Goal: Task Accomplishment & Management: Use online tool/utility

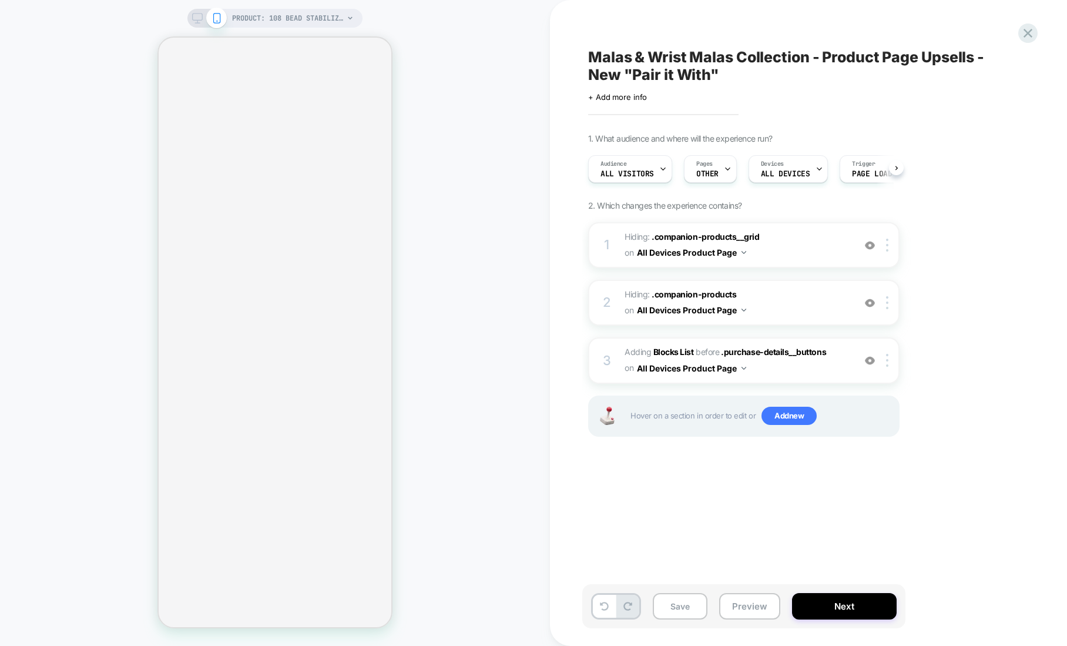
select select "**********"
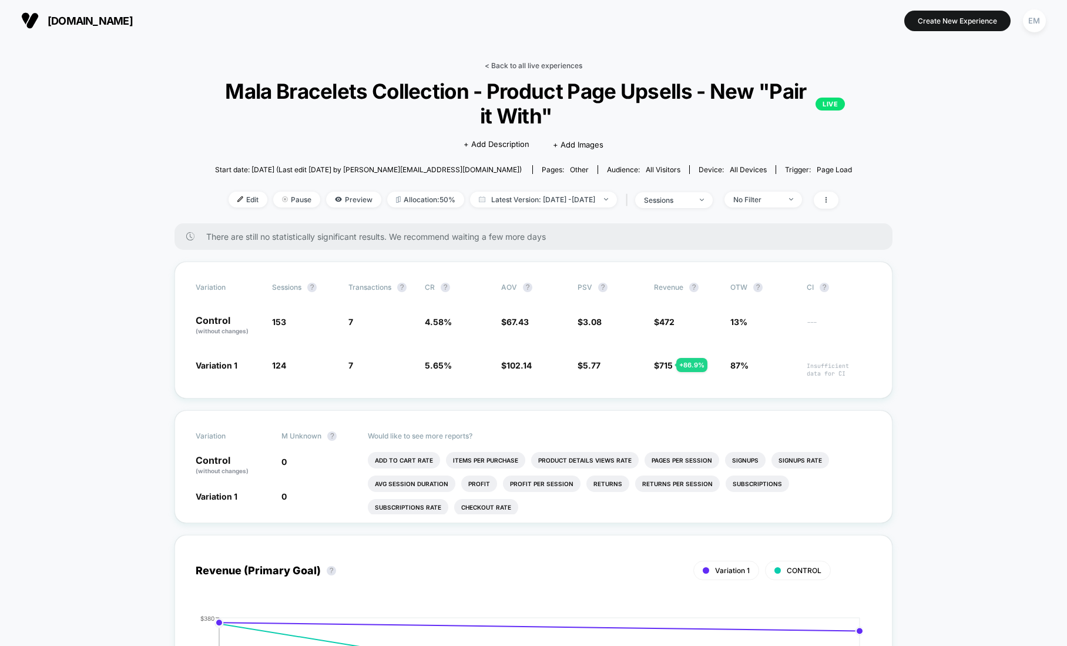
click at [494, 65] on link "< Back to all live experiences" at bounding box center [534, 65] width 98 height 9
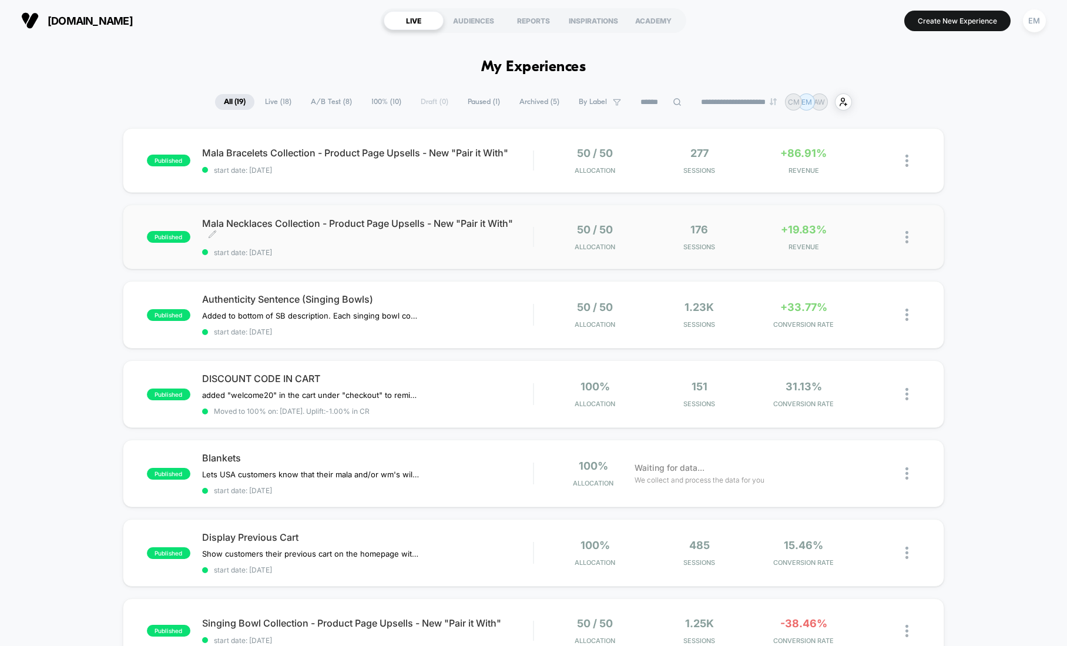
click at [336, 224] on span "Mala Necklaces Collection - Product Page Upsells - New "Pair it With" Click to …" at bounding box center [367, 229] width 331 height 24
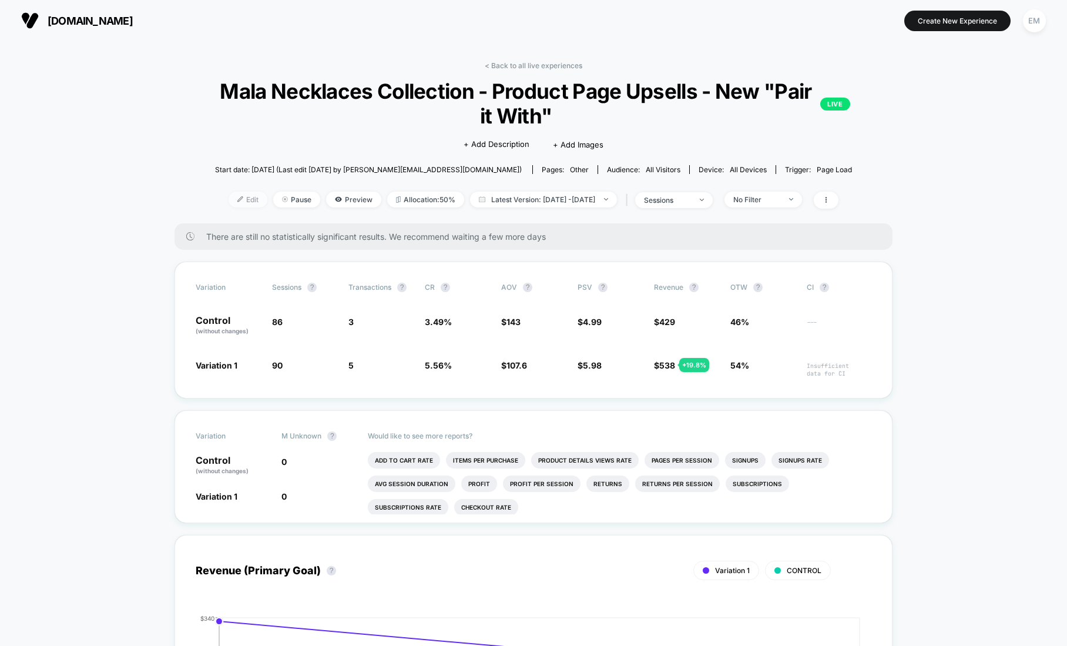
click at [237, 196] on img at bounding box center [240, 199] width 6 height 6
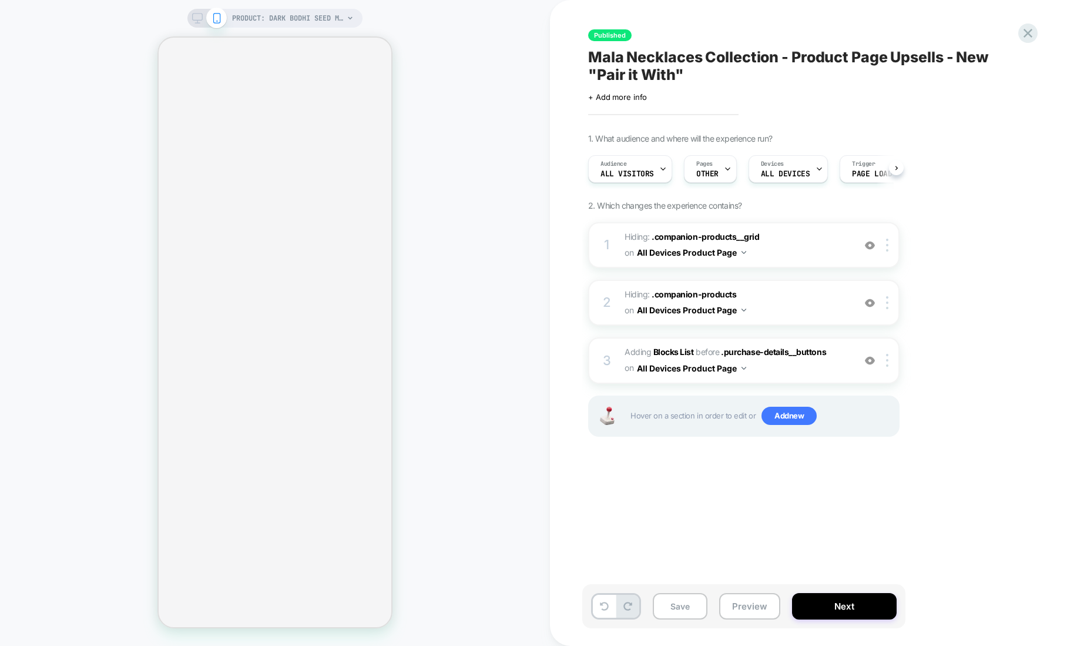
scroll to position [0, 1]
select select "**********"
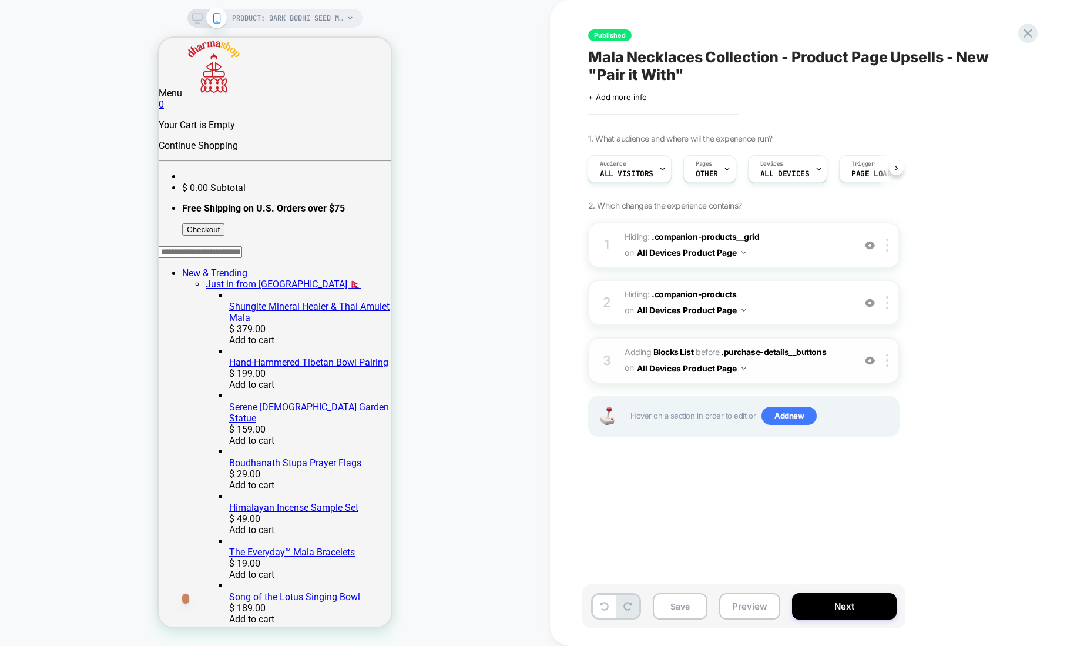
scroll to position [0, 0]
click at [611, 355] on div "3" at bounding box center [607, 361] width 12 height 24
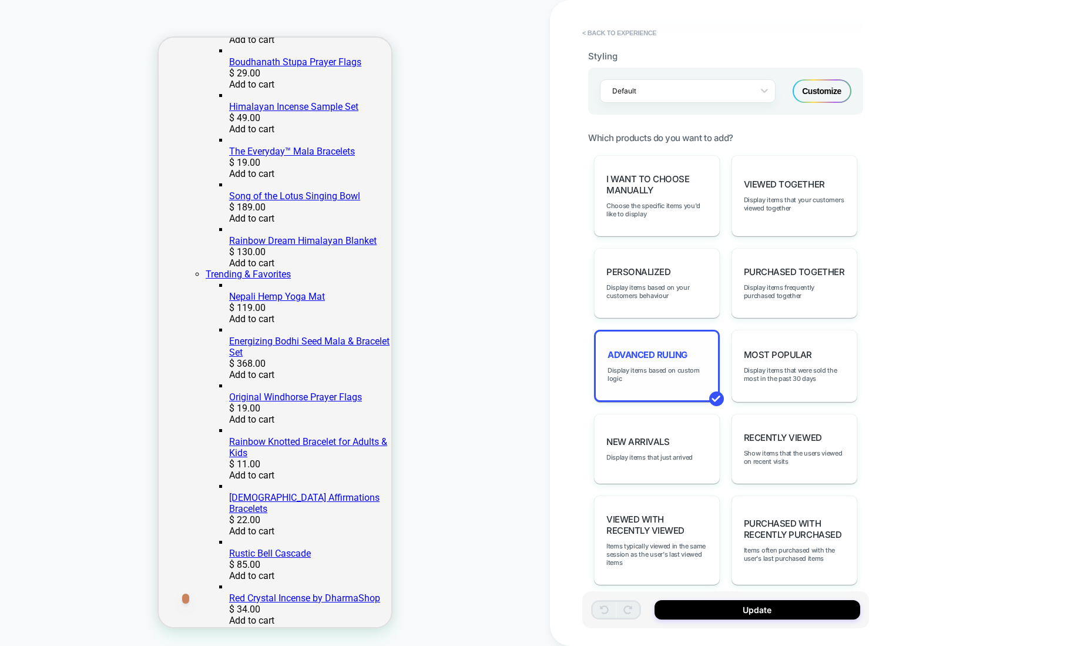
click at [630, 349] on span "Advanced Ruling" at bounding box center [648, 354] width 80 height 11
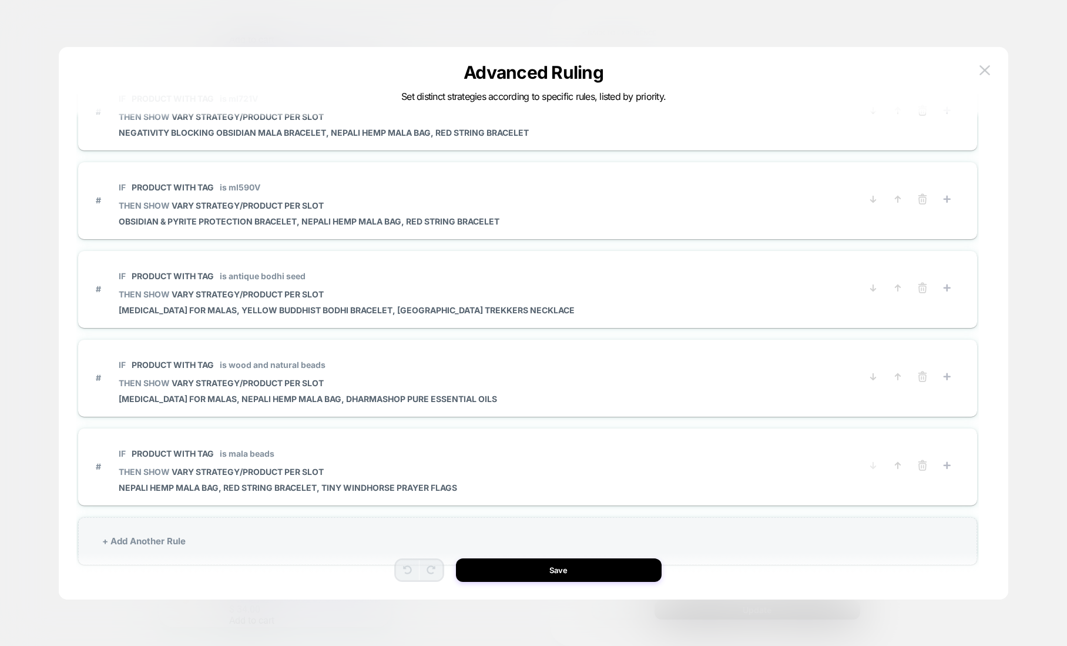
scroll to position [35, 0]
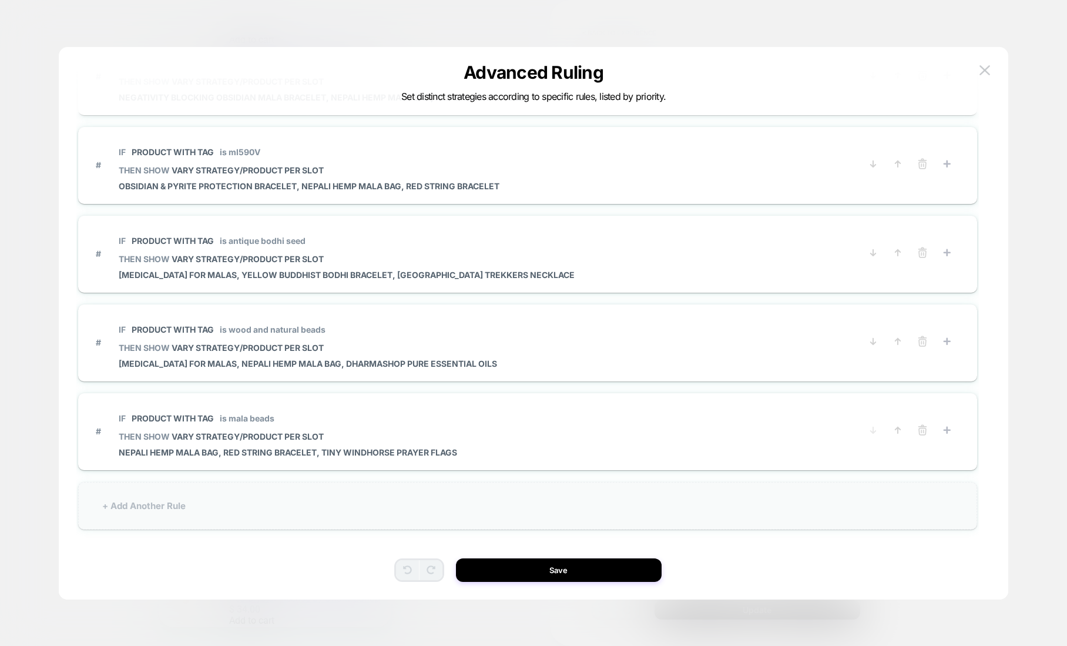
click at [177, 502] on div "+ Add Another Rule" at bounding box center [527, 506] width 899 height 48
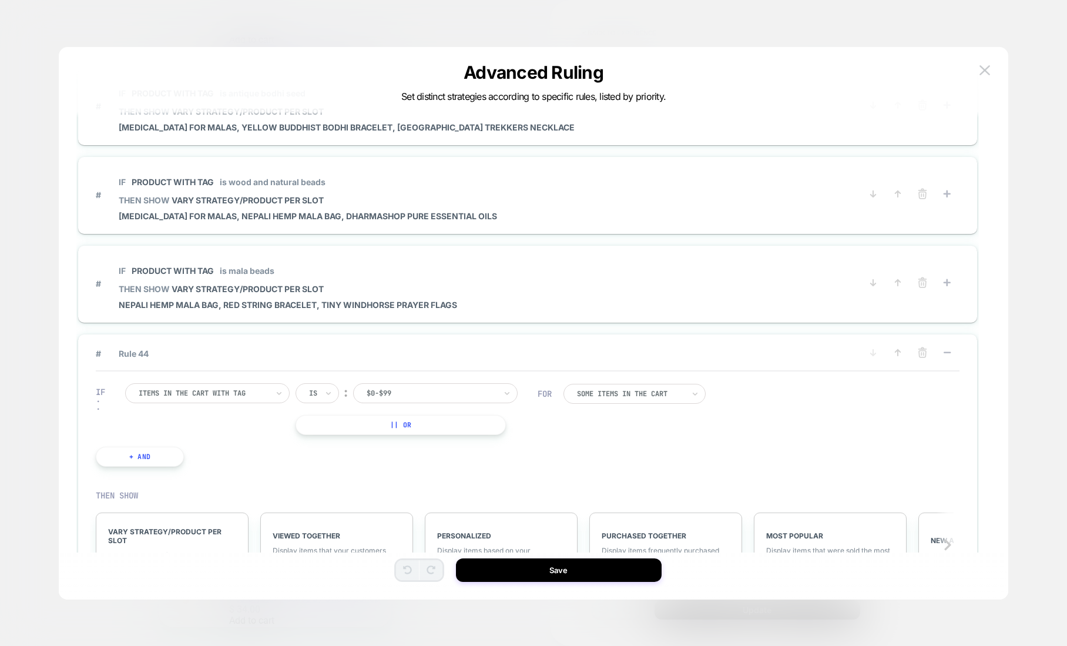
scroll to position [3673, 0]
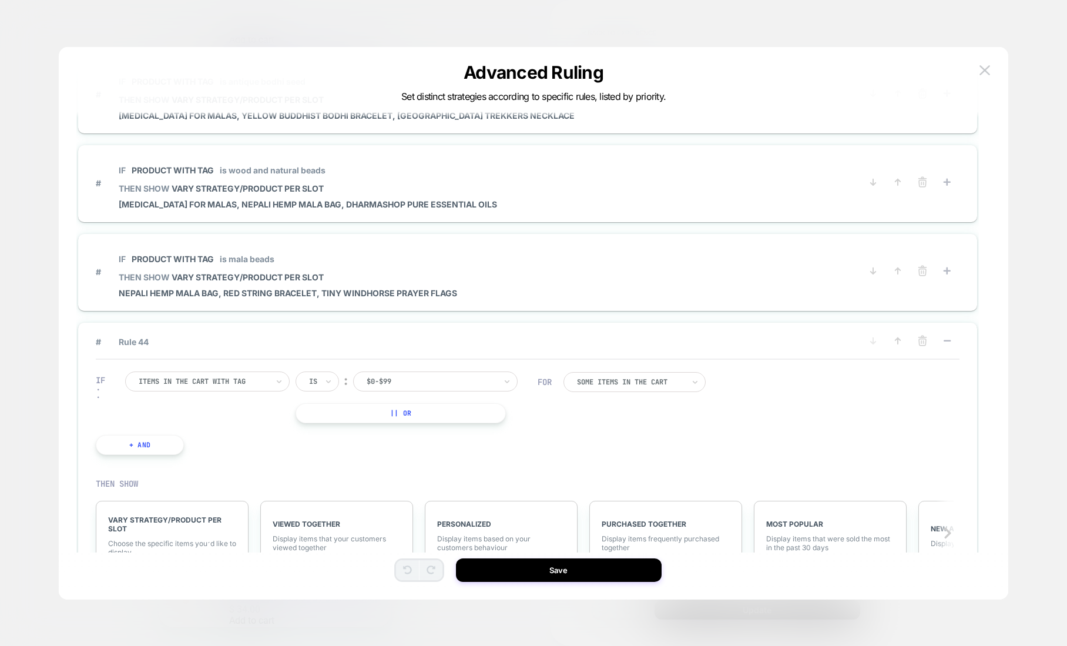
click at [221, 383] on div at bounding box center [203, 381] width 129 height 11
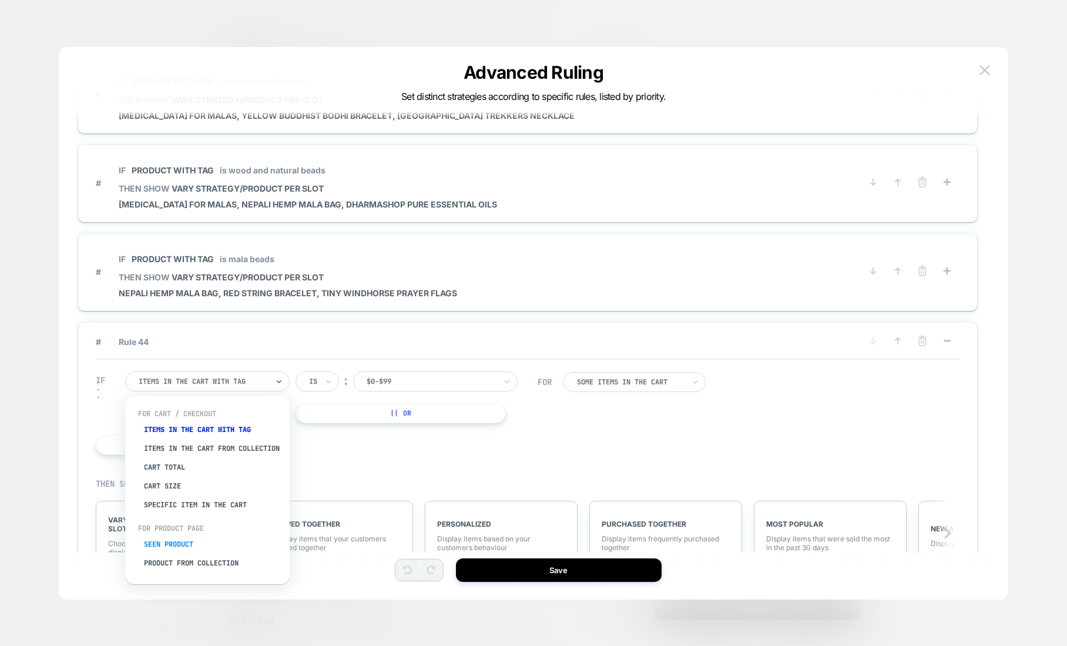
click at [180, 552] on div "Seen Product" at bounding box center [213, 544] width 153 height 19
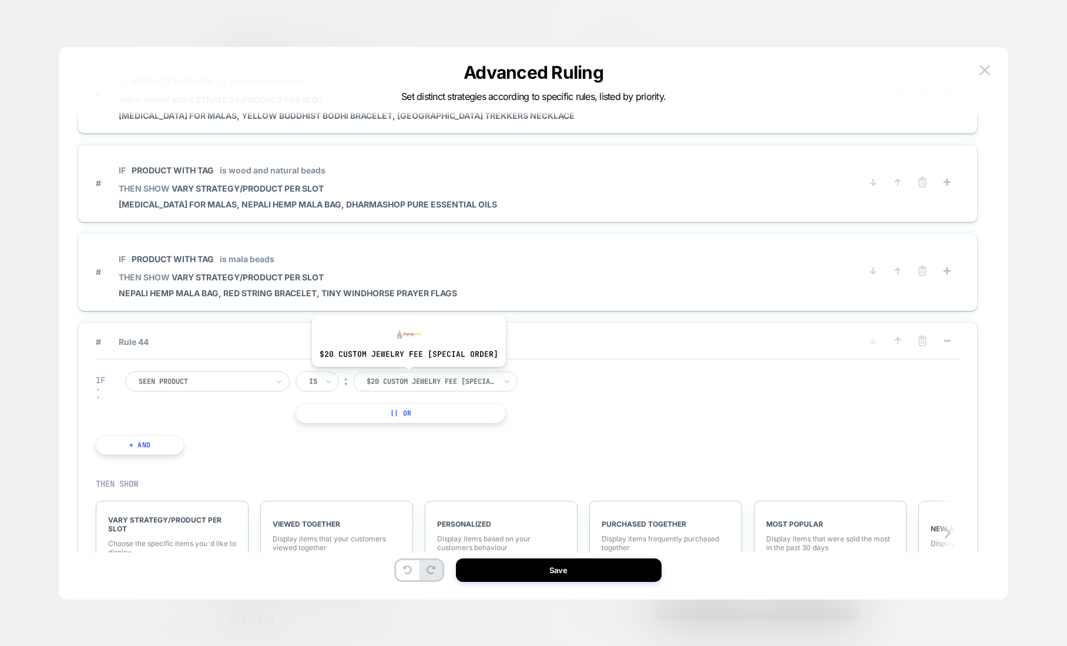
click at [408, 380] on div at bounding box center [431, 381] width 129 height 11
type input "*****"
click at [257, 381] on div at bounding box center [203, 381] width 129 height 11
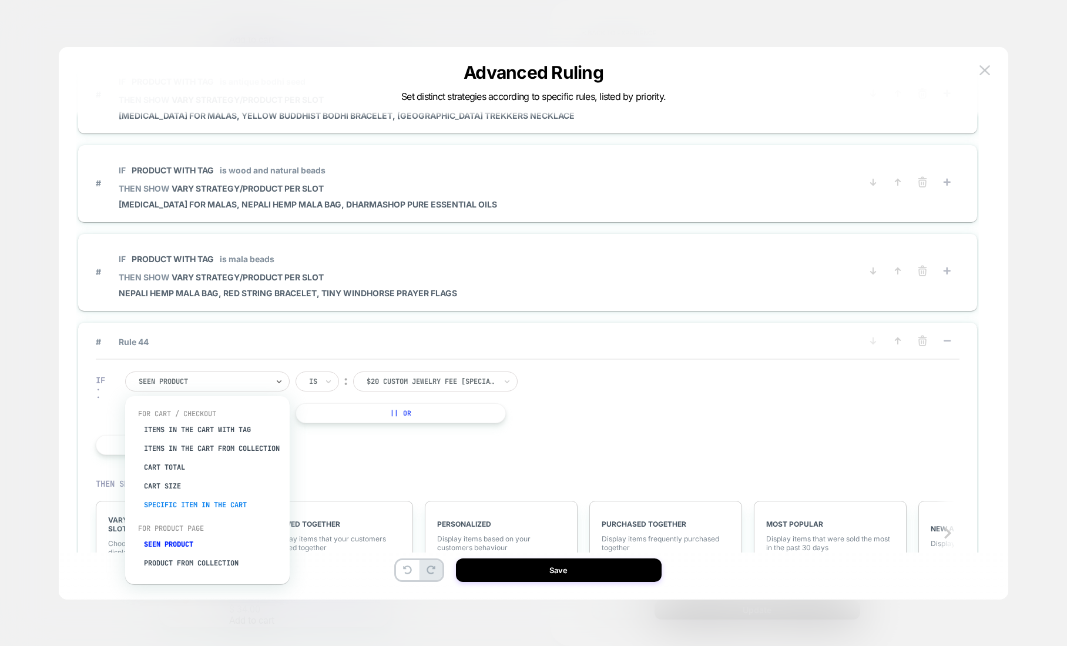
scroll to position [26, 0]
click at [189, 561] on div "Product with tag" at bounding box center [213, 561] width 153 height 19
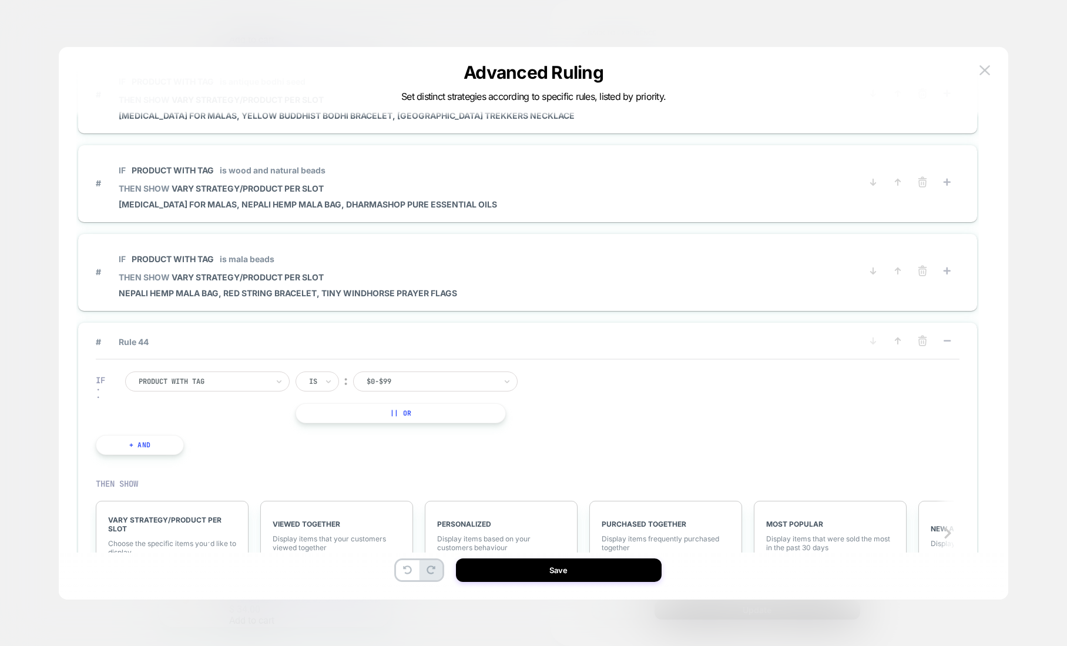
click at [417, 378] on div at bounding box center [431, 381] width 129 height 11
type input "******"
click at [395, 379] on input "******" at bounding box center [383, 381] width 33 height 11
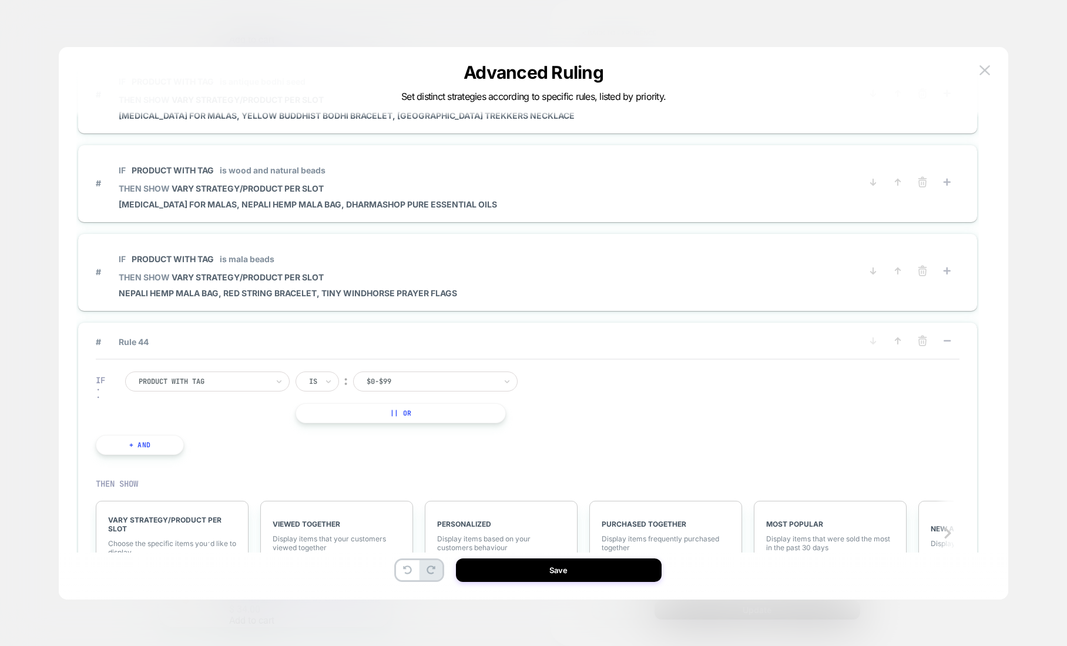
click at [424, 376] on div at bounding box center [431, 381] width 129 height 11
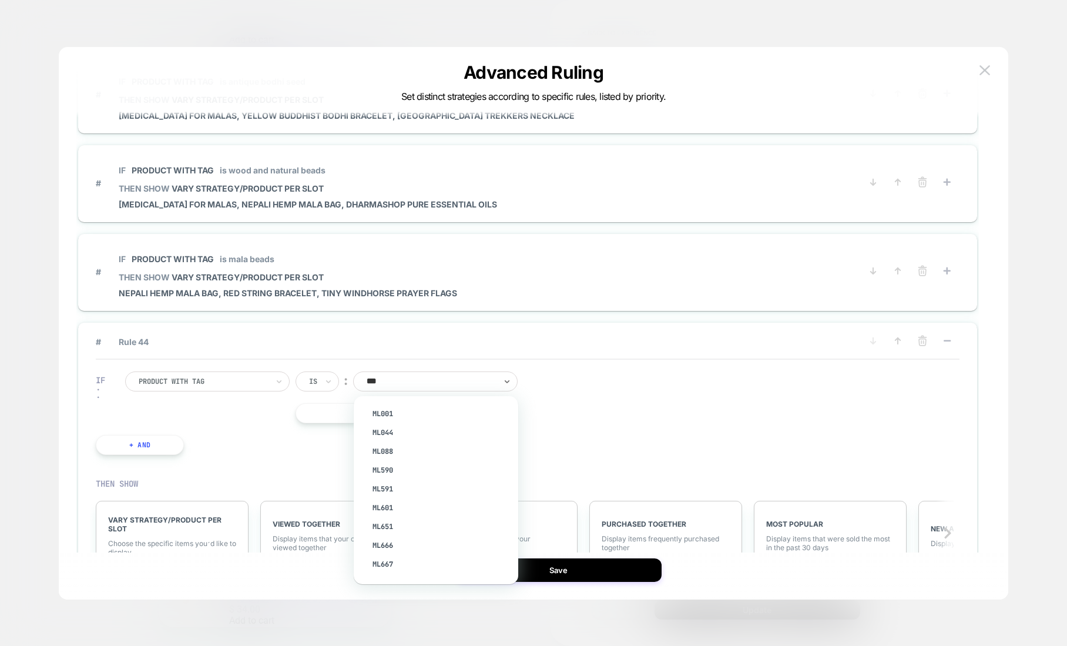
type input "****"
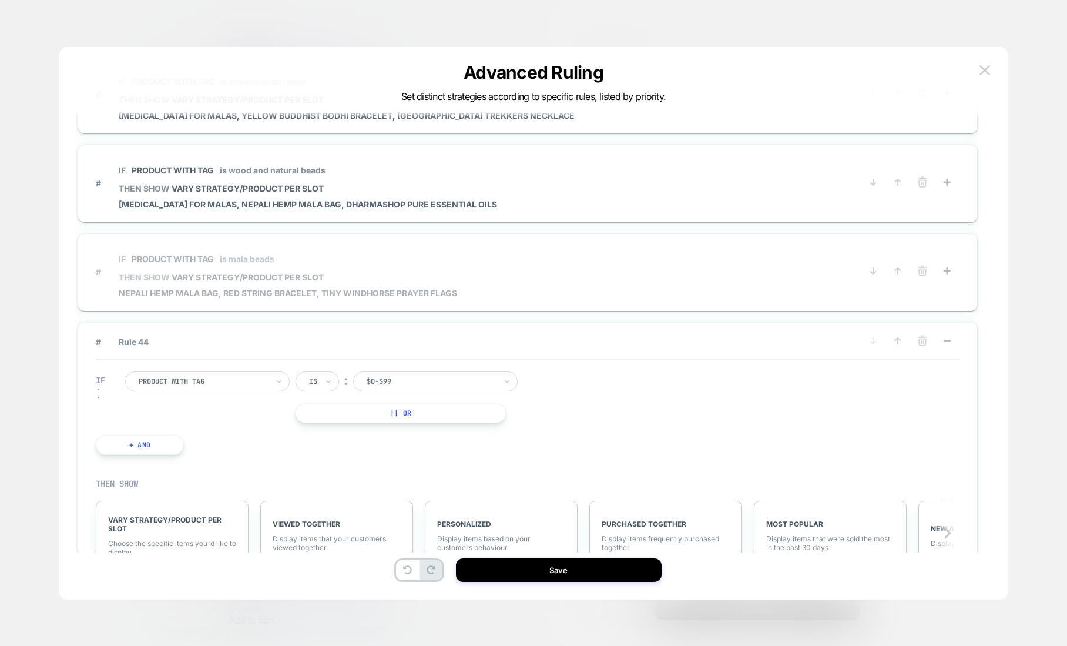
click at [857, 266] on div "# IF Product with tag is mala beads THEN SHOW VARY STRATEGY/PRODUCT PER SLOT Ne…" at bounding box center [528, 272] width 864 height 53
click at [983, 65] on button at bounding box center [985, 71] width 18 height 18
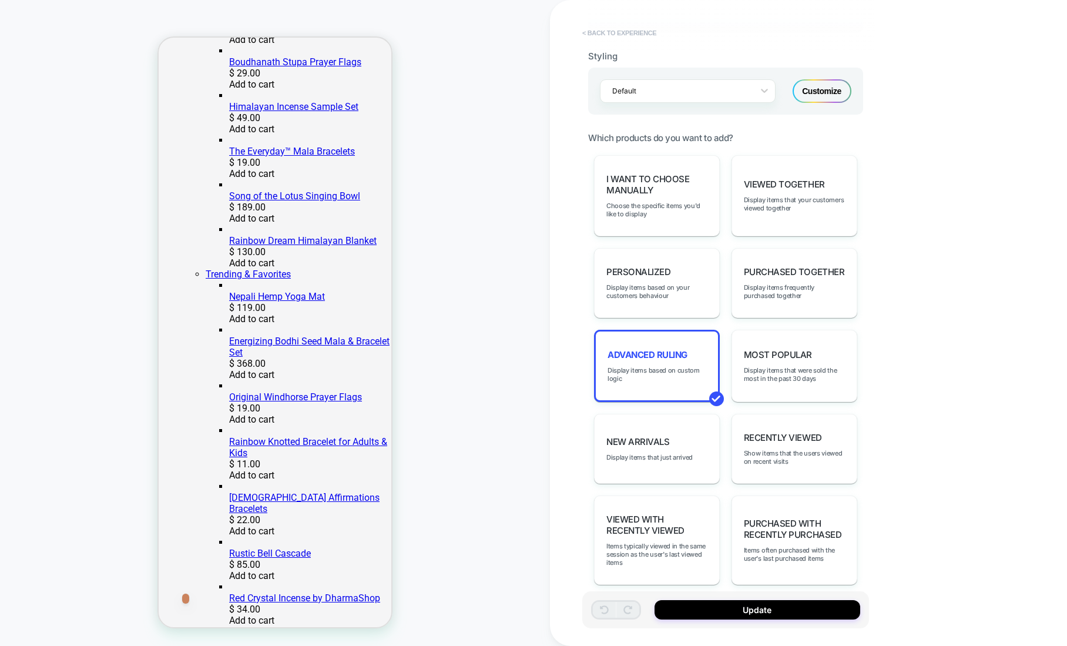
click at [638, 37] on button "< Back to experience" at bounding box center [620, 33] width 86 height 19
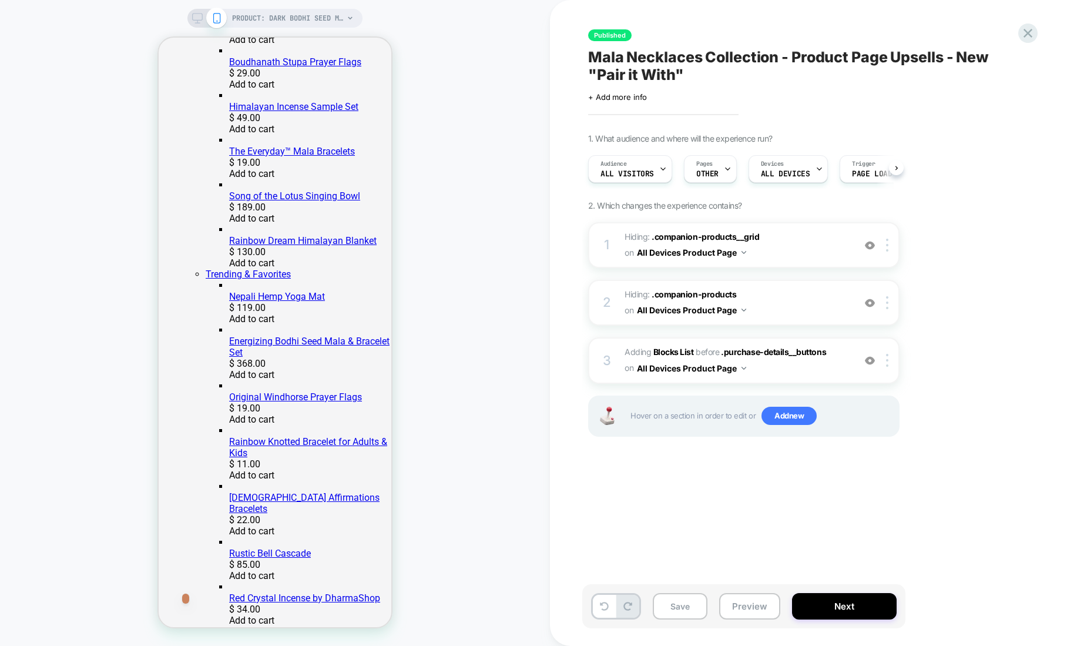
scroll to position [0, 1]
click at [1030, 31] on icon at bounding box center [1028, 33] width 9 height 9
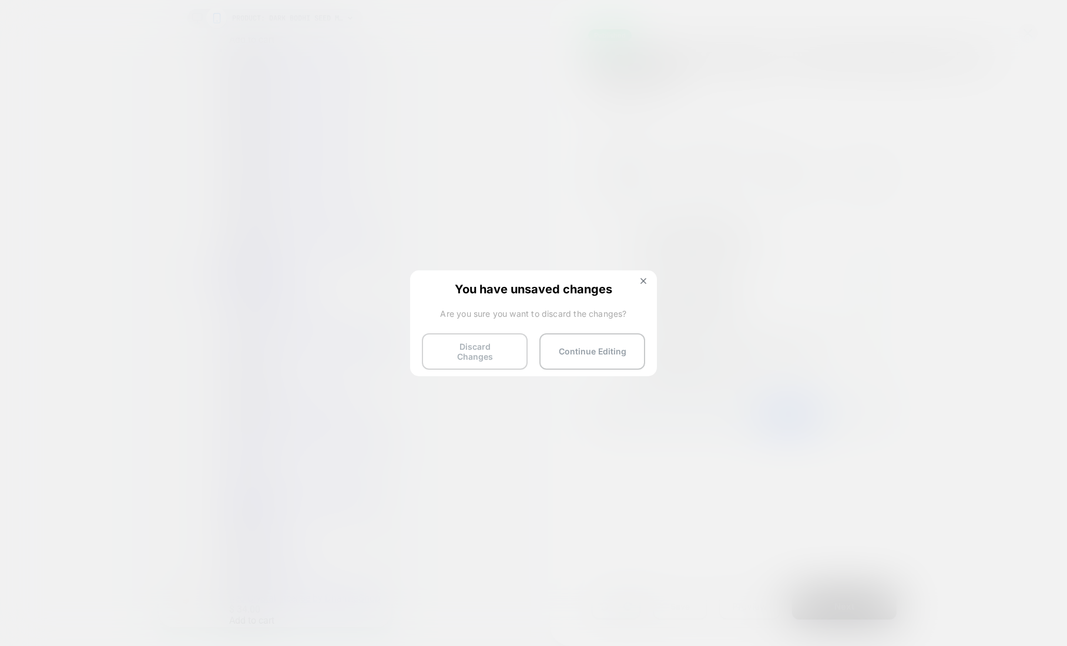
click at [482, 337] on button "Discard Changes" at bounding box center [475, 351] width 106 height 36
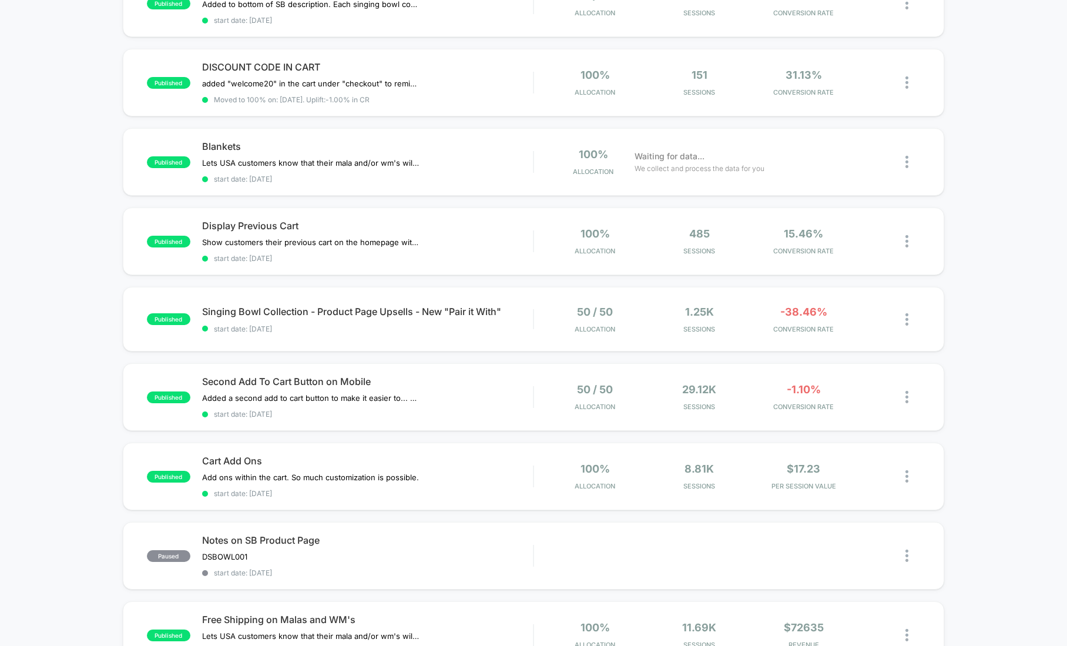
scroll to position [322, 0]
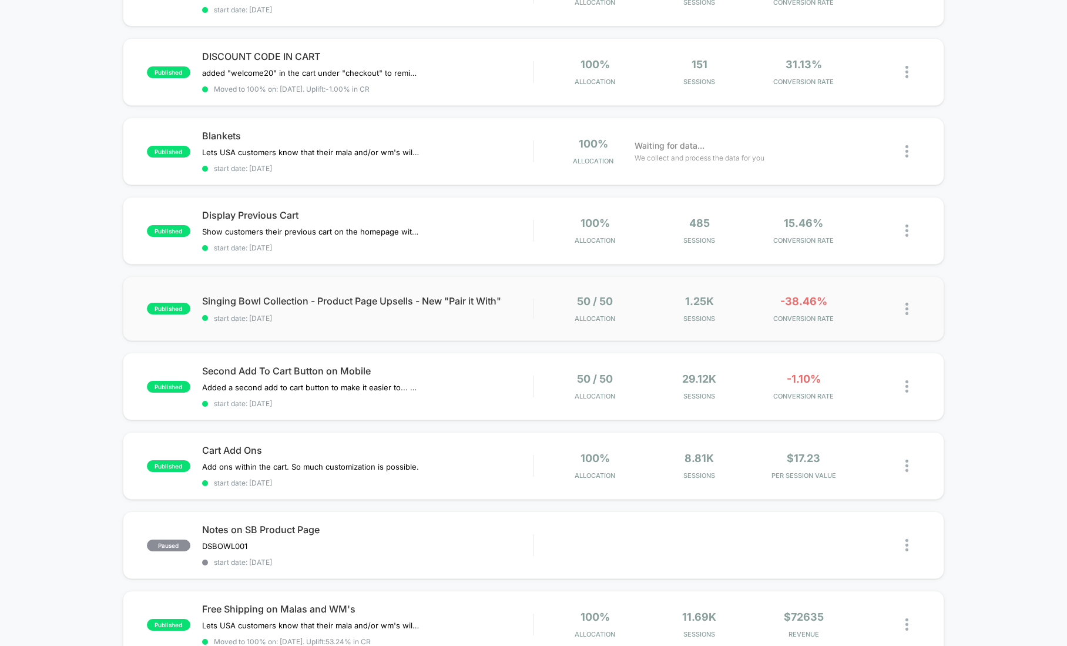
click at [866, 279] on div "published Singing Bowl Collection - Product Page Upsells - New "Pair it With" s…" at bounding box center [534, 308] width 822 height 65
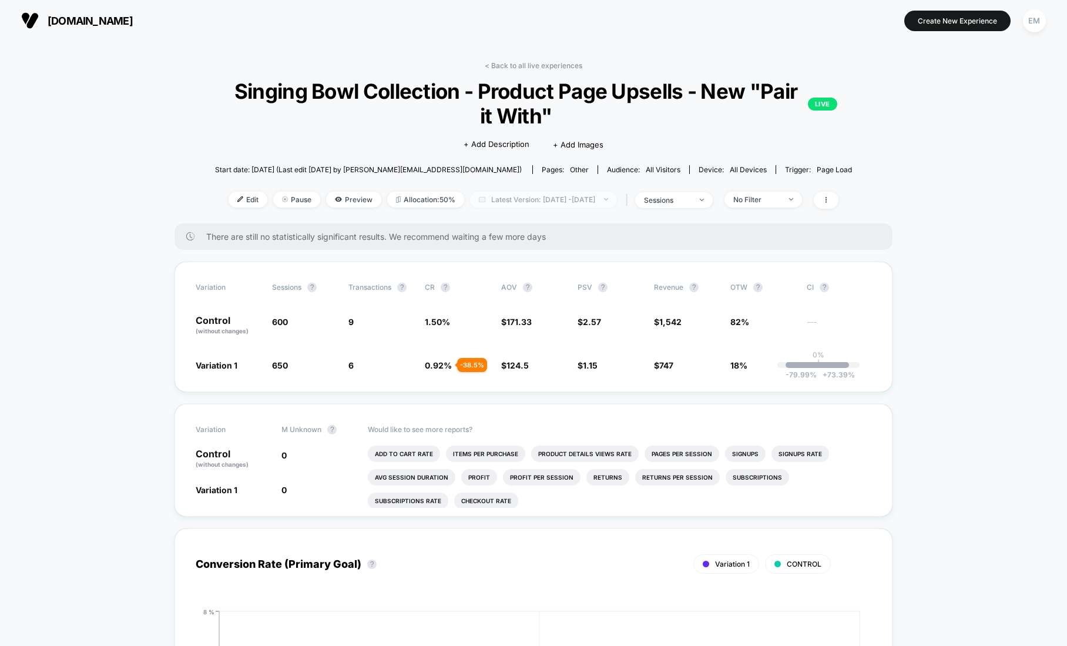
click at [534, 199] on span "Latest Version: Oct 6, 2025 - Oct 8, 2025" at bounding box center [543, 200] width 147 height 16
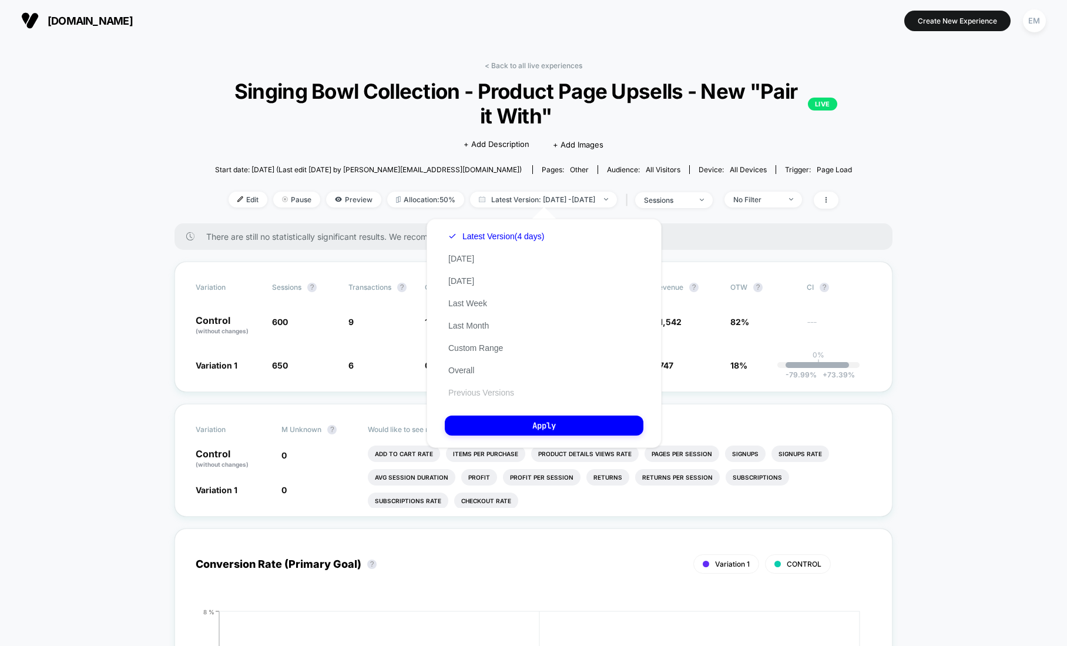
click at [489, 391] on button "Previous Versions" at bounding box center [481, 392] width 73 height 11
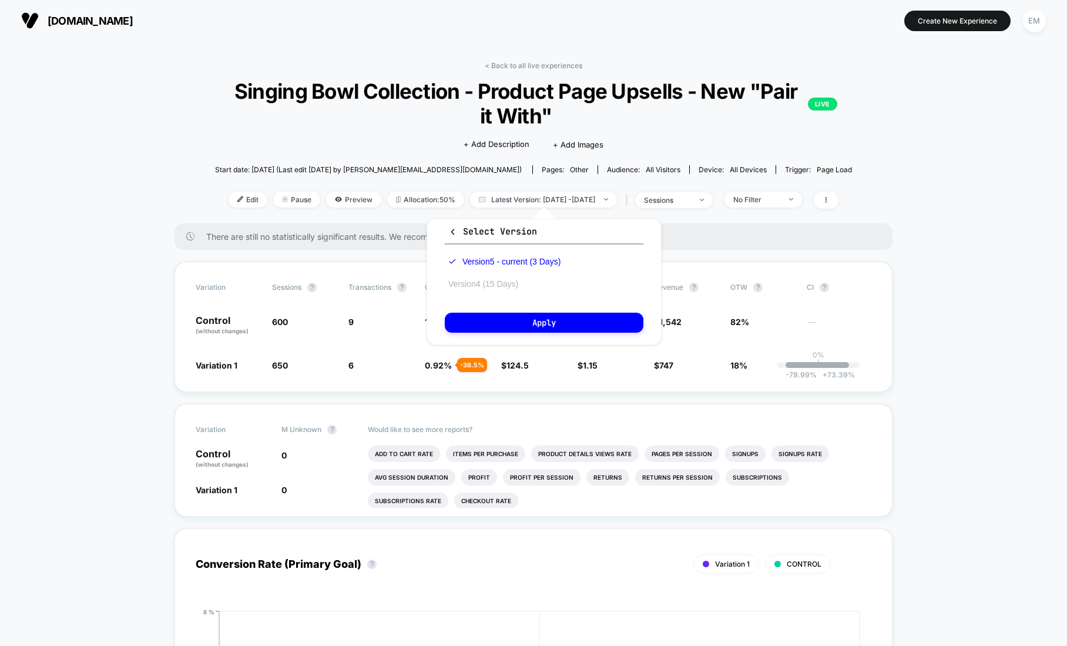
click at [494, 280] on button "Version 4 (15 Days)" at bounding box center [483, 284] width 77 height 11
click at [557, 325] on button "Apply" at bounding box center [544, 323] width 199 height 20
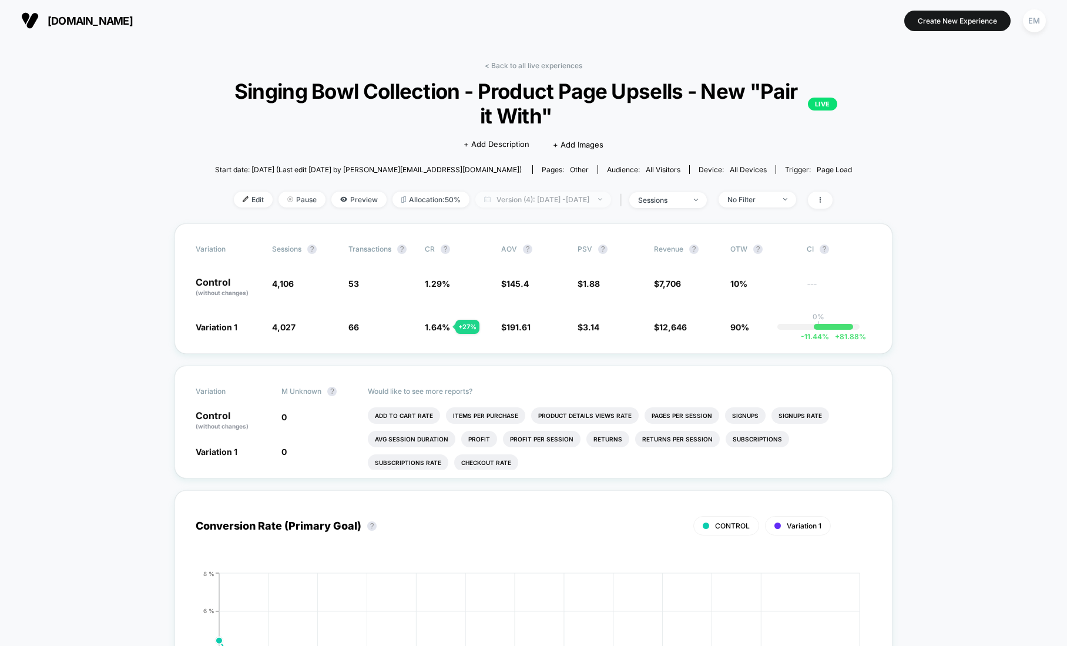
click at [525, 199] on span "Version (4): Sep 22, 2025 - Oct 6, 2025" at bounding box center [543, 200] width 136 height 16
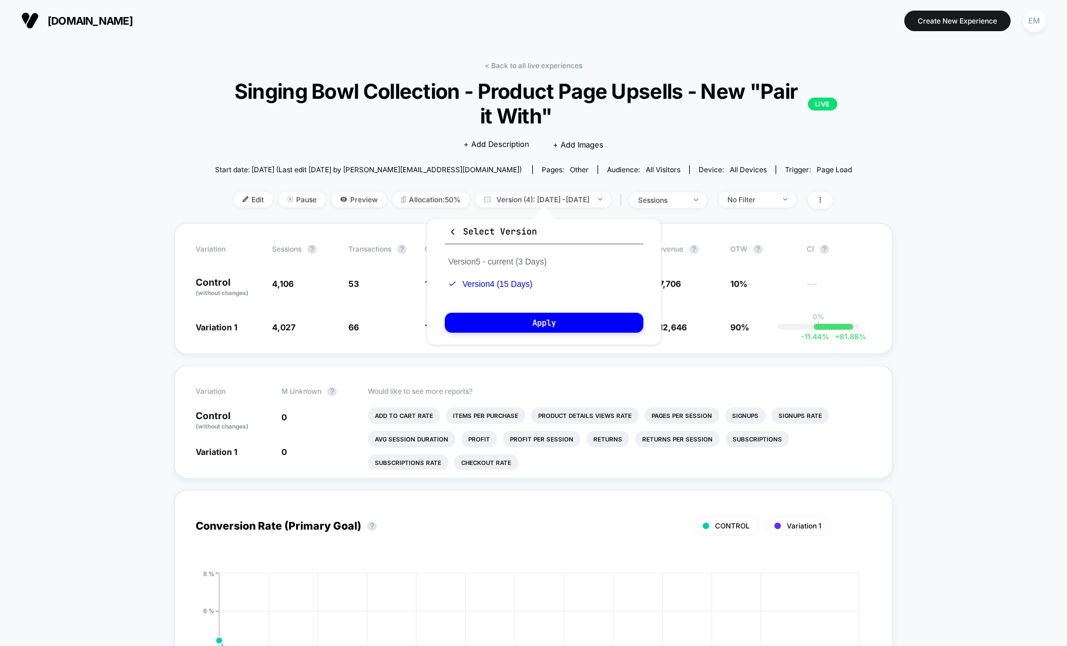
drag, startPoint x: 892, startPoint y: 112, endPoint x: 803, endPoint y: 108, distance: 88.8
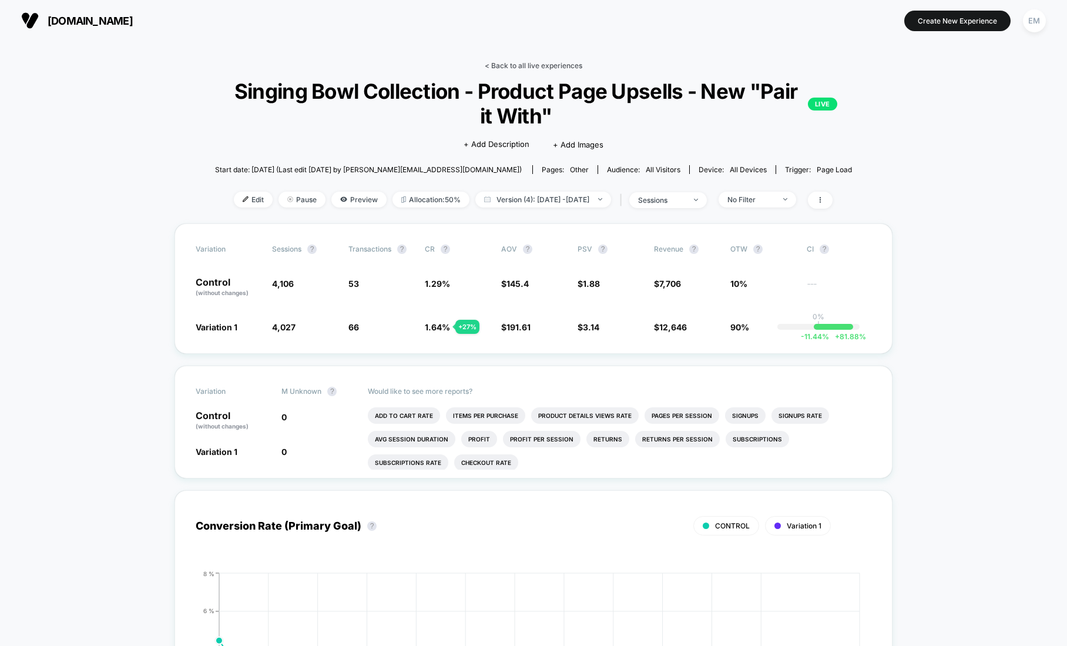
click at [502, 63] on link "< Back to all live experiences" at bounding box center [534, 65] width 98 height 9
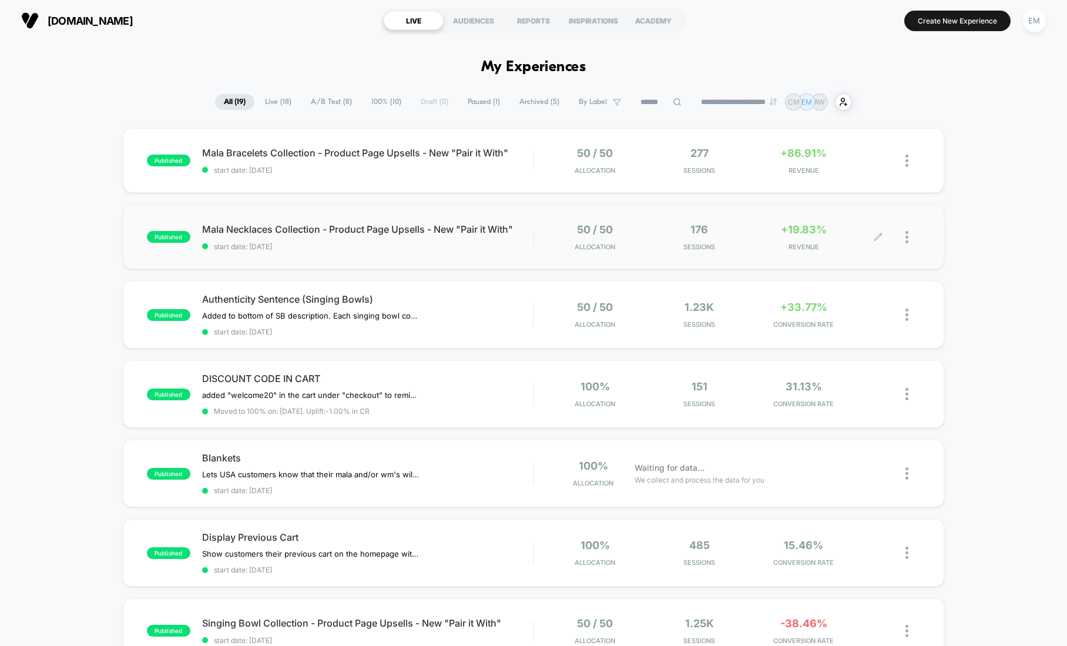
click at [913, 238] on div at bounding box center [913, 237] width 15 height 28
click at [832, 199] on div "Duplicate" at bounding box center [847, 197] width 106 height 26
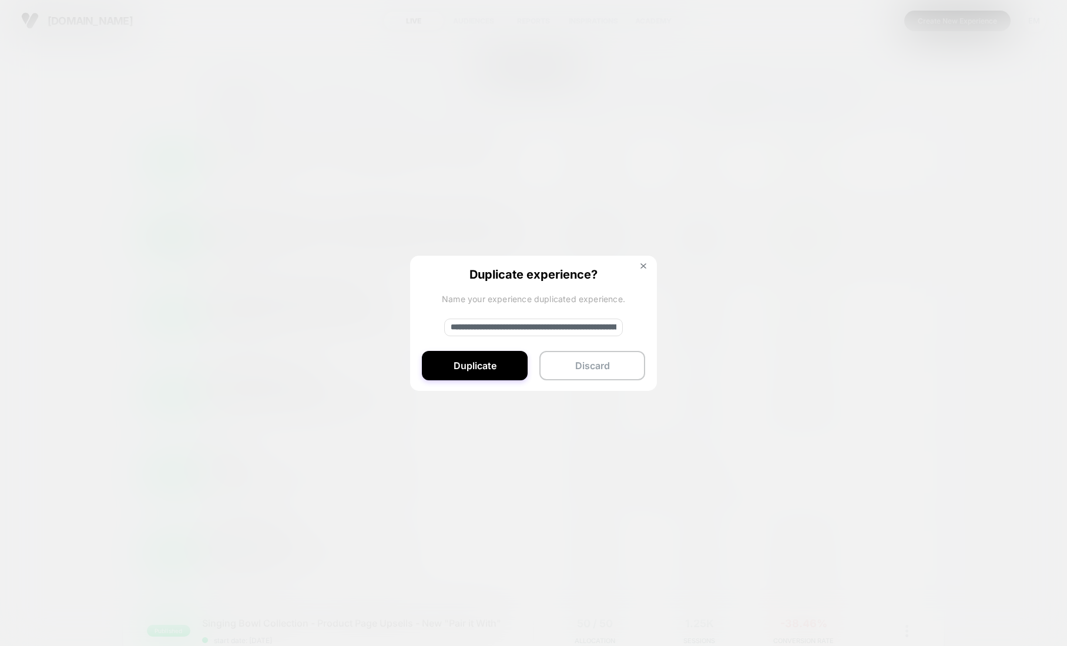
drag, startPoint x: 552, startPoint y: 327, endPoint x: 444, endPoint y: 325, distance: 108.1
click at [444, 325] on input "**********" at bounding box center [533, 328] width 179 height 18
type input "**********"
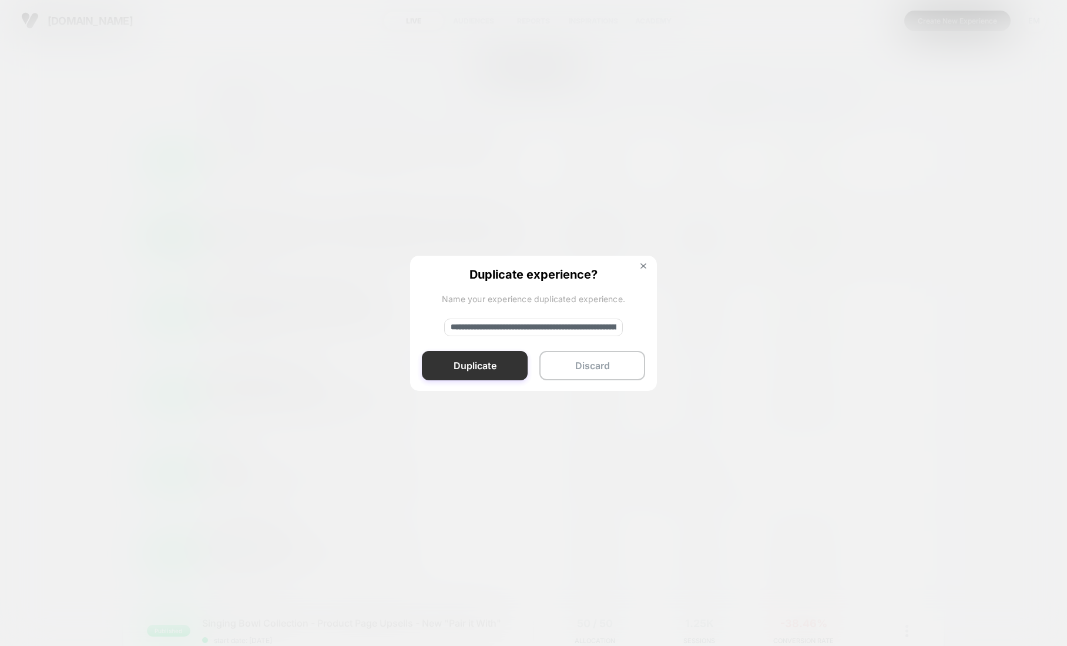
click at [478, 368] on button "Duplicate" at bounding box center [475, 365] width 106 height 29
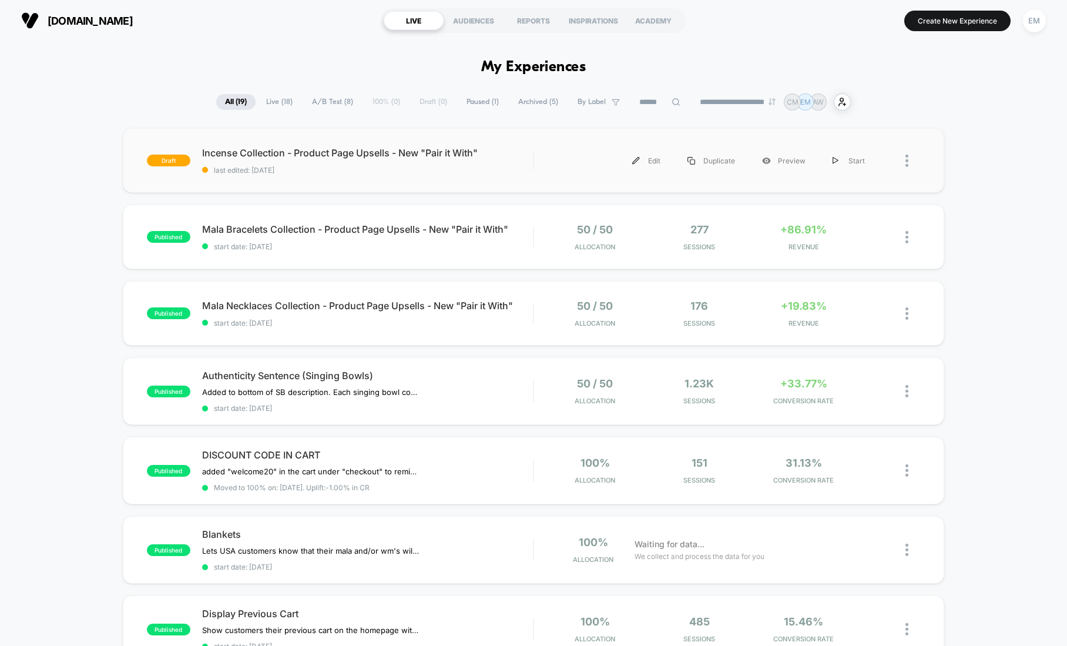
click at [339, 142] on div "draft Incense Collection - Product Page Upsells - New "Pair it With" last edite…" at bounding box center [534, 160] width 822 height 65
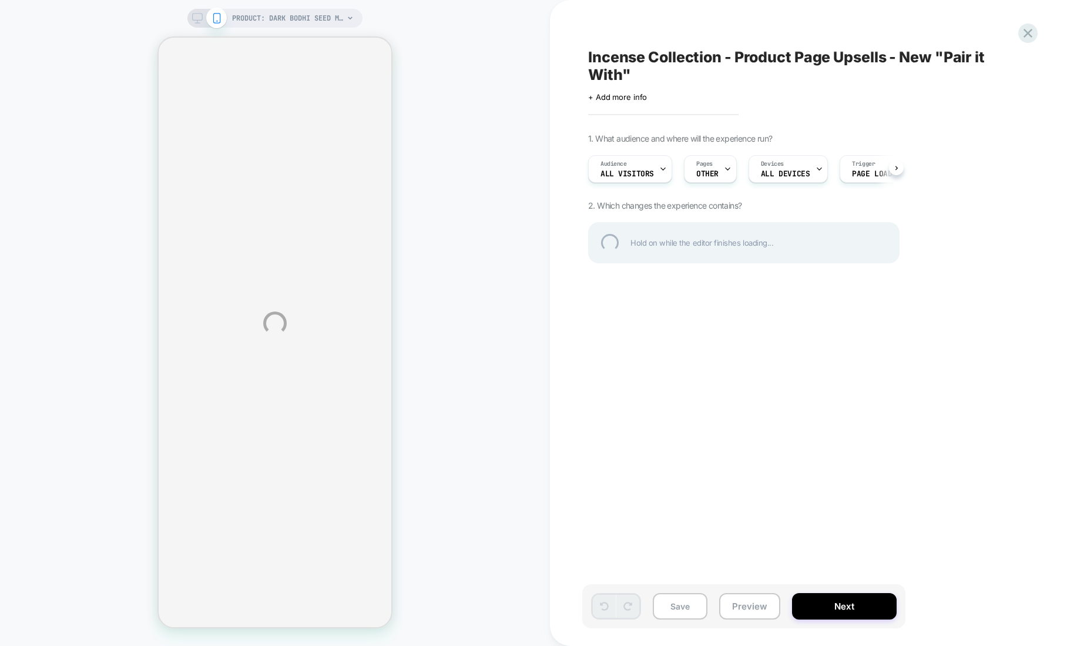
select select "**********"
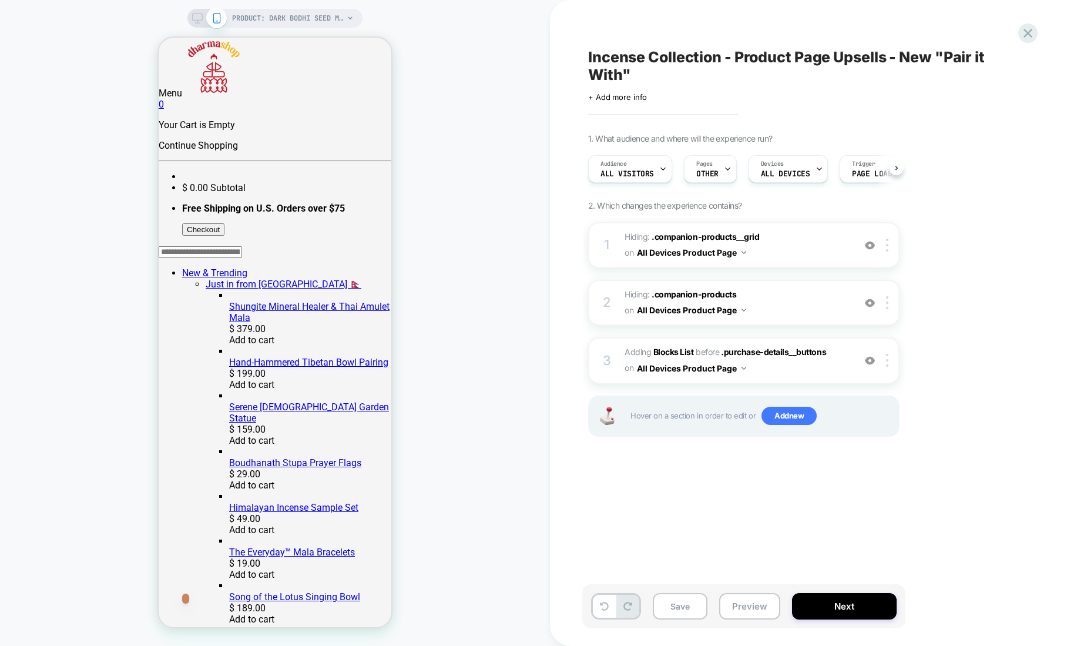
scroll to position [0, 1]
click at [713, 172] on span "OTHER" at bounding box center [707, 174] width 22 height 8
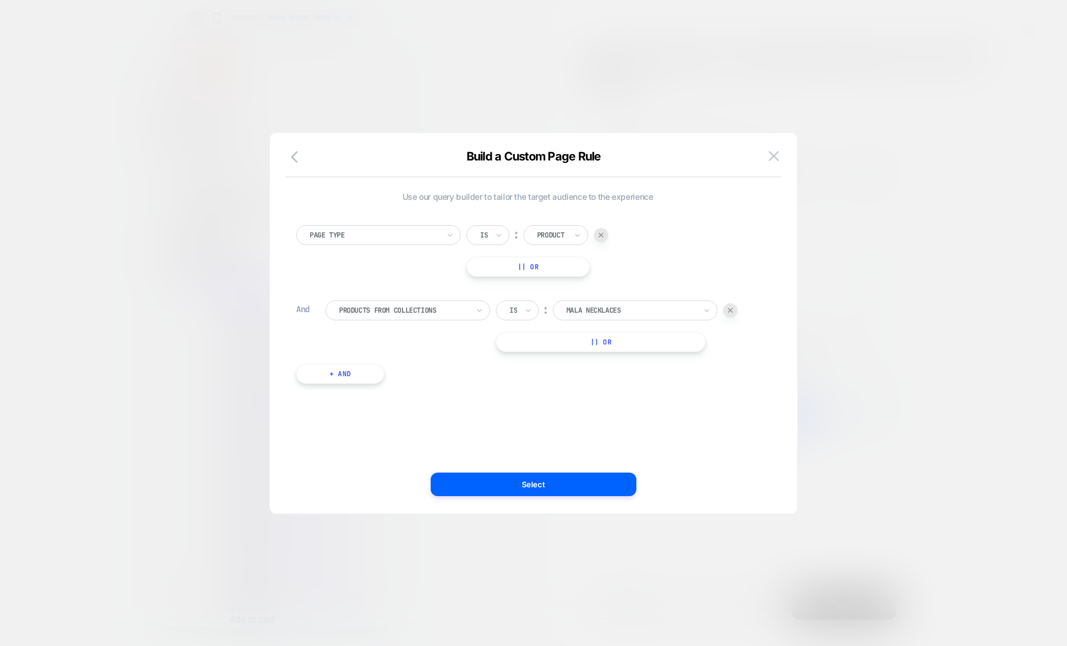
click at [606, 306] on div at bounding box center [631, 310] width 129 height 11
click at [625, 306] on div at bounding box center [631, 310] width 129 height 11
type input "*********"
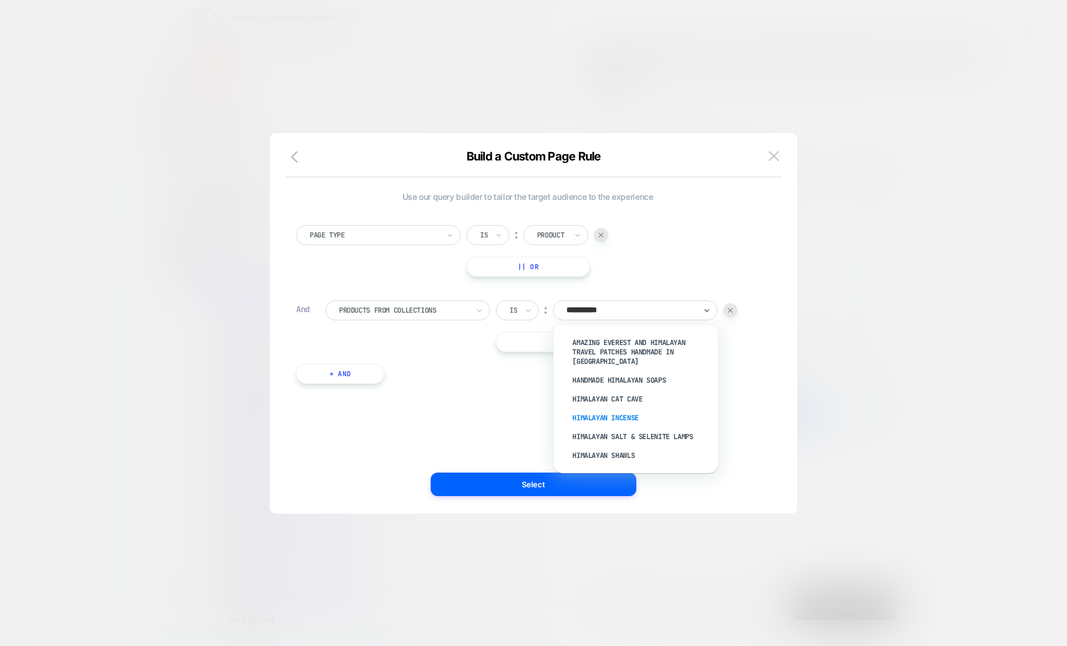
click at [606, 408] on div "Himalayan Incense" at bounding box center [641, 417] width 153 height 19
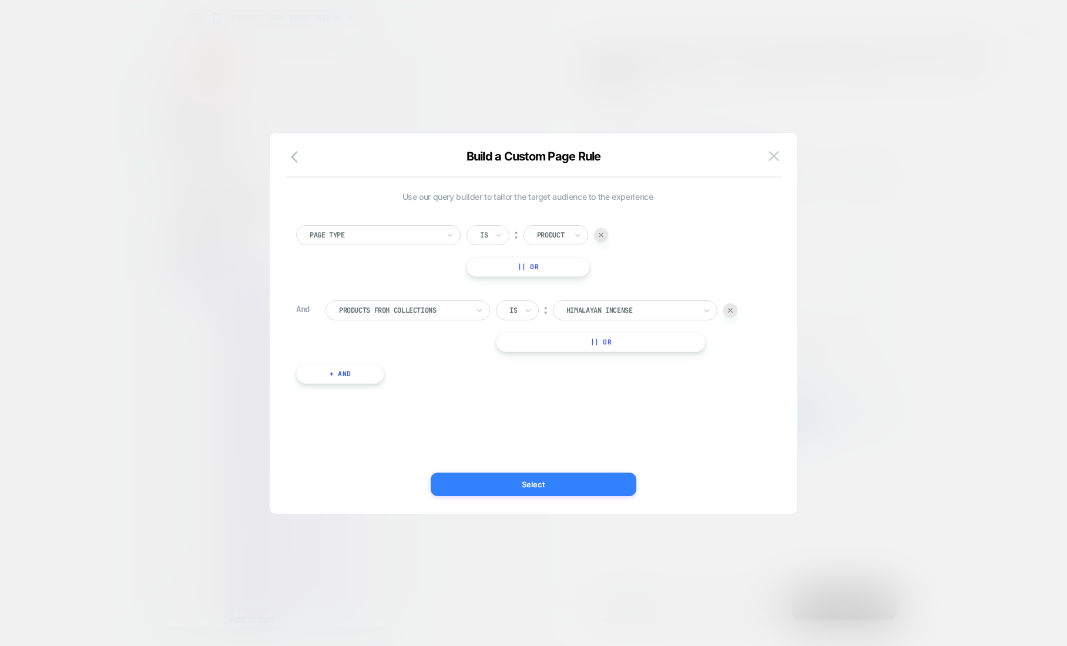
click at [541, 482] on button "Select" at bounding box center [534, 484] width 206 height 24
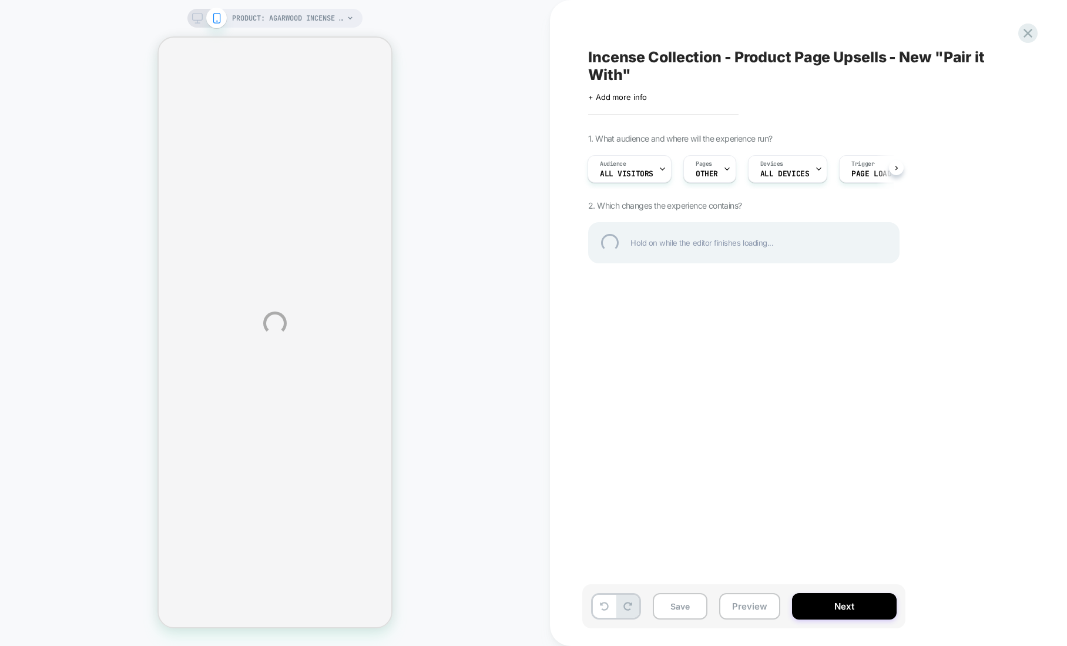
select select "**********"
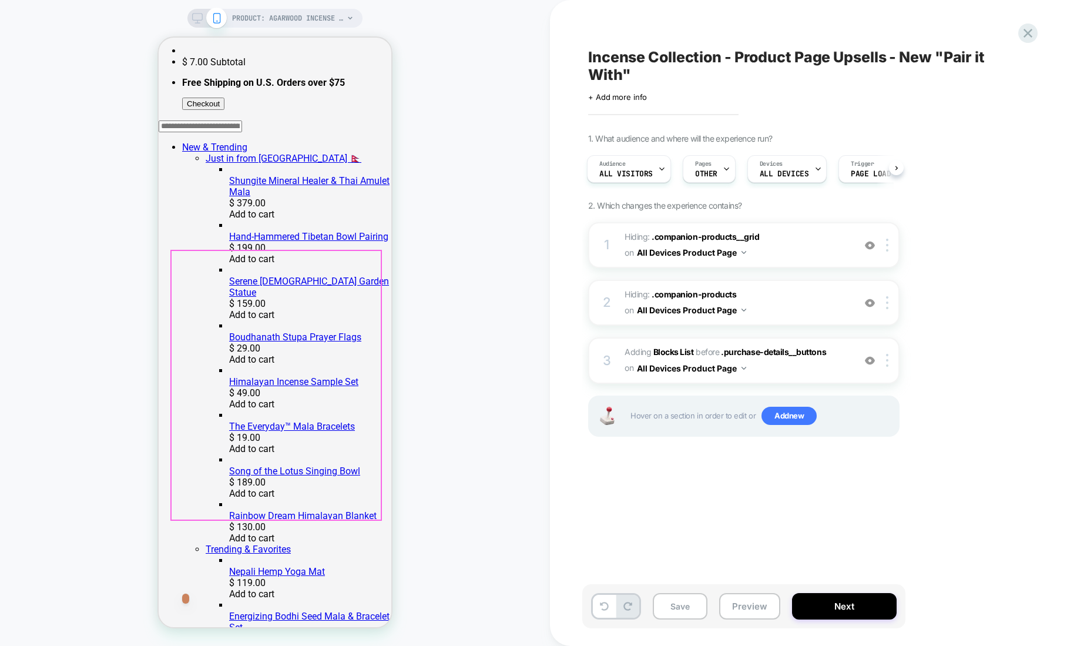
scroll to position [384, 0]
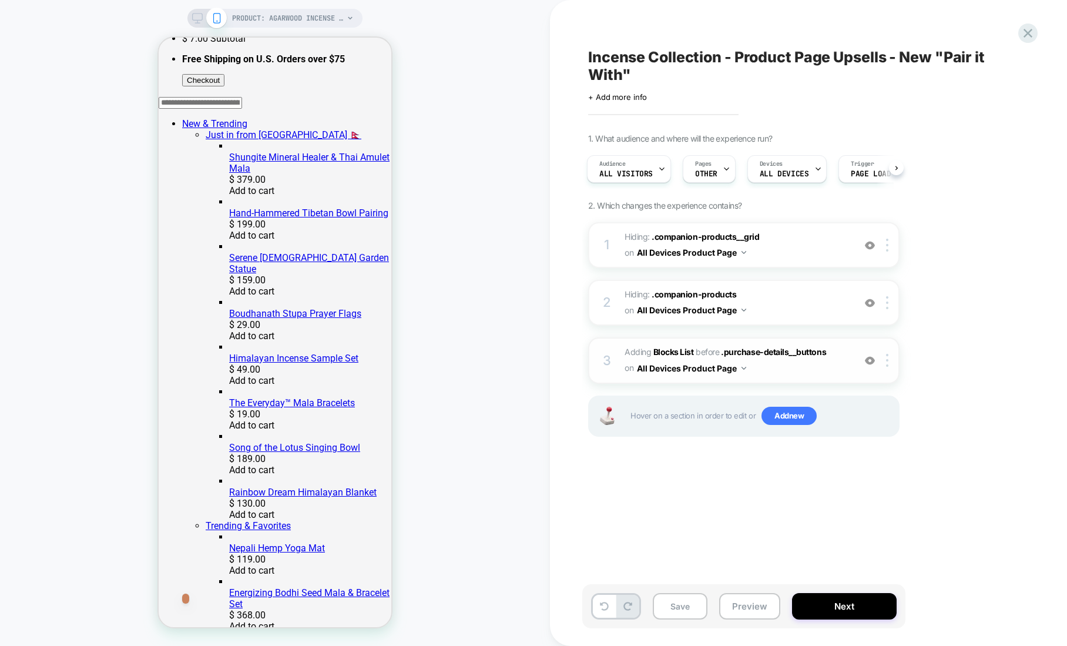
click at [607, 357] on div "3" at bounding box center [607, 361] width 12 height 24
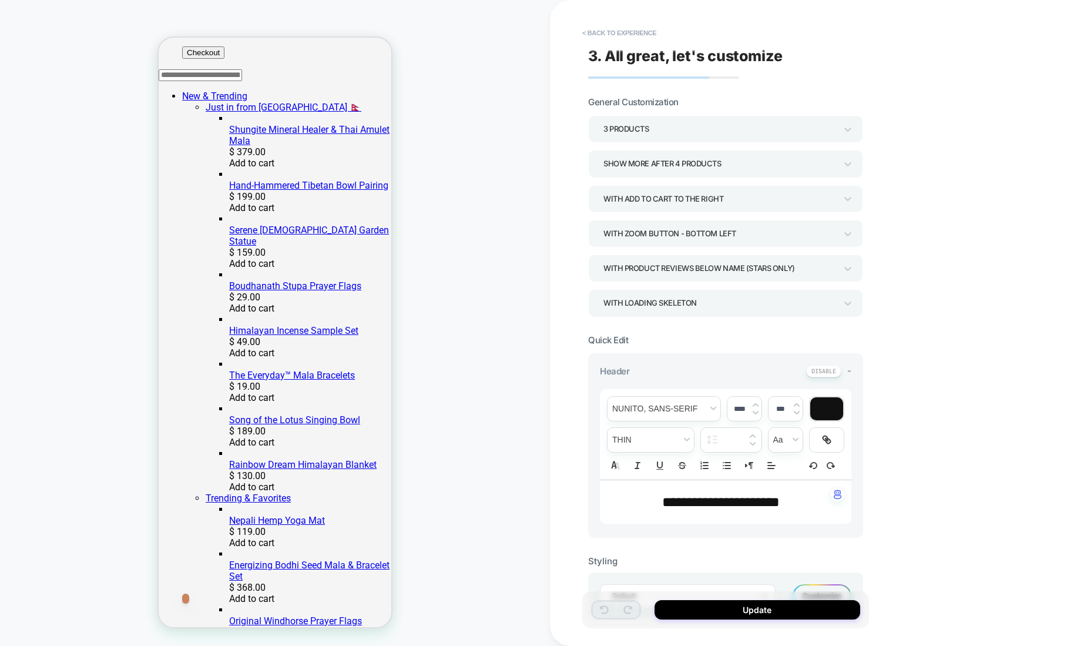
scroll to position [99, 0]
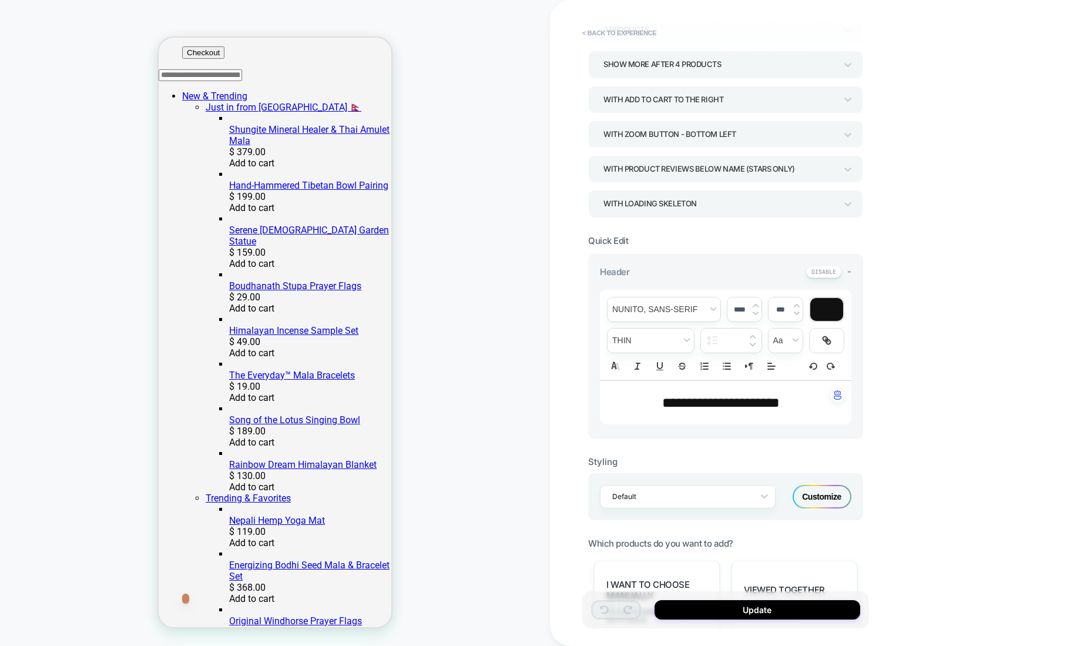
click at [716, 403] on span "**********" at bounding box center [721, 403] width 118 height 14
type input "****"
click at [716, 403] on span "**********" at bounding box center [721, 403] width 118 height 14
click at [581, 208] on div "**********" at bounding box center [808, 323] width 517 height 646
click at [611, 33] on button "< Back to experience" at bounding box center [620, 33] width 86 height 19
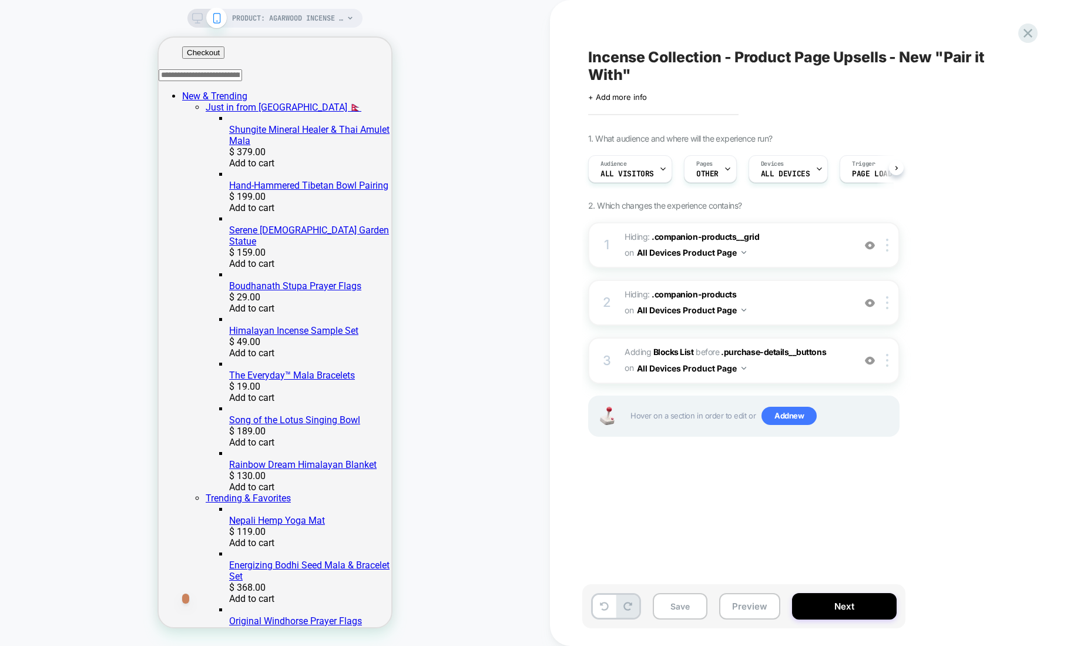
scroll to position [0, 1]
click at [608, 357] on div "3" at bounding box center [607, 361] width 12 height 24
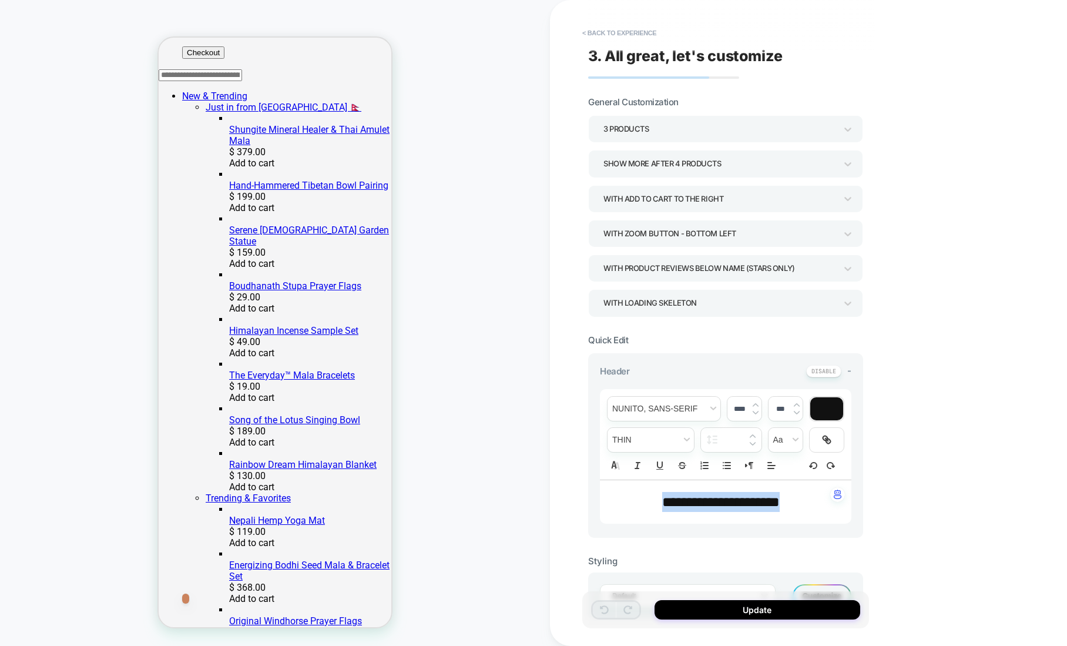
drag, startPoint x: 784, startPoint y: 503, endPoint x: 657, endPoint y: 501, distance: 127.0
click at [662, 501] on span "**********" at bounding box center [721, 502] width 118 height 14
type input "****"
click at [569, 464] on div "**********" at bounding box center [808, 323] width 517 height 646
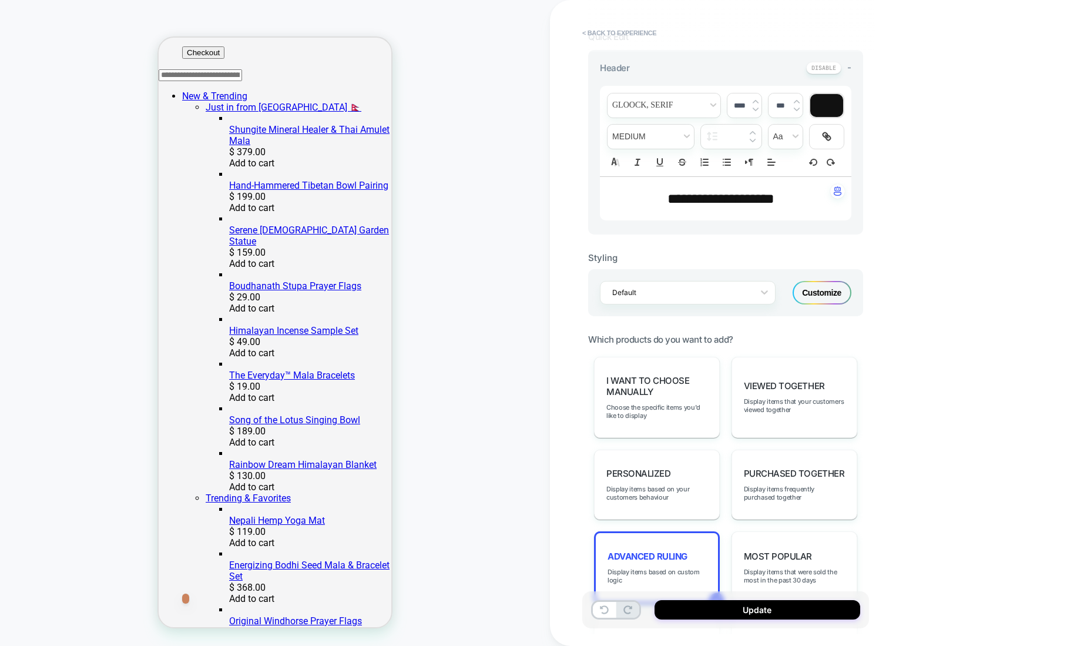
scroll to position [306, 0]
click at [655, 548] on span "Advanced Ruling" at bounding box center [648, 553] width 80 height 11
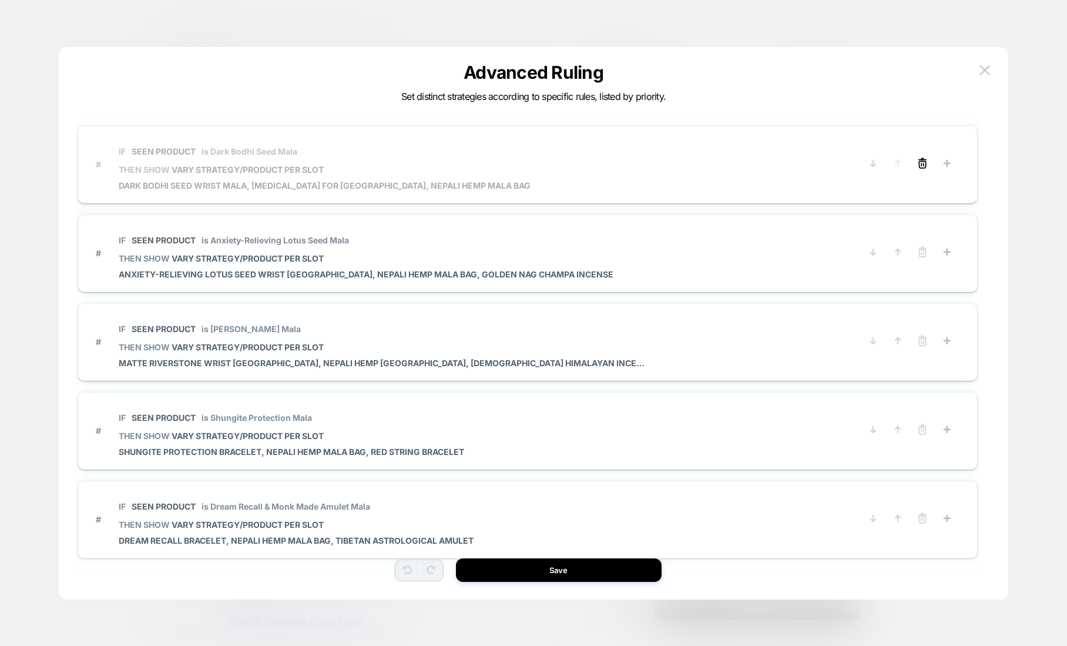
click at [920, 163] on icon at bounding box center [923, 163] width 12 height 12
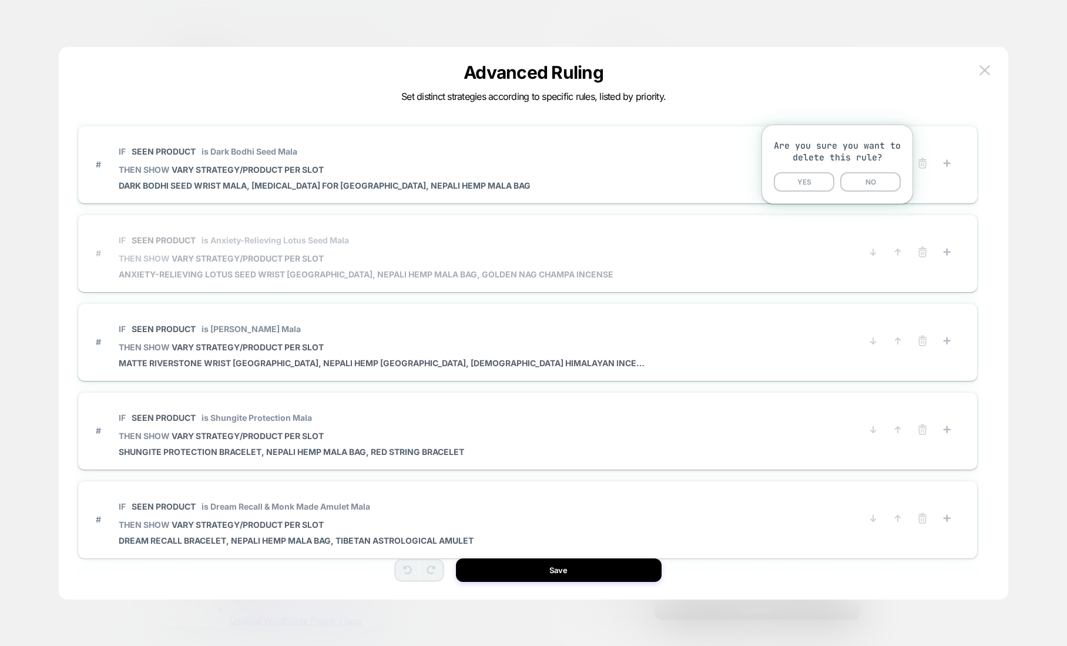
drag, startPoint x: 805, startPoint y: 178, endPoint x: 849, endPoint y: 172, distance: 45.1
click at [805, 179] on button "YES" at bounding box center [804, 181] width 61 height 19
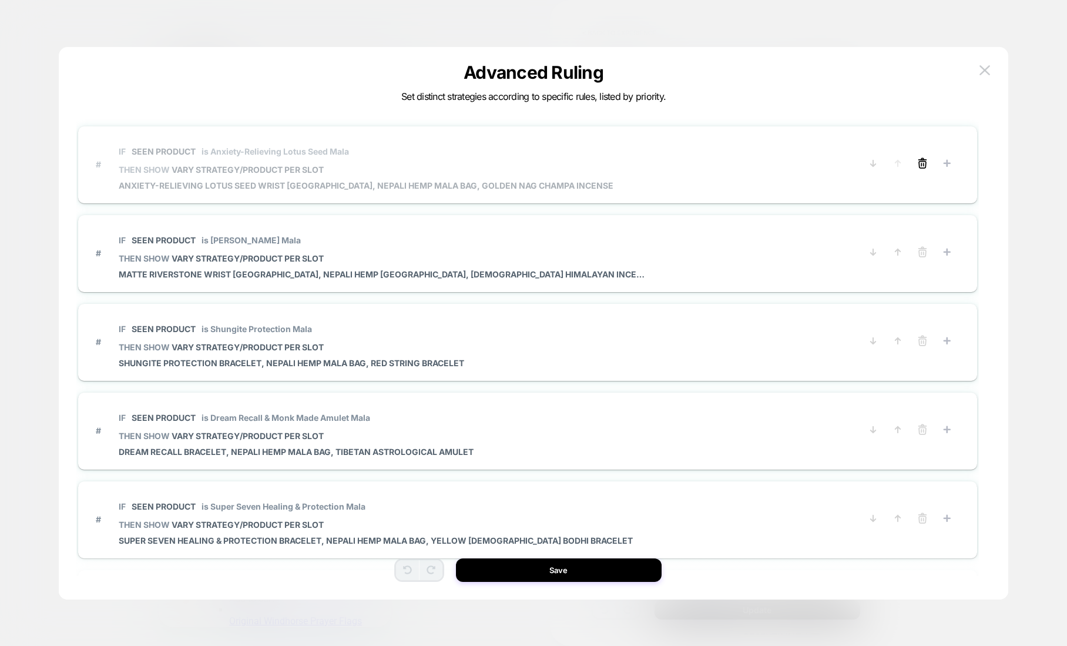
click at [920, 162] on icon at bounding box center [923, 163] width 12 height 12
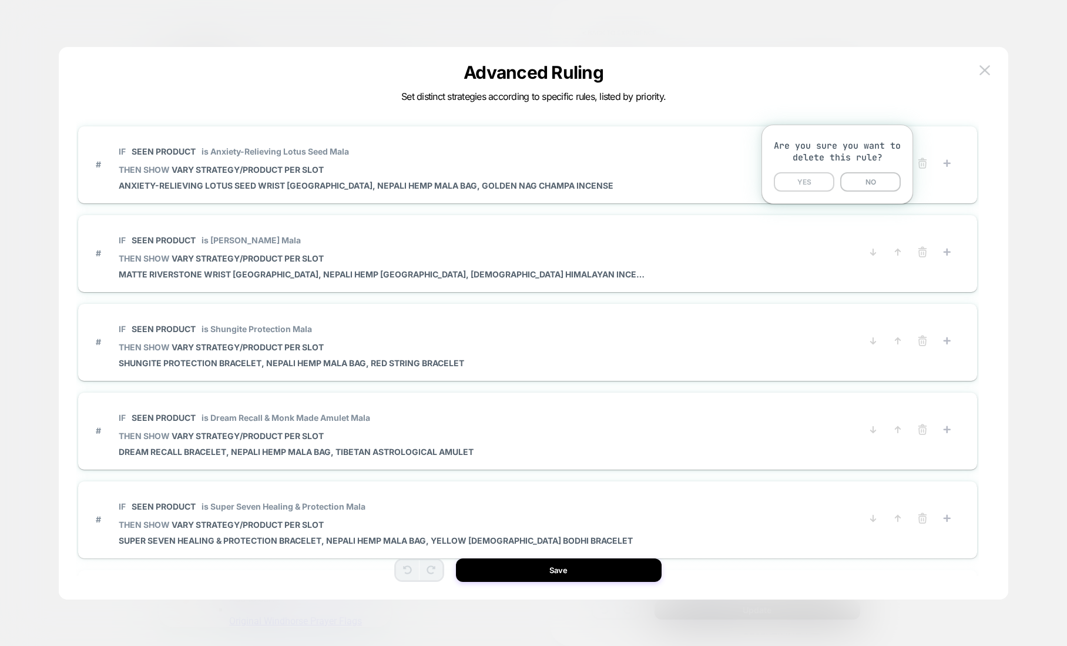
click at [805, 185] on button "YES" at bounding box center [804, 181] width 61 height 19
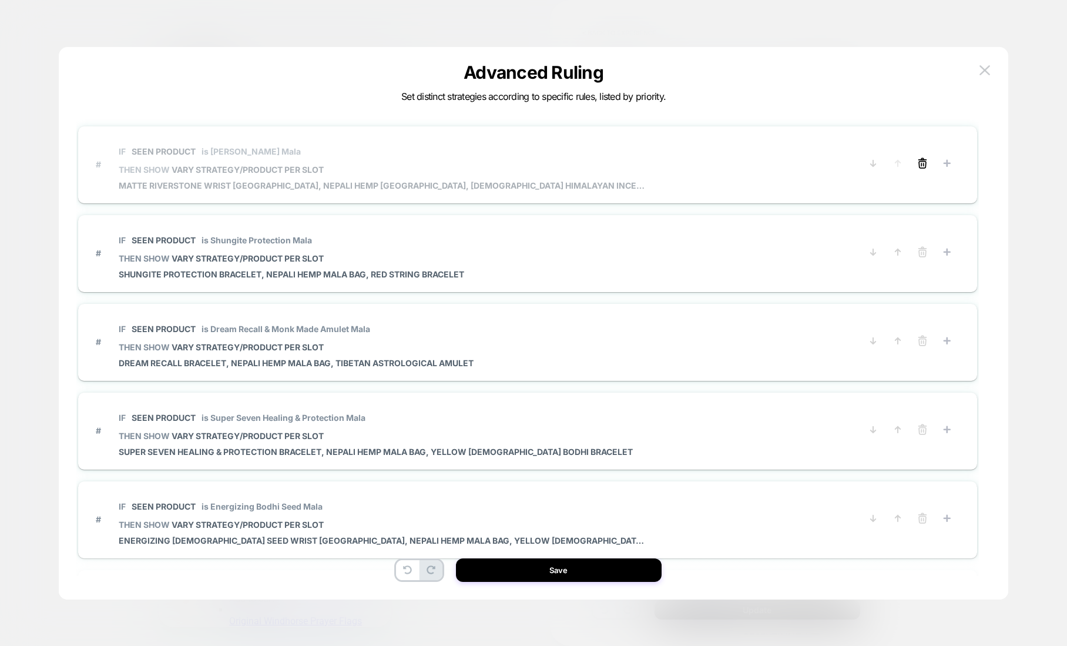
click at [922, 161] on icon at bounding box center [922, 164] width 7 height 6
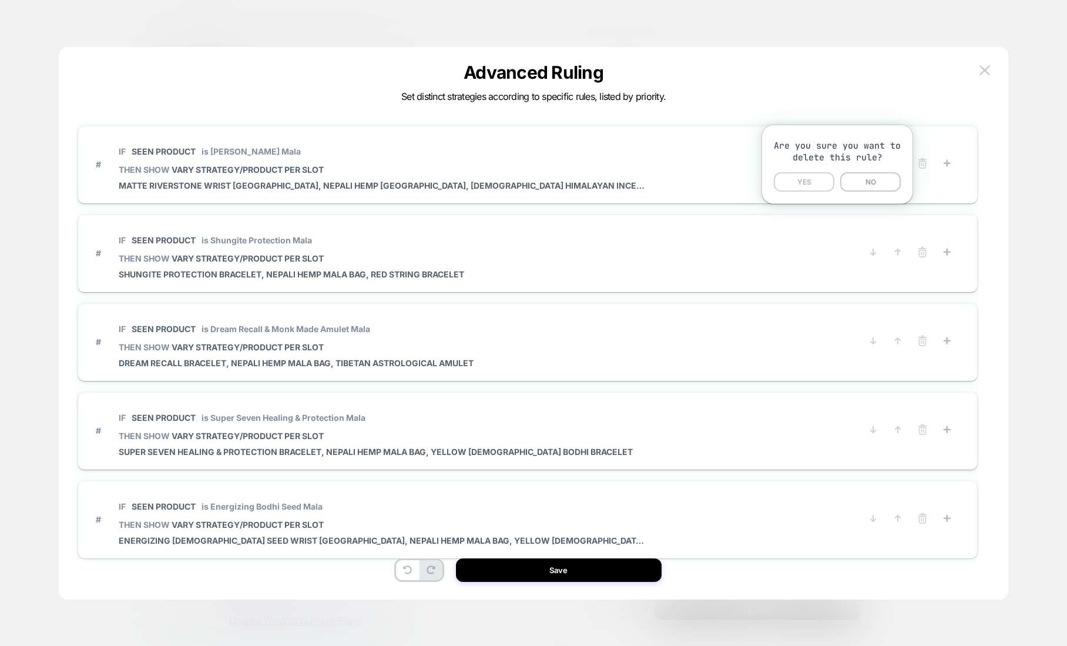
drag, startPoint x: 810, startPoint y: 180, endPoint x: 894, endPoint y: 179, distance: 84.0
click at [811, 180] on button "YES" at bounding box center [804, 181] width 61 height 19
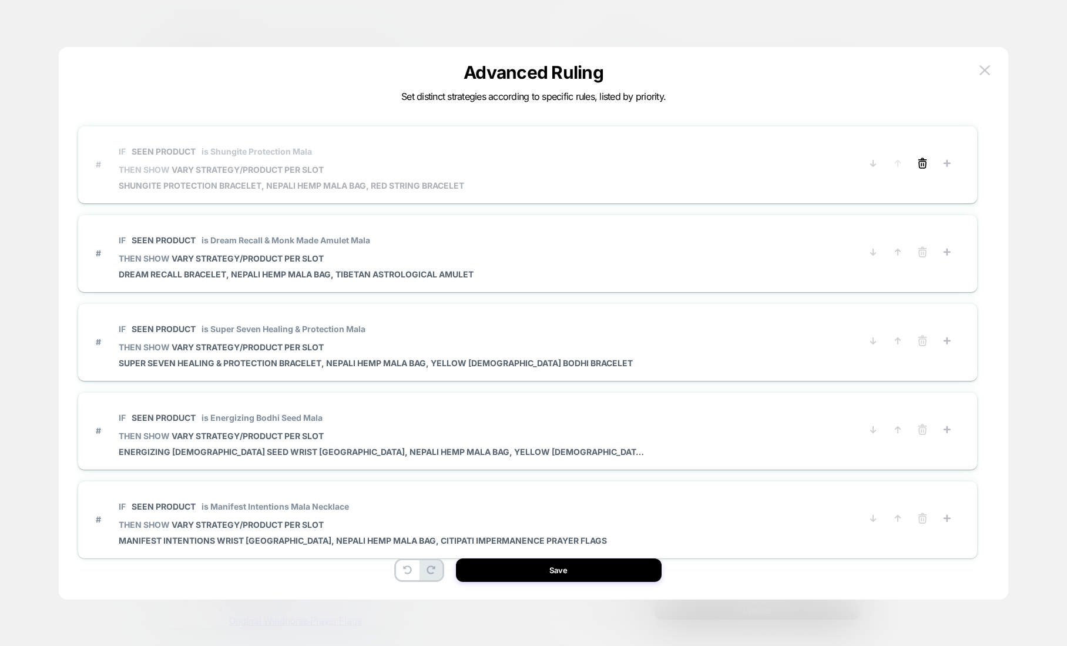
click at [921, 165] on line at bounding box center [921, 164] width 0 height 2
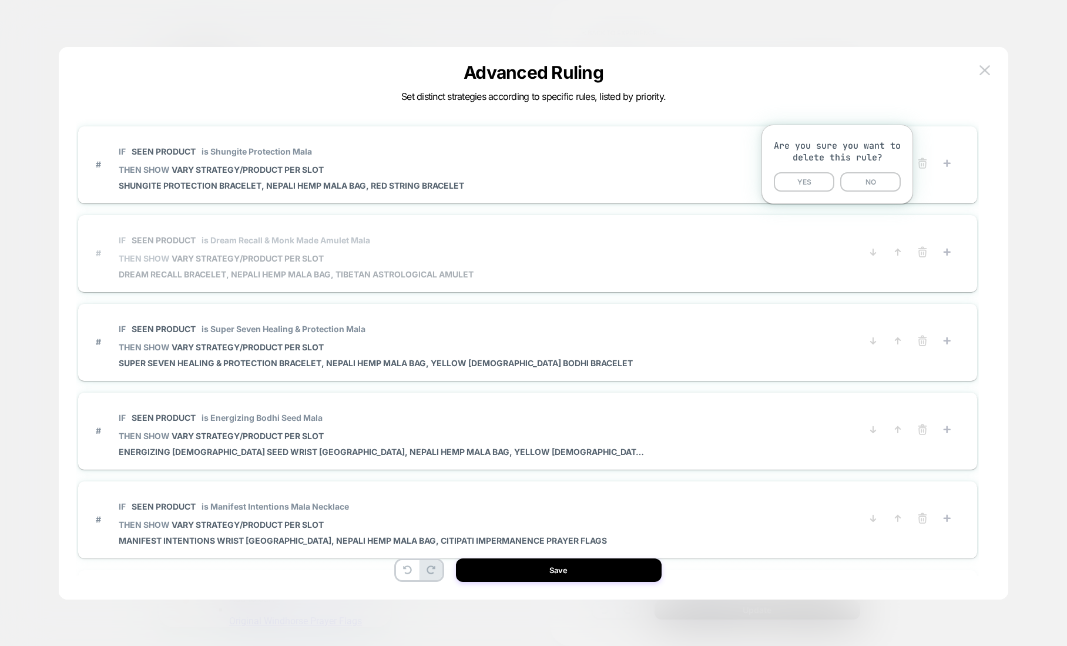
drag, startPoint x: 806, startPoint y: 185, endPoint x: 880, endPoint y: 185, distance: 74.6
click at [806, 185] on button "YES" at bounding box center [804, 181] width 61 height 19
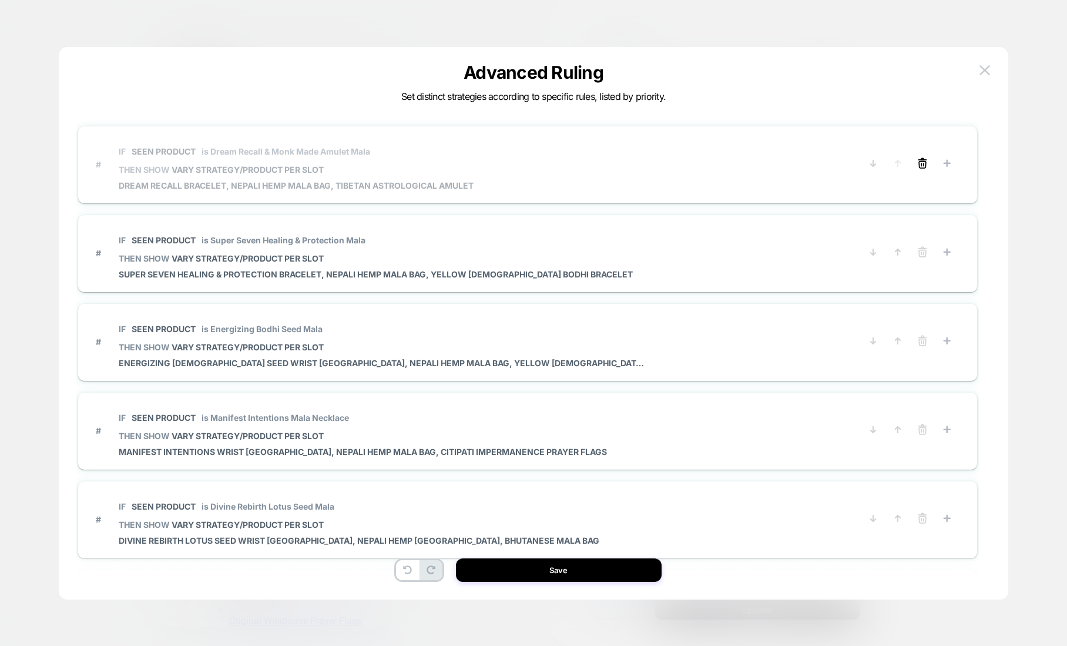
click at [920, 164] on icon at bounding box center [923, 163] width 12 height 12
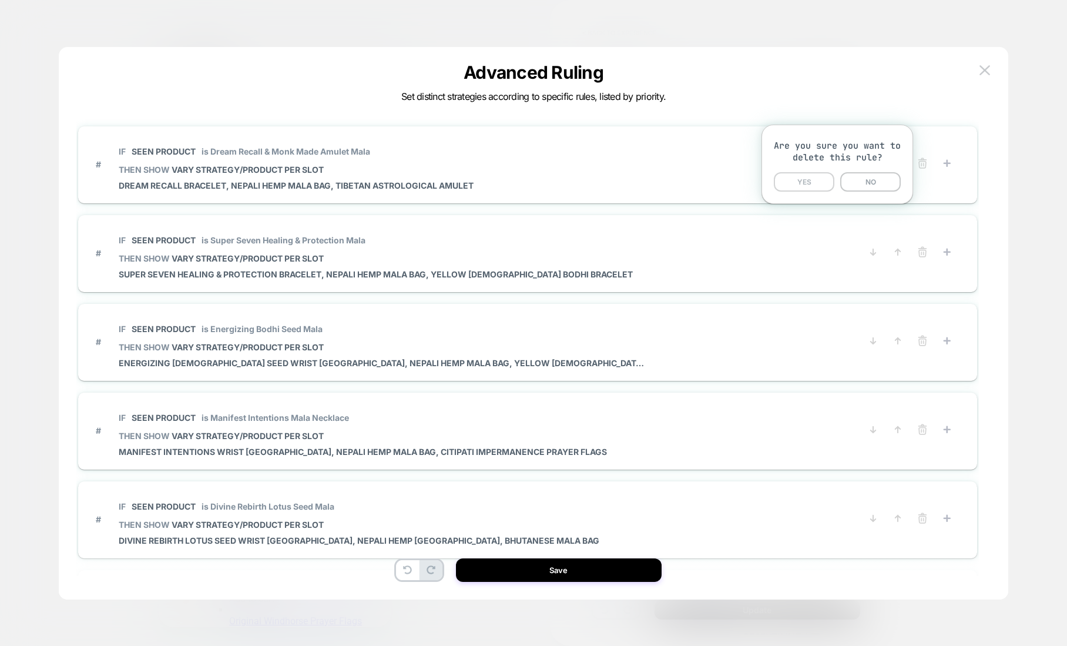
drag, startPoint x: 806, startPoint y: 183, endPoint x: 853, endPoint y: 185, distance: 46.5
click at [806, 183] on button "YES" at bounding box center [804, 181] width 61 height 19
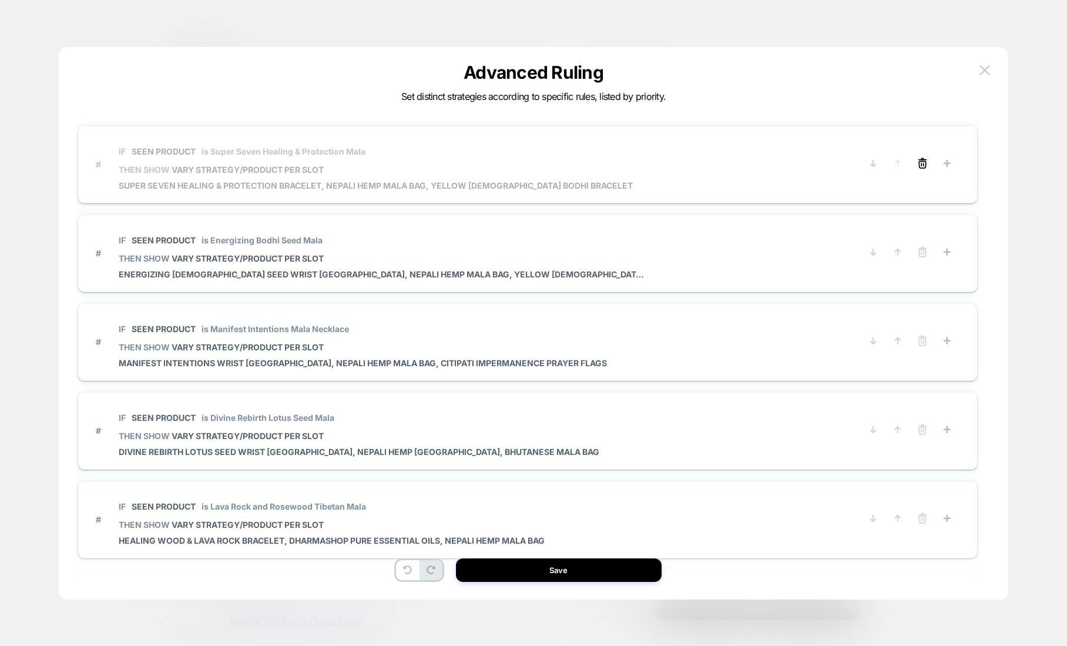
click at [917, 164] on icon at bounding box center [923, 163] width 12 height 12
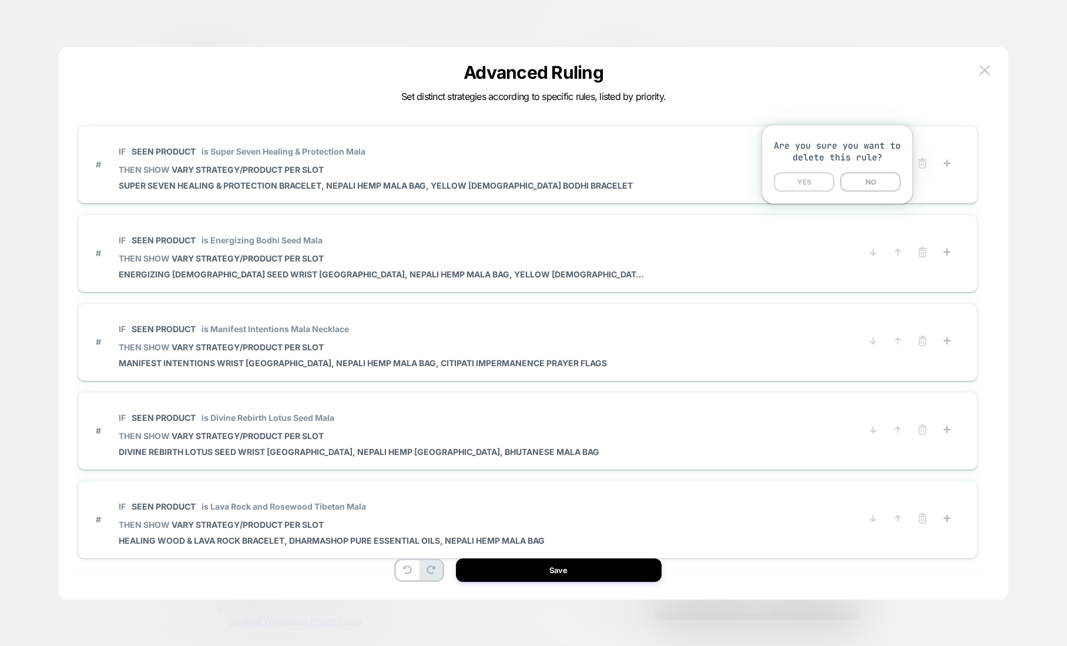
click at [806, 187] on button "YES" at bounding box center [804, 181] width 61 height 19
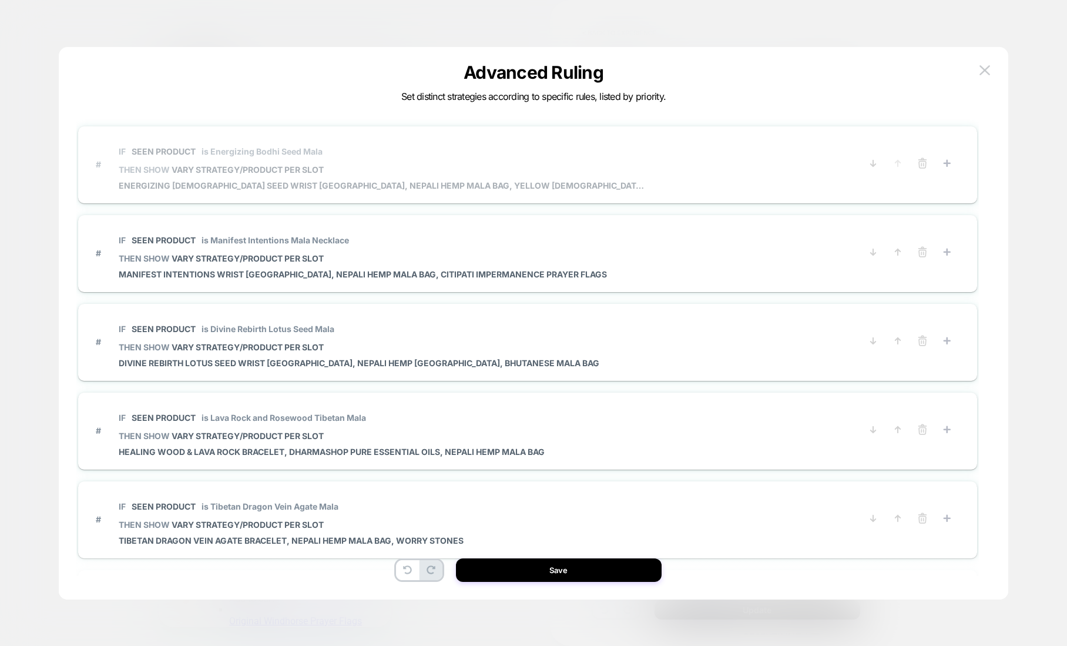
click at [921, 171] on div "# IF Seen Product is Energizing Bodhi Seed Mala THEN SHOW VARY STRATEGY/PRODUCT…" at bounding box center [528, 164] width 864 height 53
click at [924, 161] on icon at bounding box center [922, 164] width 7 height 6
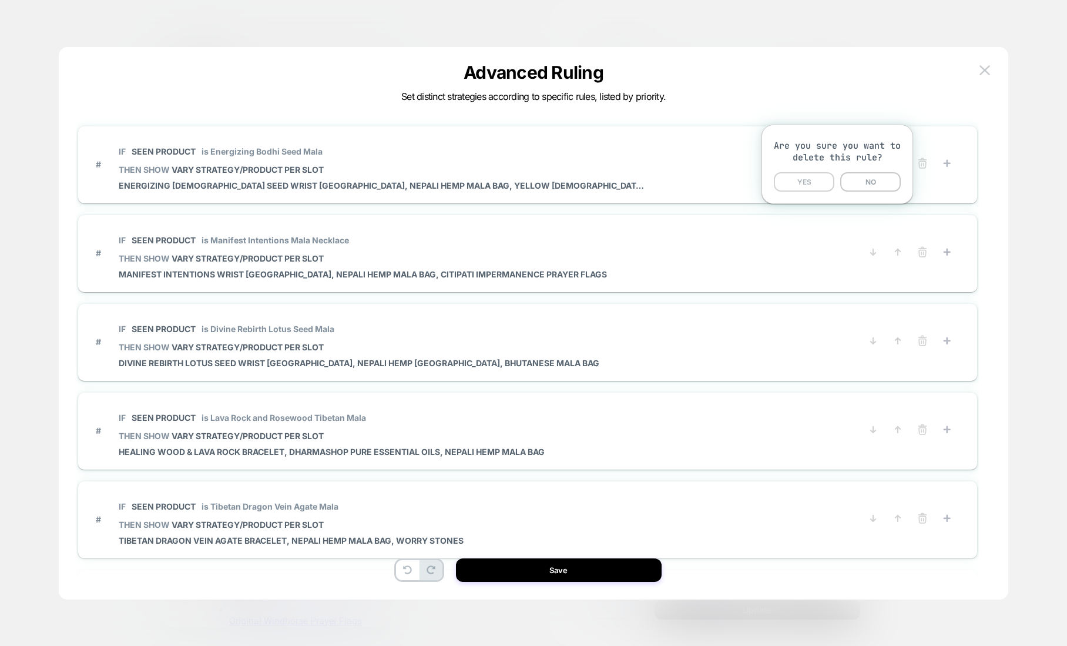
click at [811, 175] on button "YES" at bounding box center [804, 181] width 61 height 19
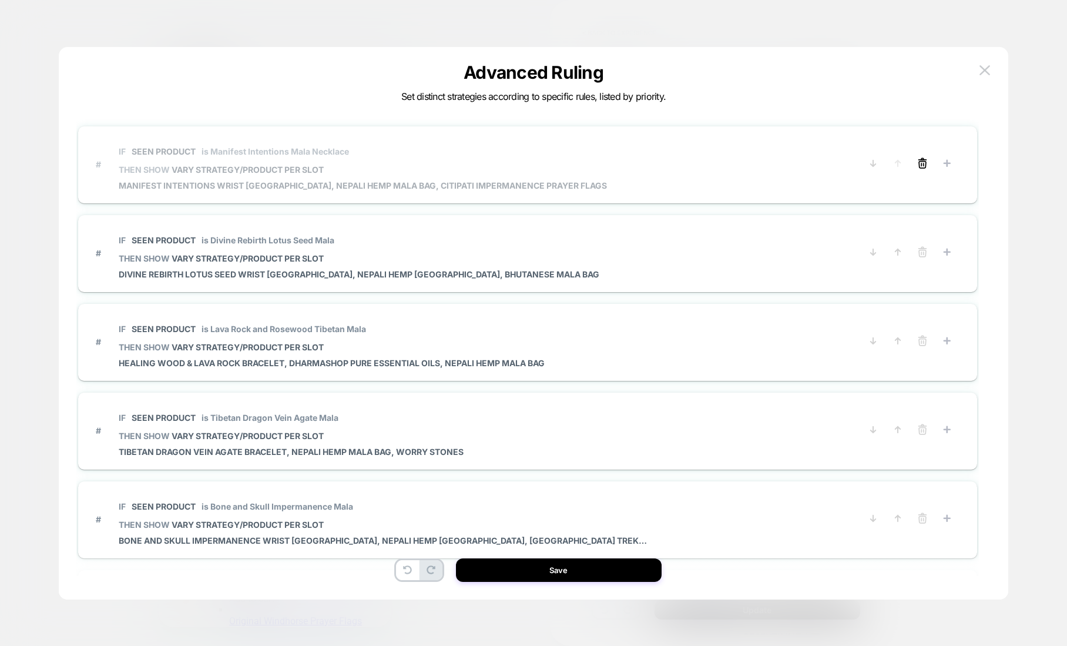
click at [924, 163] on line at bounding box center [924, 164] width 0 height 2
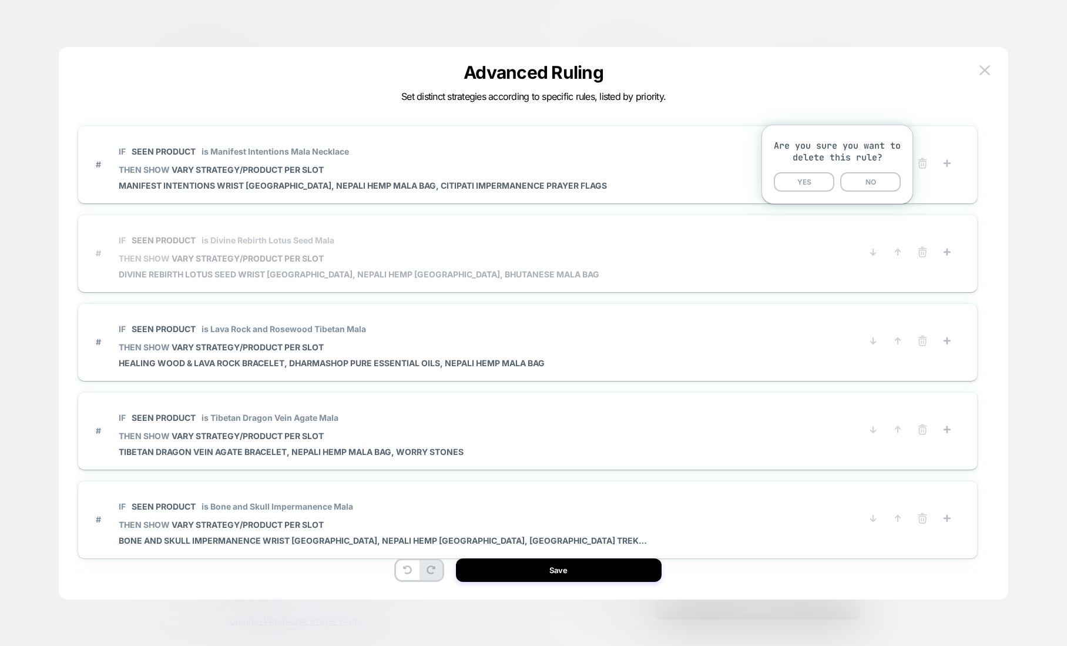
drag, startPoint x: 815, startPoint y: 180, endPoint x: 913, endPoint y: 161, distance: 99.4
click at [815, 180] on button "YES" at bounding box center [804, 181] width 61 height 19
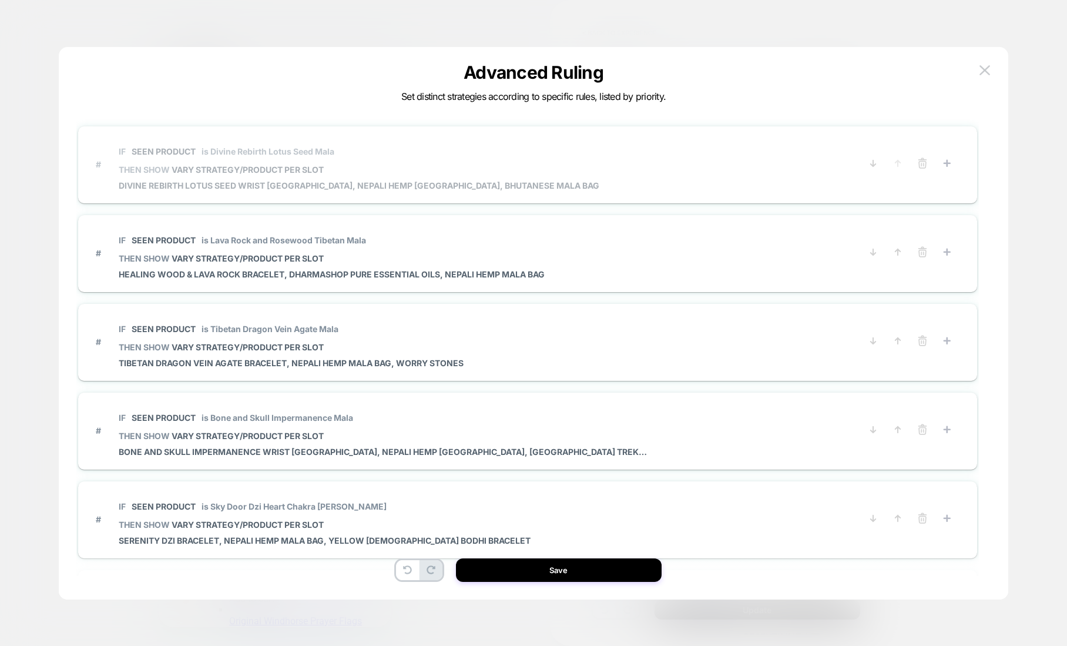
drag, startPoint x: 926, startPoint y: 160, endPoint x: 916, endPoint y: 163, distance: 9.7
click at [926, 161] on icon at bounding box center [922, 164] width 7 height 6
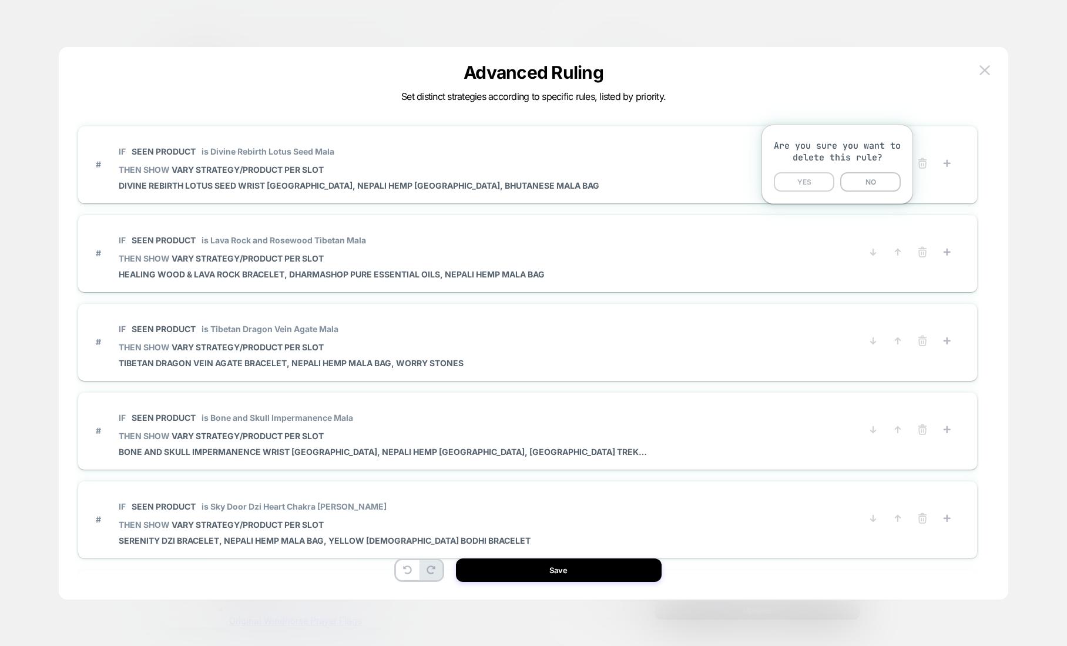
click at [809, 180] on button "YES" at bounding box center [804, 181] width 61 height 19
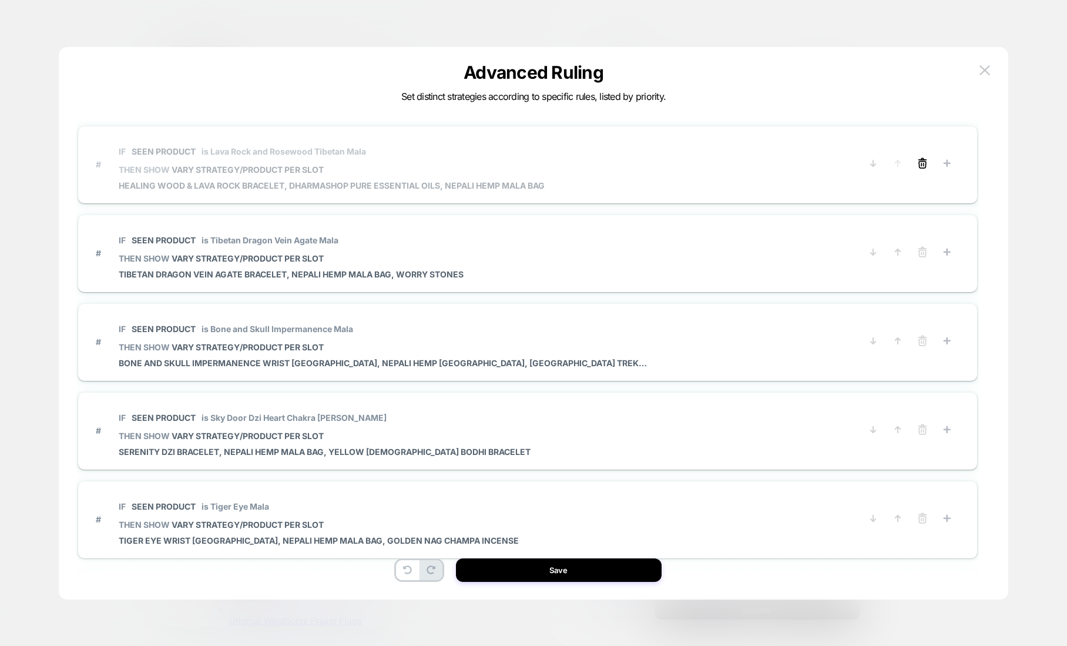
click at [920, 165] on icon at bounding box center [923, 163] width 12 height 12
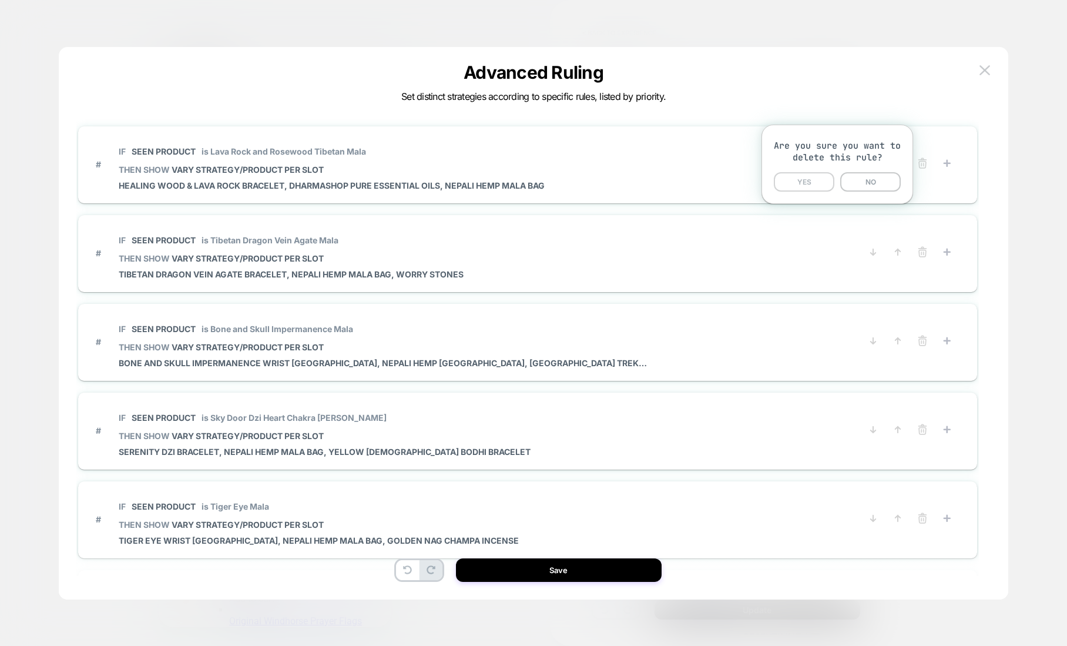
click at [819, 182] on button "YES" at bounding box center [804, 181] width 61 height 19
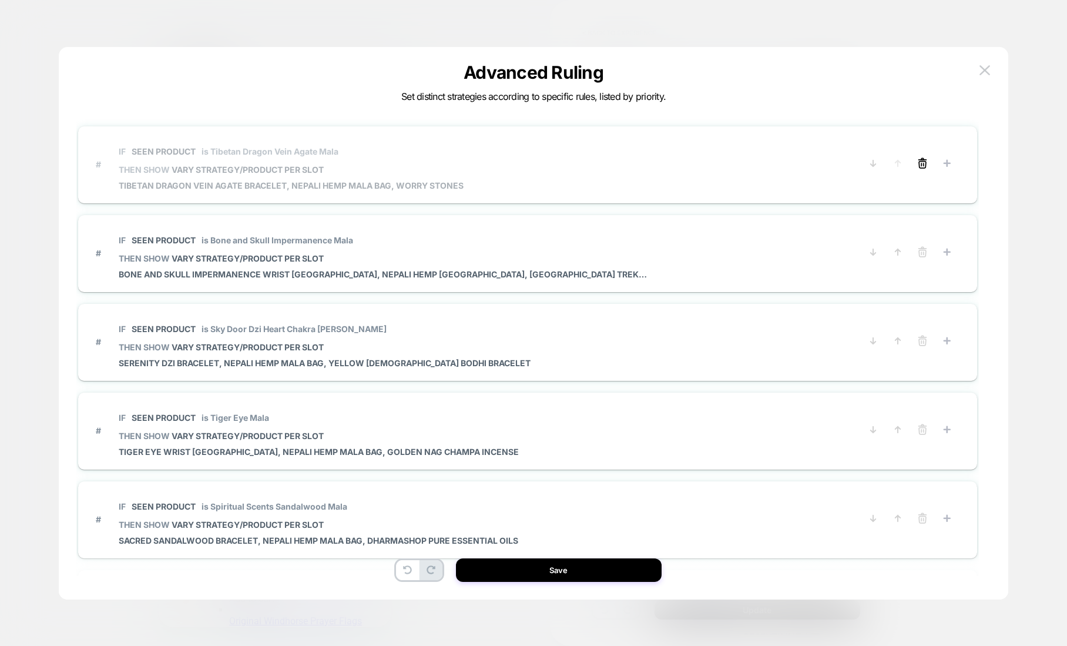
click at [922, 165] on icon at bounding box center [923, 163] width 12 height 12
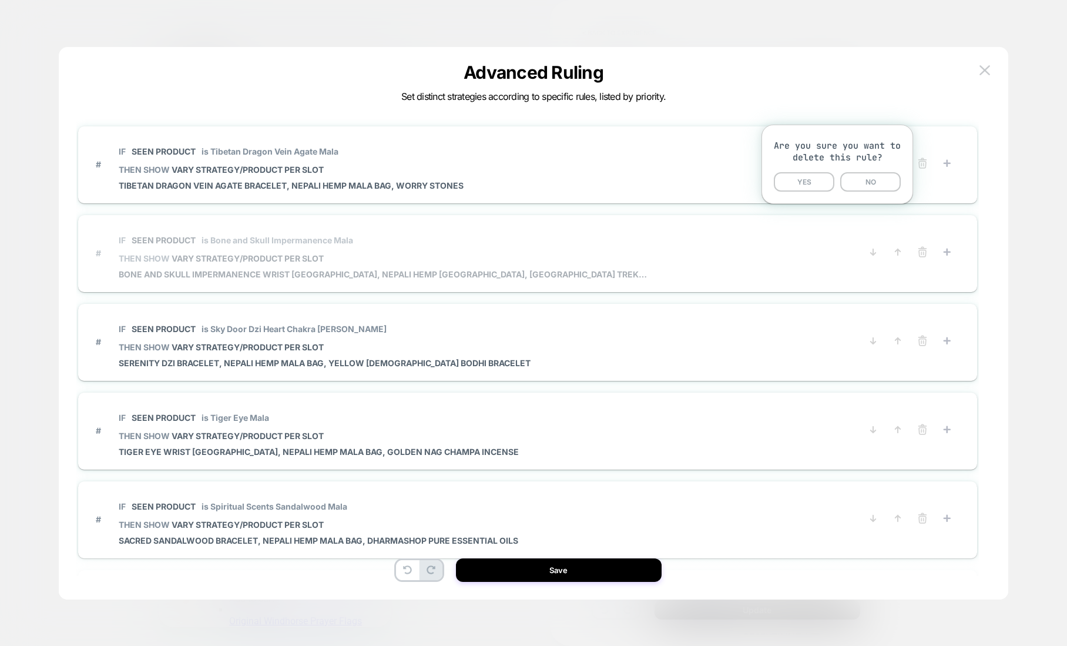
drag, startPoint x: 815, startPoint y: 182, endPoint x: 880, endPoint y: 178, distance: 65.4
click at [816, 182] on button "YES" at bounding box center [804, 181] width 61 height 19
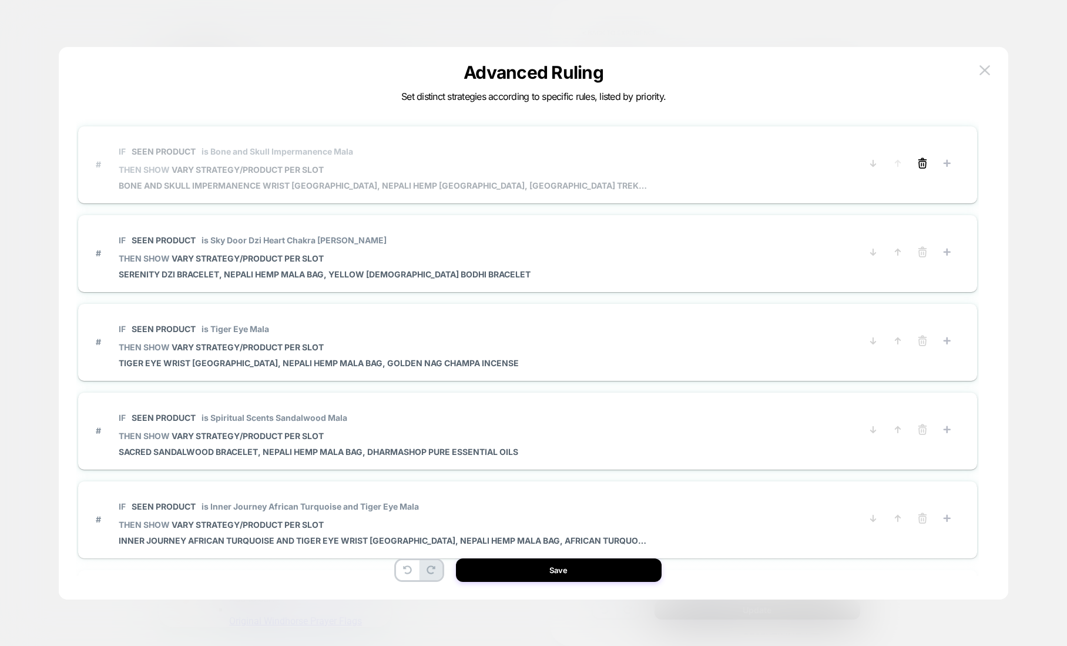
click at [928, 163] on icon at bounding box center [923, 163] width 12 height 12
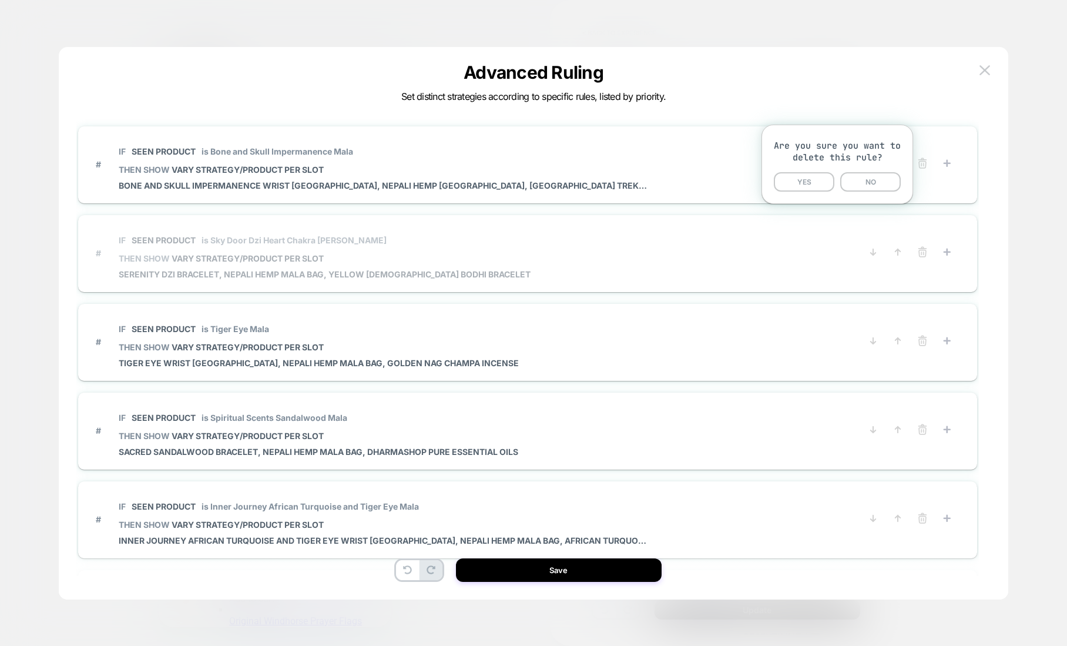
drag, startPoint x: 793, startPoint y: 185, endPoint x: 866, endPoint y: 177, distance: 73.2
click at [793, 185] on button "YES" at bounding box center [804, 181] width 61 height 19
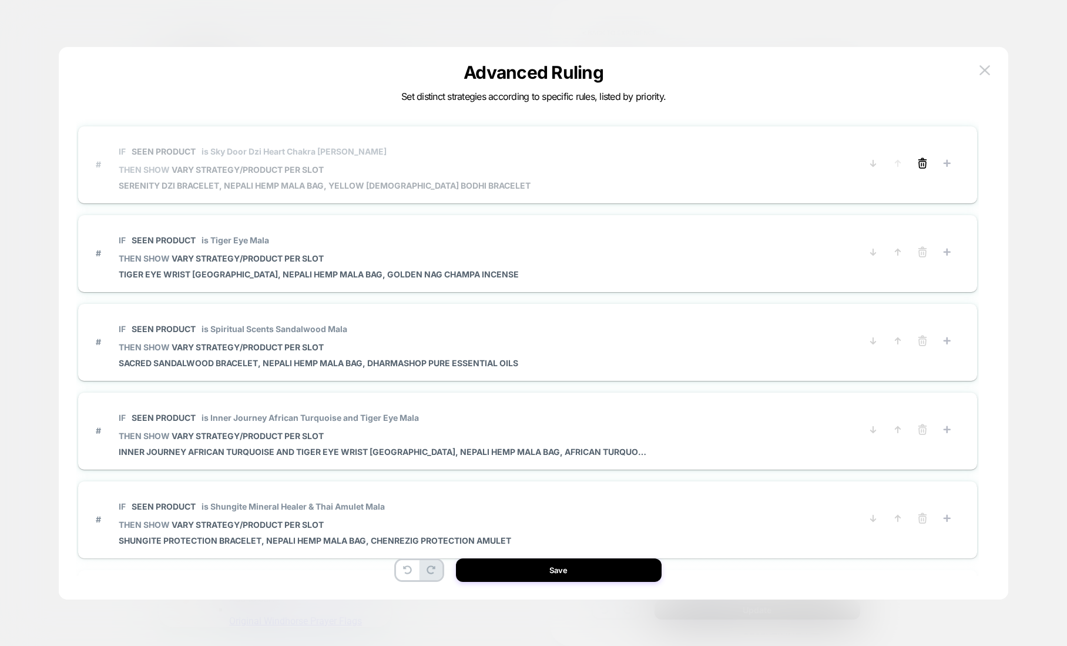
click at [917, 160] on icon at bounding box center [923, 163] width 12 height 12
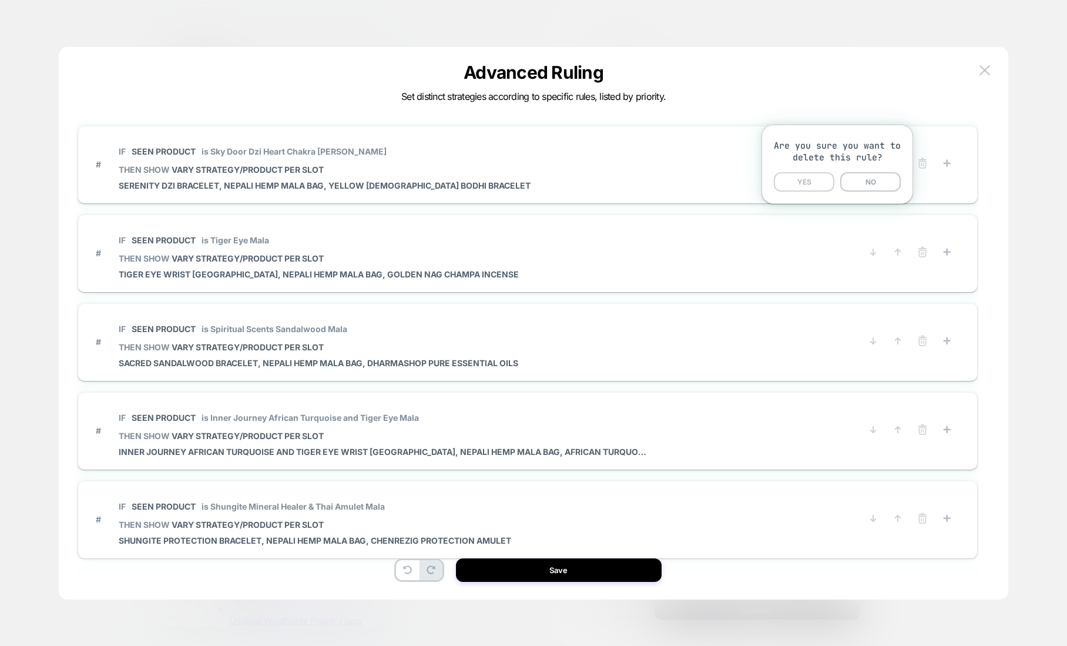
drag, startPoint x: 814, startPoint y: 181, endPoint x: 899, endPoint y: 173, distance: 85.0
click at [815, 181] on button "YES" at bounding box center [804, 181] width 61 height 19
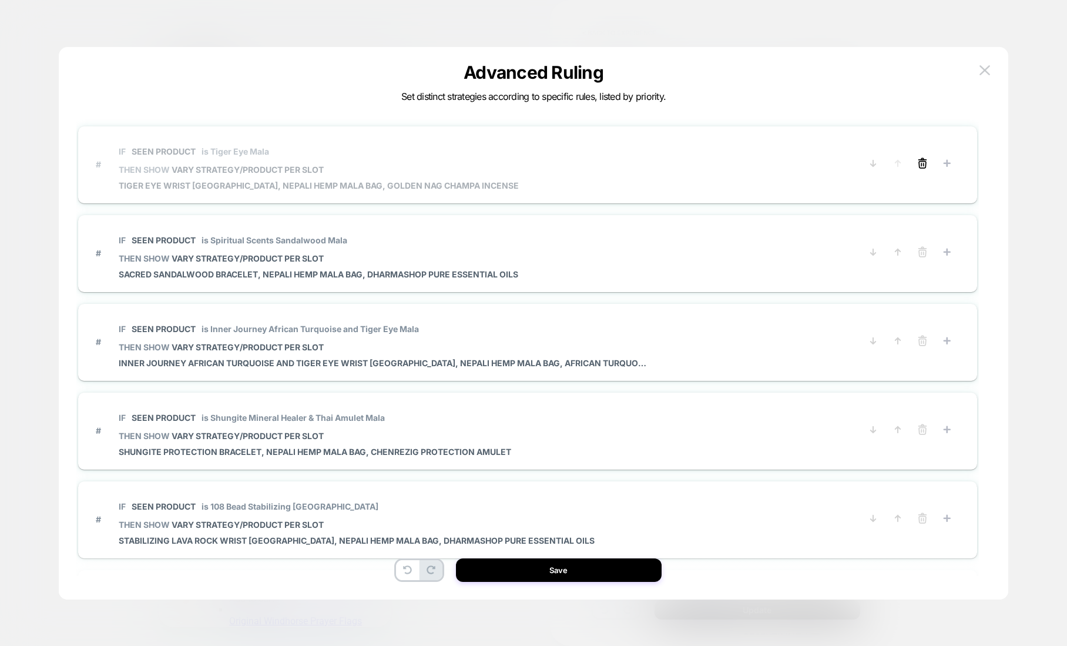
click at [920, 163] on icon at bounding box center [923, 163] width 12 height 12
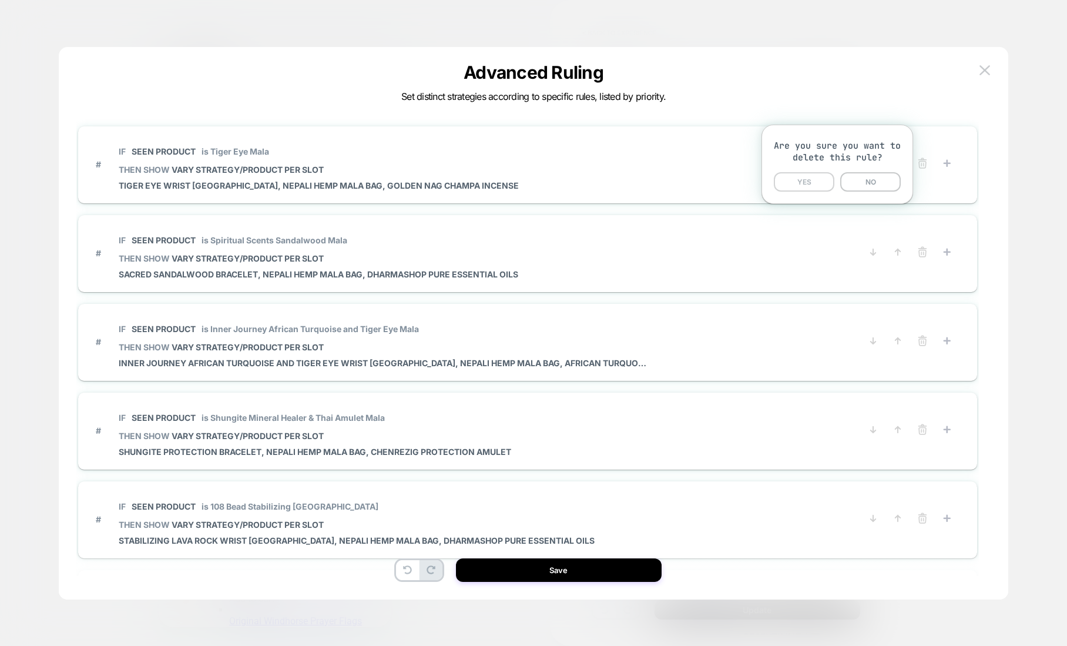
click at [813, 183] on button "YES" at bounding box center [804, 181] width 61 height 19
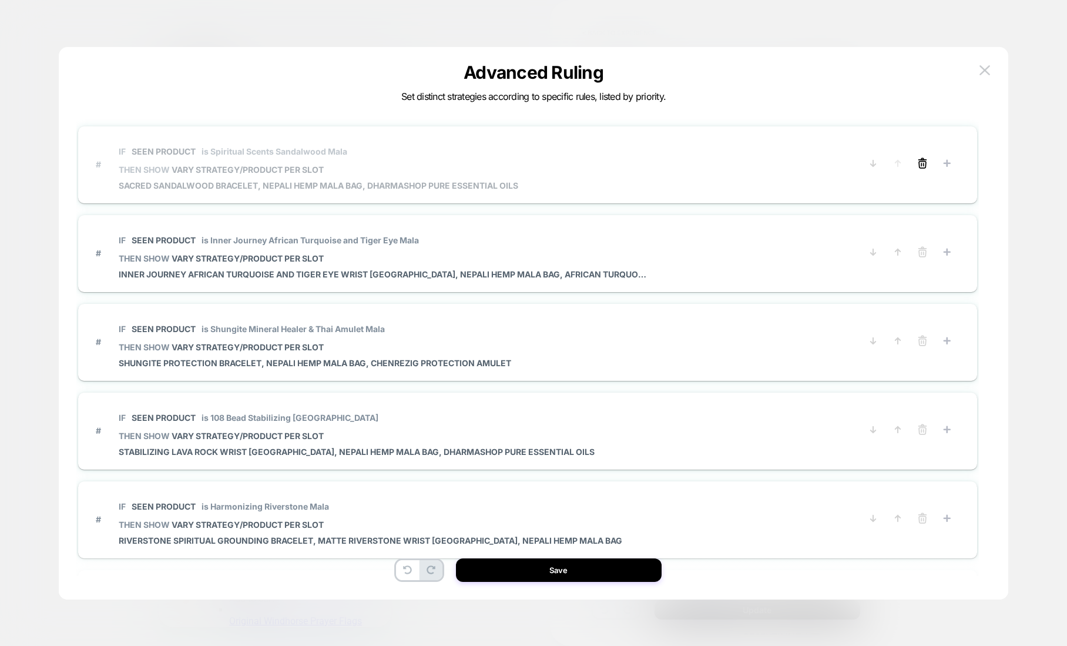
click at [921, 166] on icon at bounding box center [923, 163] width 12 height 12
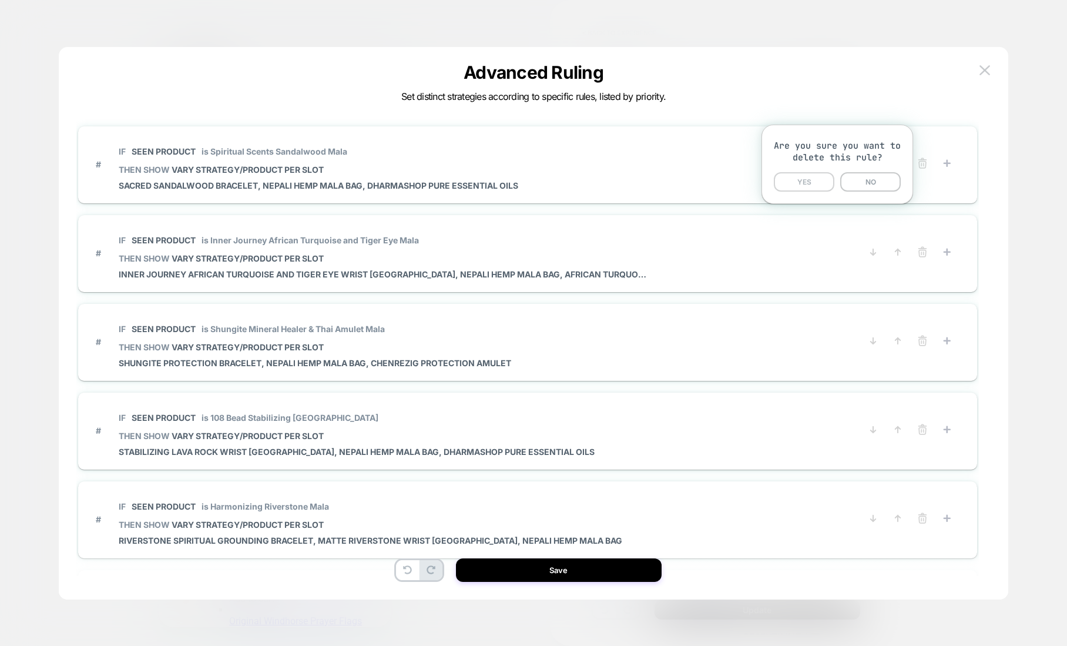
drag, startPoint x: 822, startPoint y: 182, endPoint x: 903, endPoint y: 177, distance: 81.9
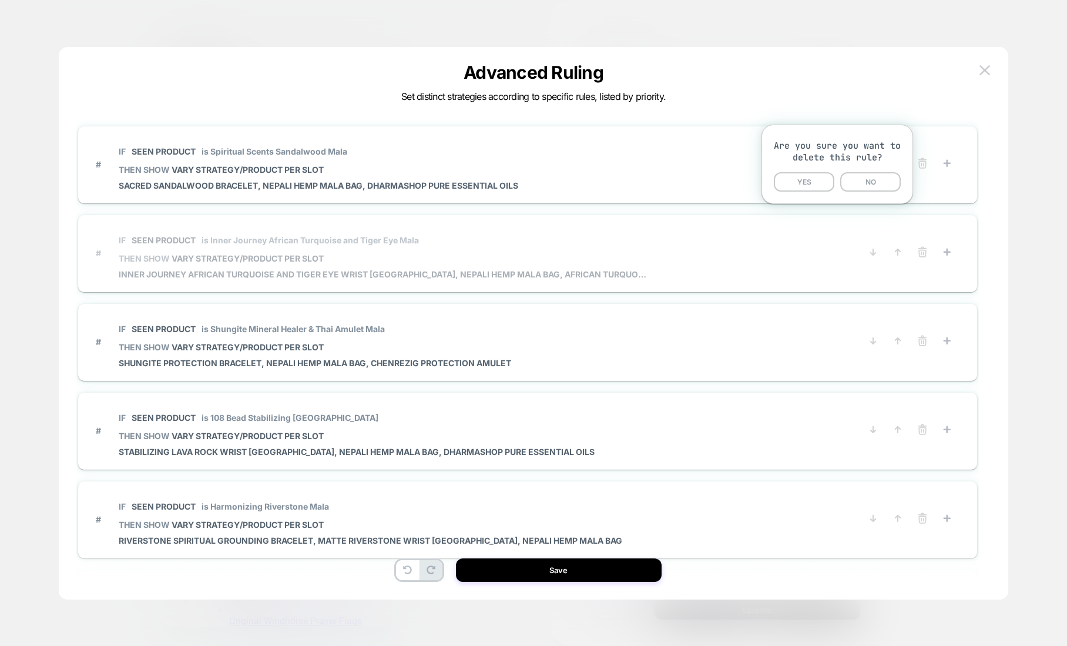
click at [822, 182] on button "YES" at bounding box center [804, 181] width 61 height 19
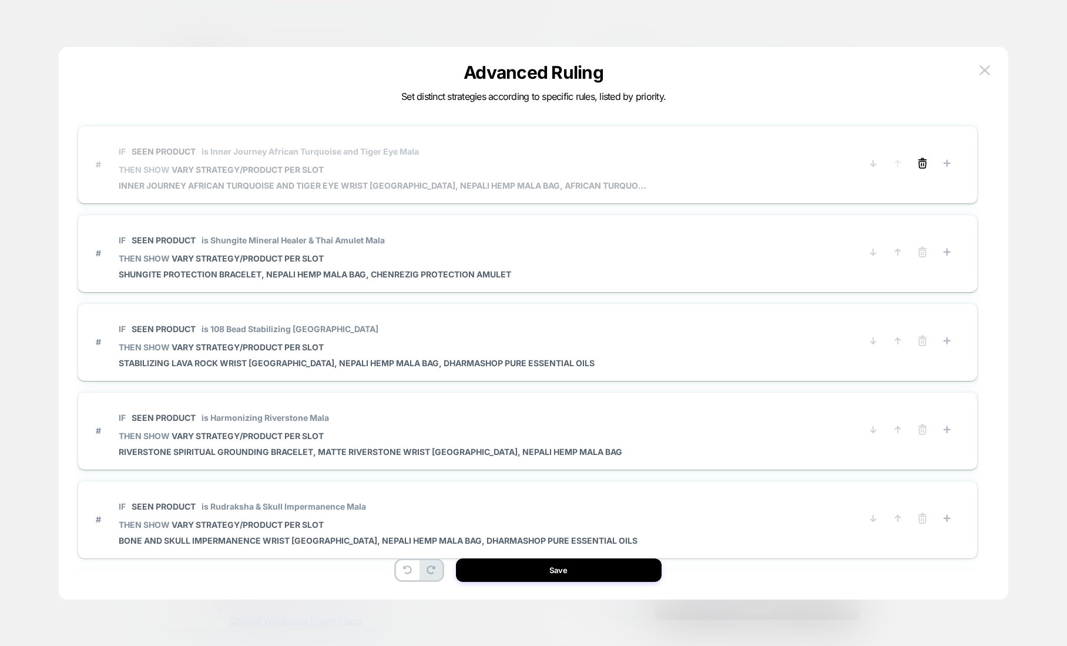
click at [924, 164] on line at bounding box center [924, 164] width 0 height 2
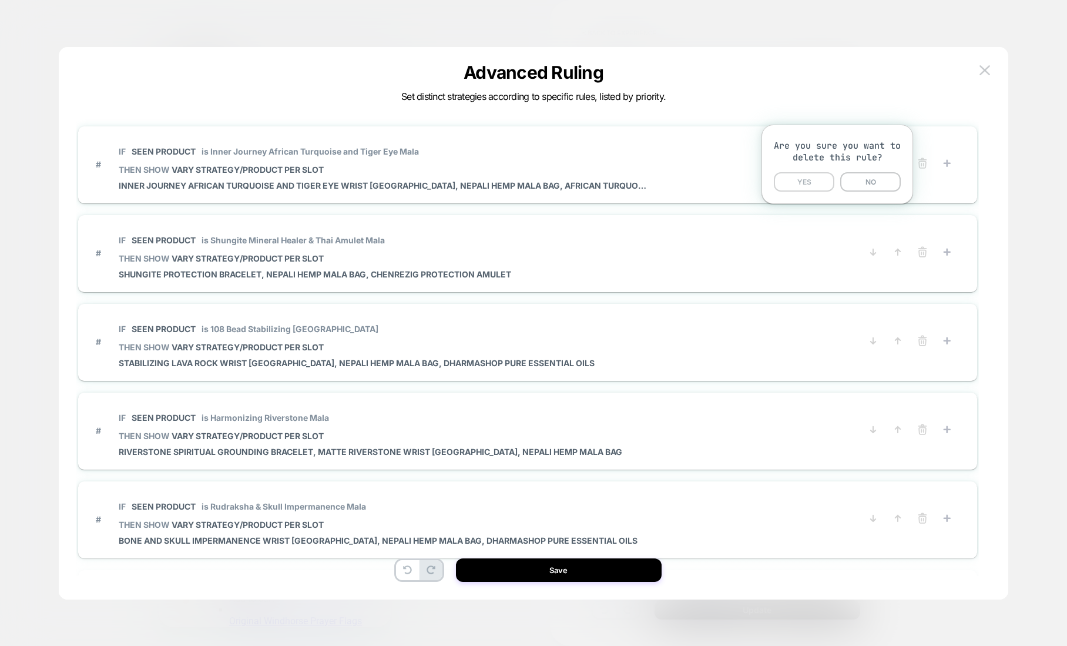
click at [826, 185] on button "YES" at bounding box center [804, 181] width 61 height 19
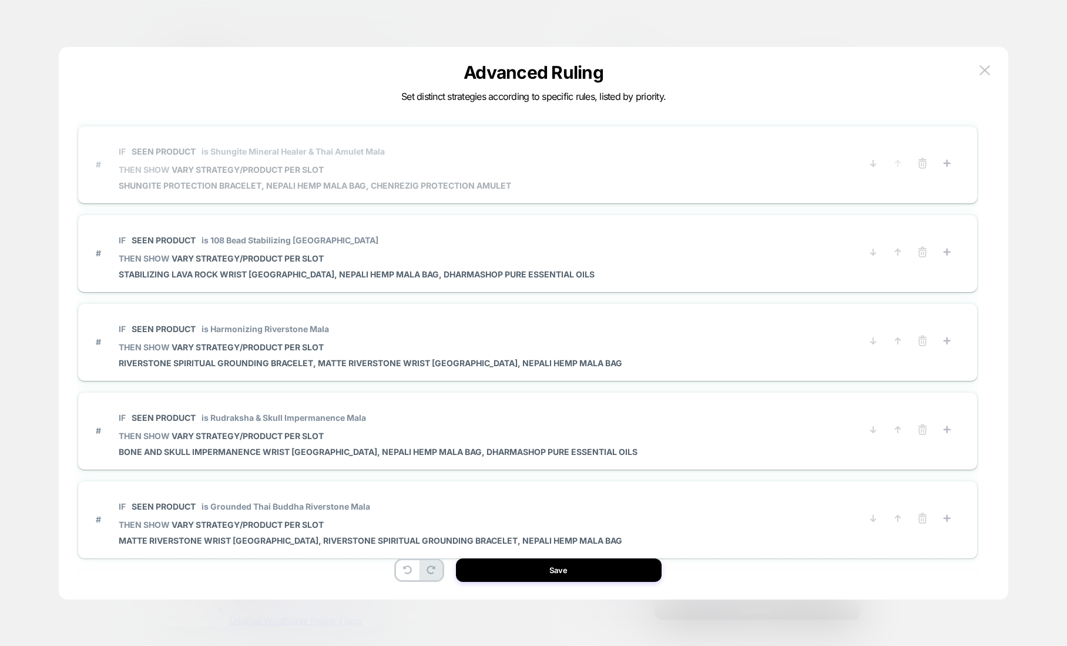
click at [931, 165] on button at bounding box center [922, 164] width 19 height 15
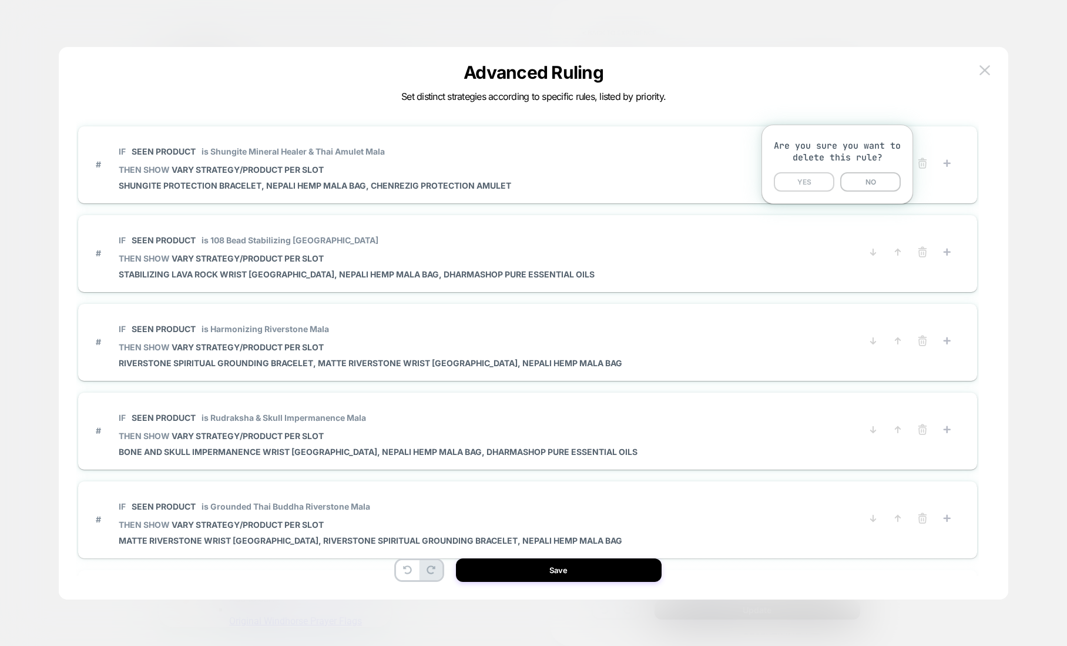
click at [815, 180] on button "YES" at bounding box center [804, 181] width 61 height 19
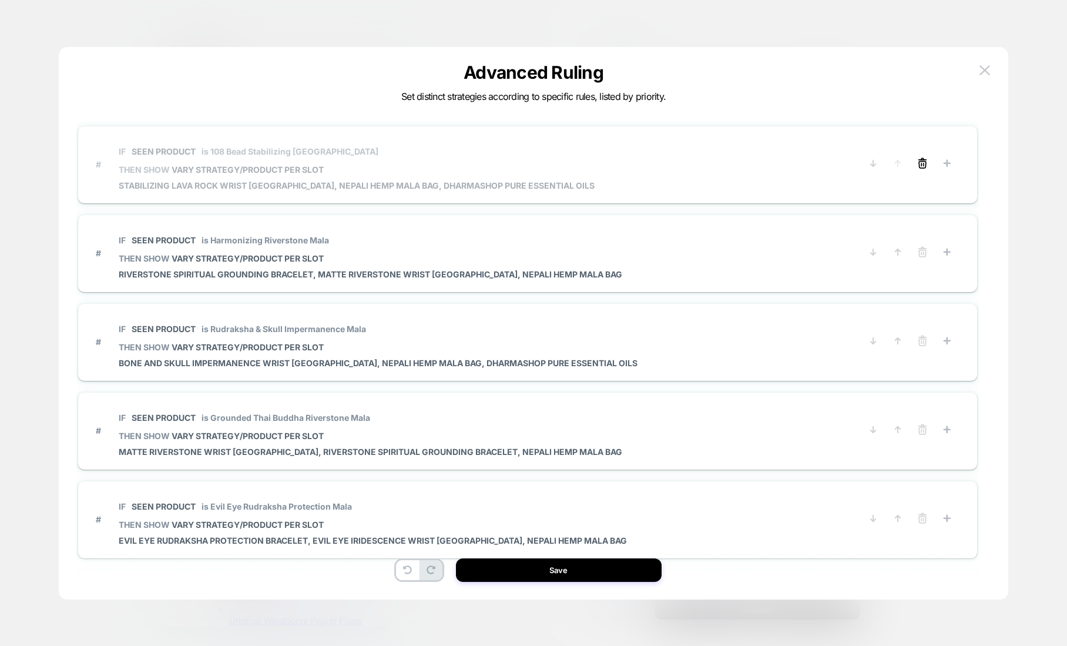
click at [919, 168] on icon at bounding box center [923, 163] width 12 height 12
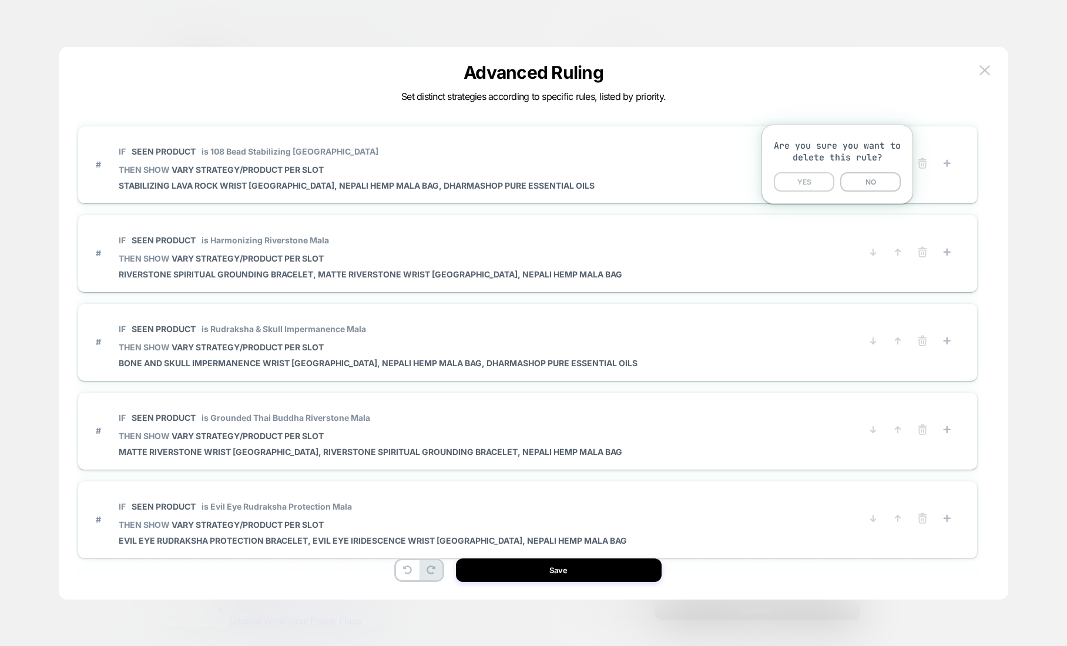
drag, startPoint x: 821, startPoint y: 183, endPoint x: 872, endPoint y: 179, distance: 50.7
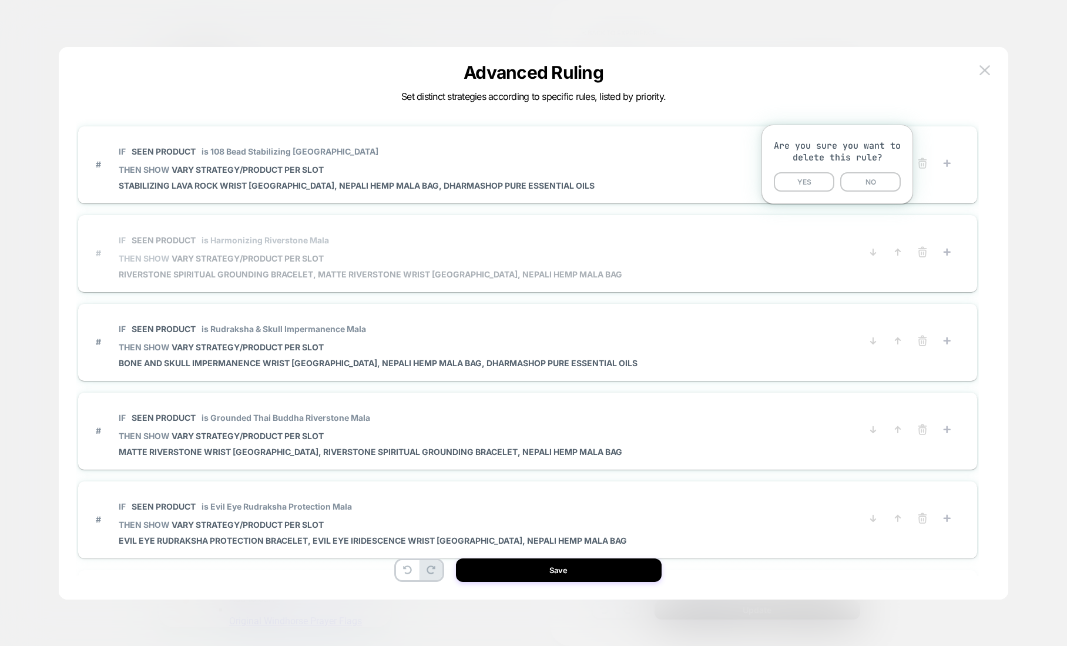
click at [821, 183] on button "YES" at bounding box center [804, 181] width 61 height 19
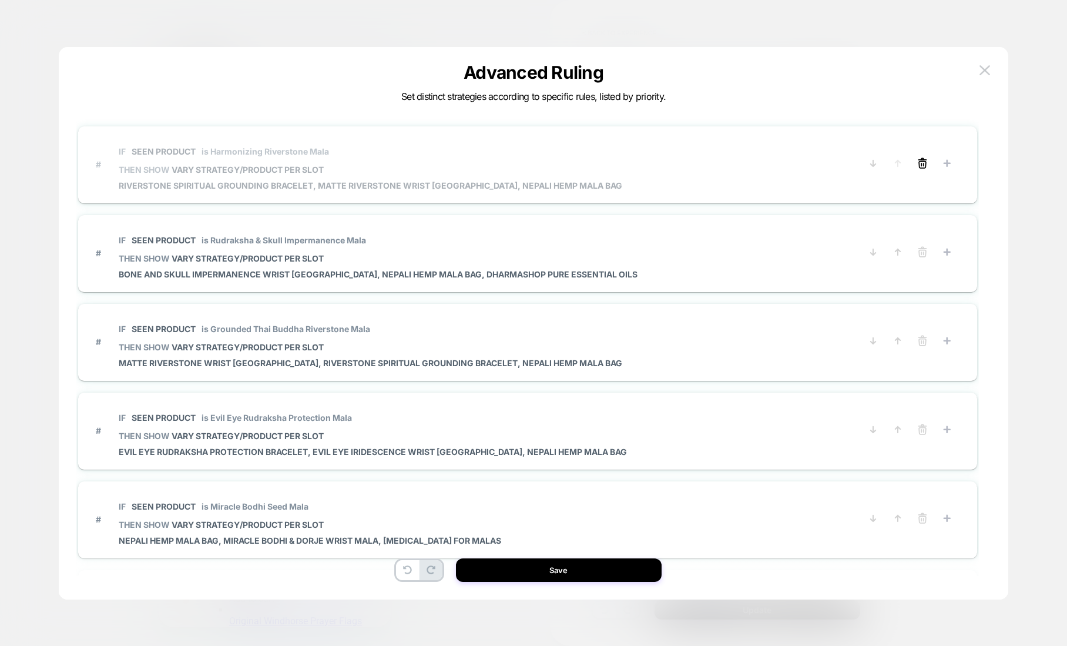
click at [921, 162] on icon at bounding box center [923, 163] width 12 height 12
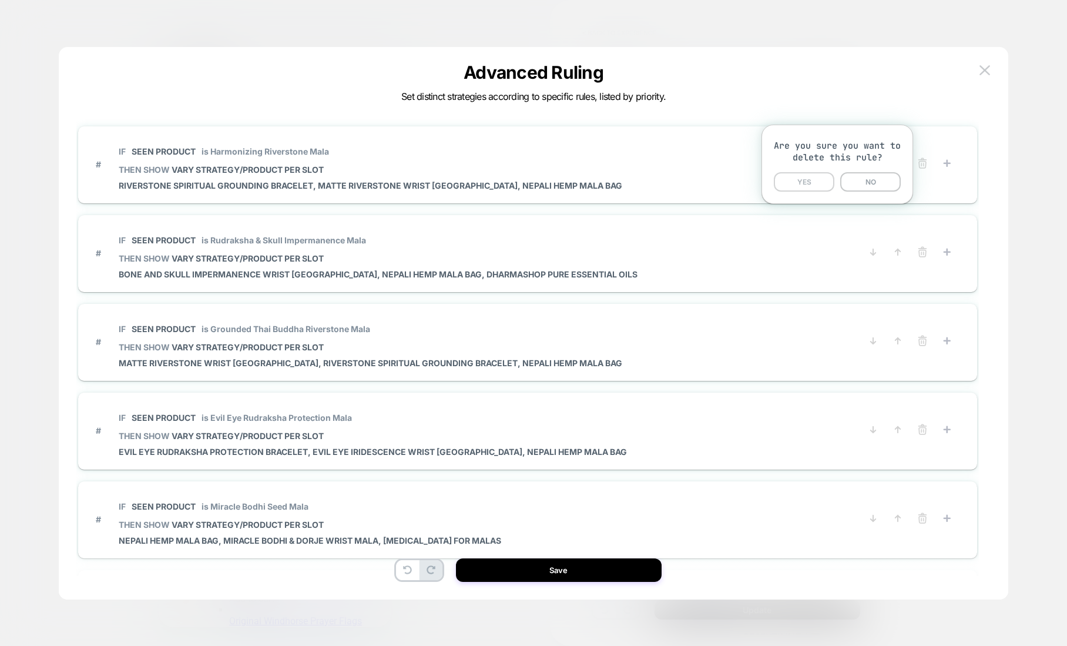
click at [818, 180] on button "YES" at bounding box center [804, 181] width 61 height 19
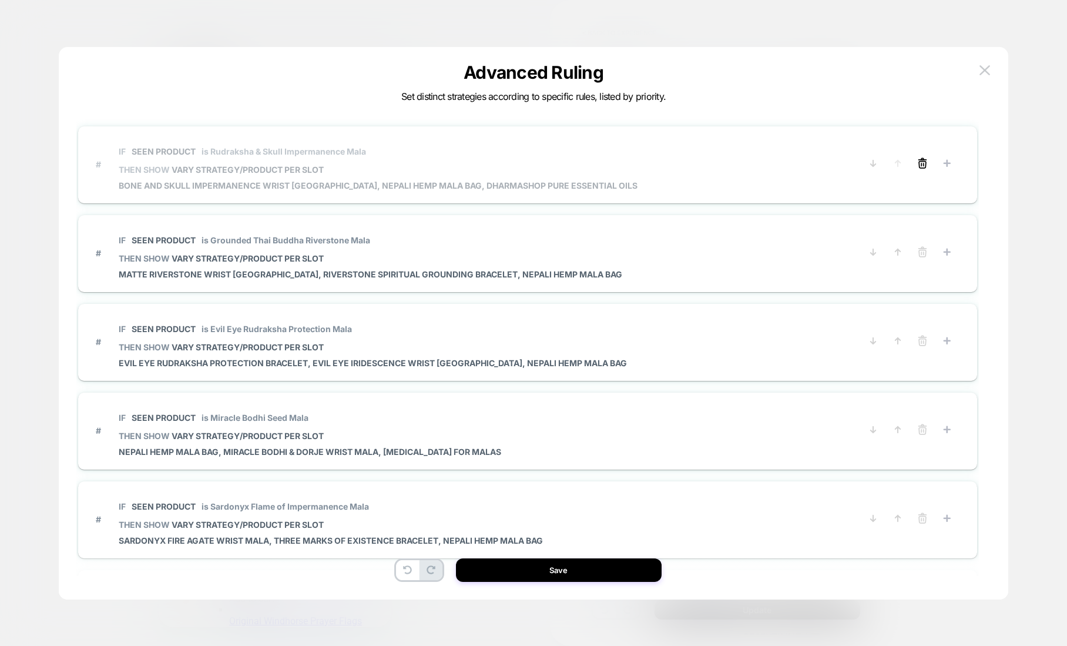
click at [920, 165] on icon at bounding box center [923, 163] width 12 height 12
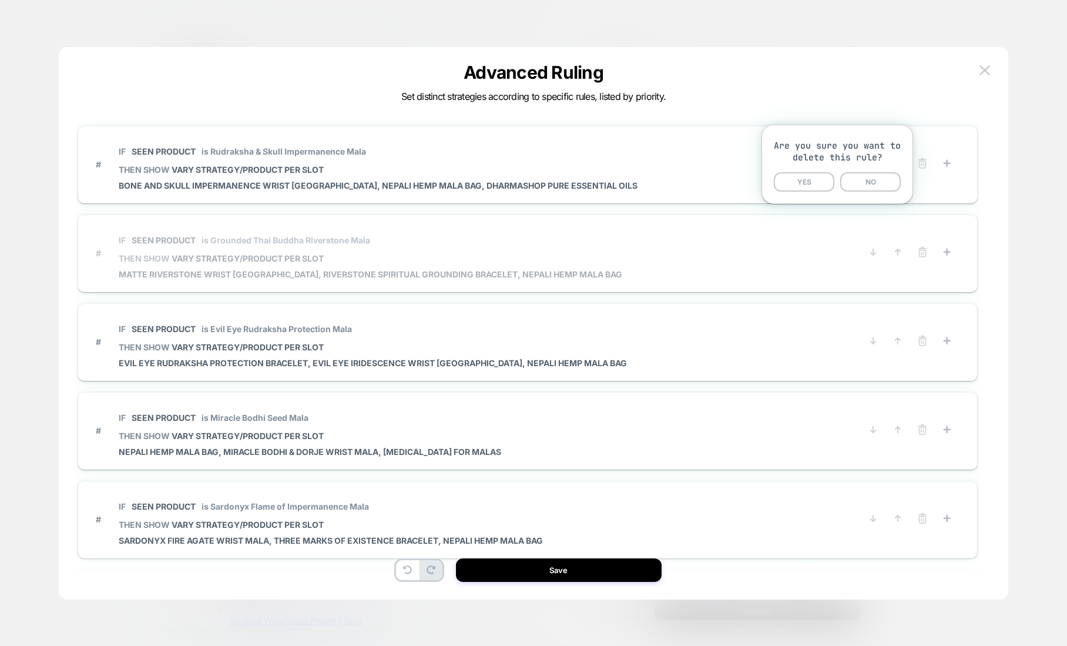
drag, startPoint x: 820, startPoint y: 184, endPoint x: 888, endPoint y: 178, distance: 67.8
click at [820, 184] on button "YES" at bounding box center [804, 181] width 61 height 19
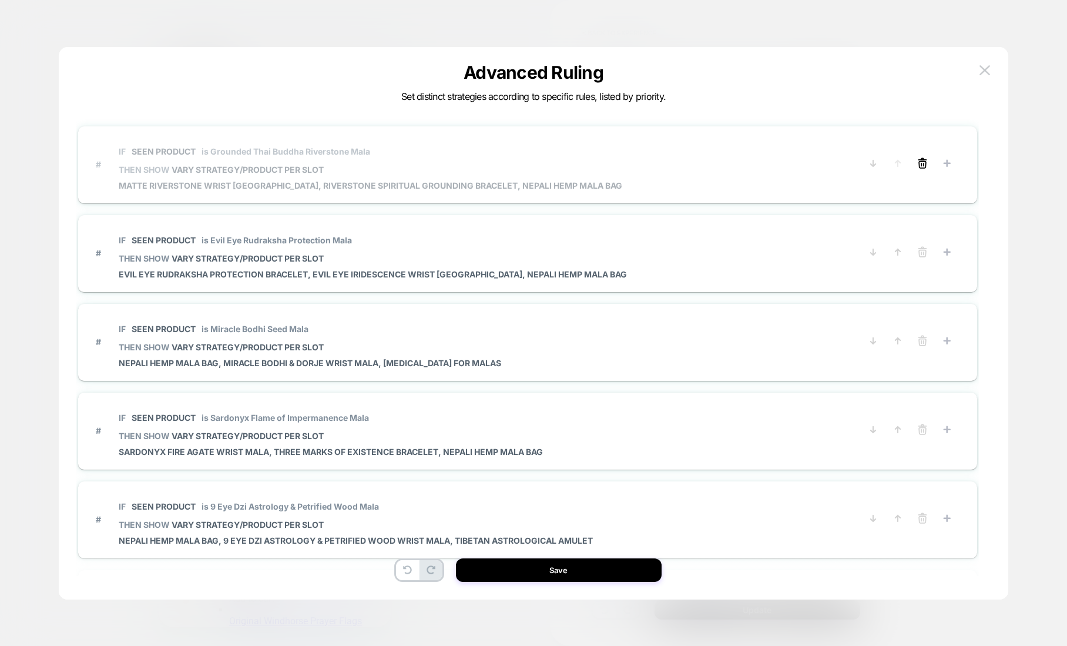
click at [917, 165] on icon at bounding box center [923, 163] width 12 height 12
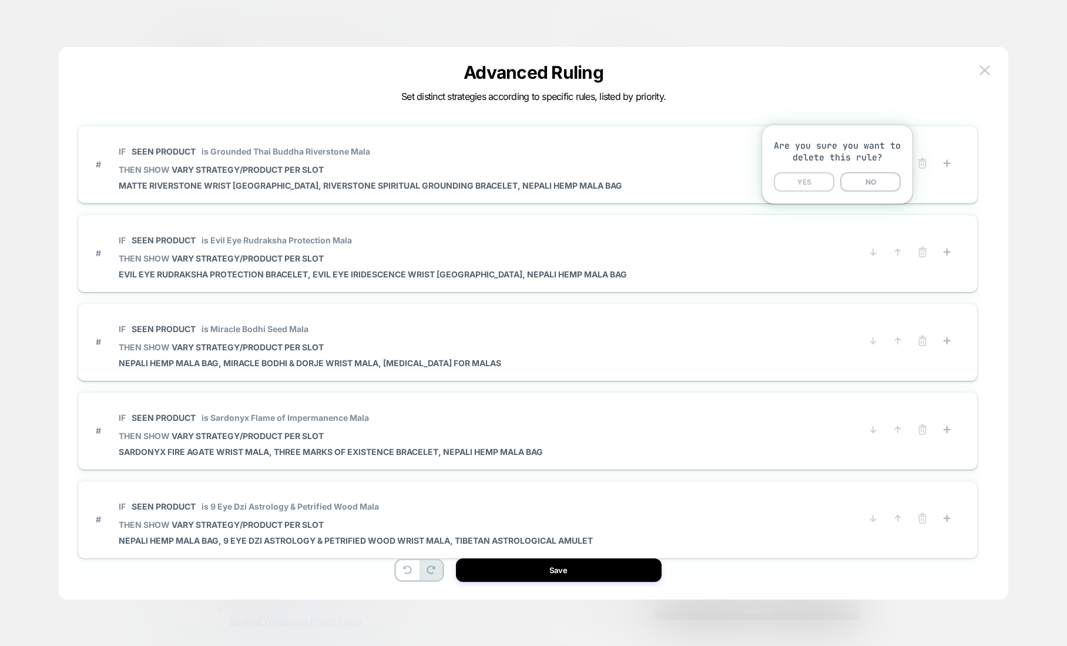
click at [815, 181] on button "YES" at bounding box center [804, 181] width 61 height 19
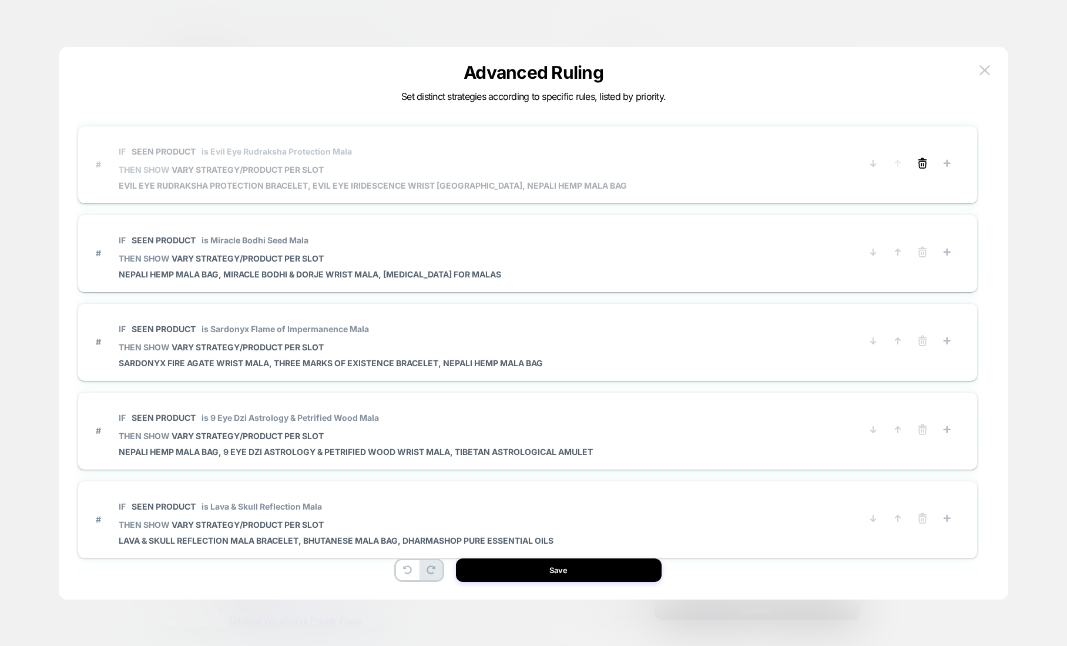
click at [924, 165] on line at bounding box center [924, 164] width 0 height 2
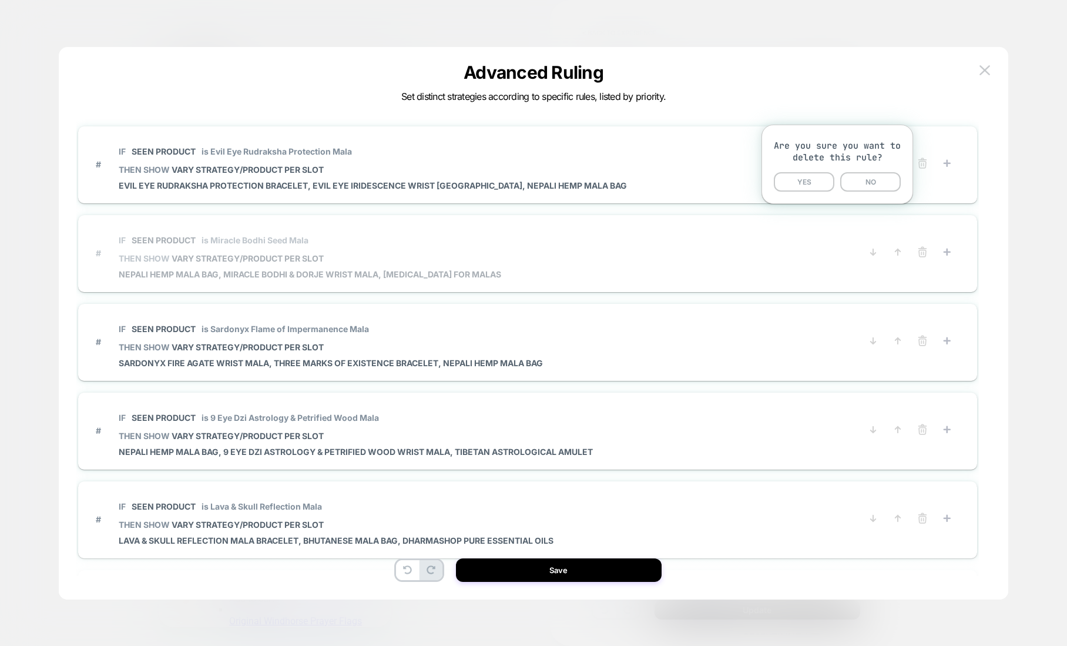
click at [808, 183] on button "YES" at bounding box center [804, 181] width 61 height 19
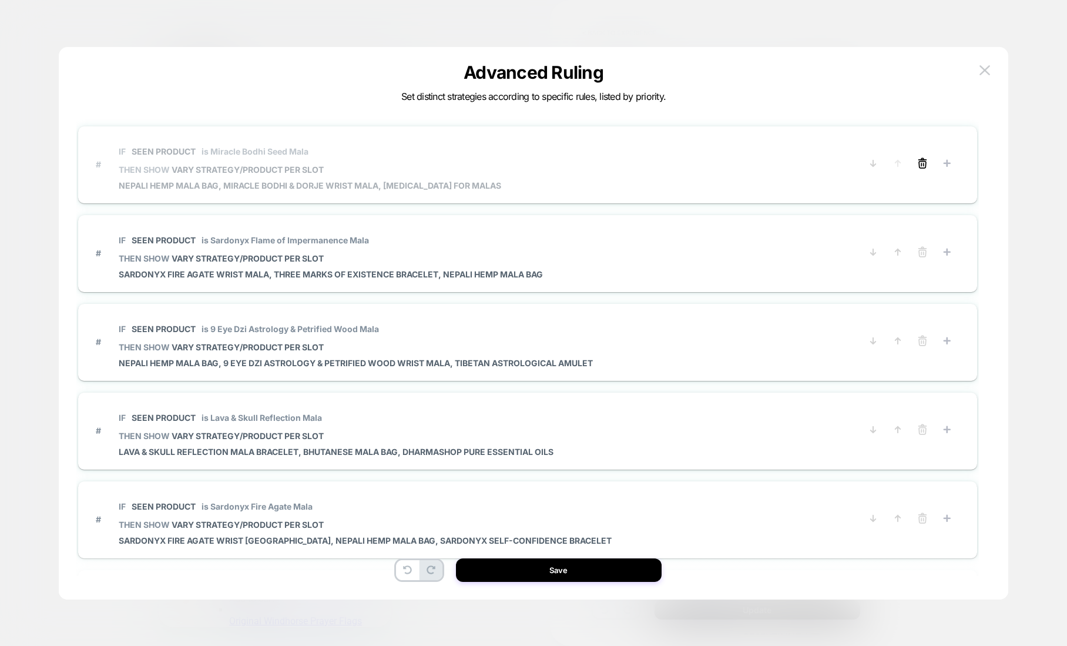
click at [923, 159] on icon at bounding box center [922, 159] width 2 height 2
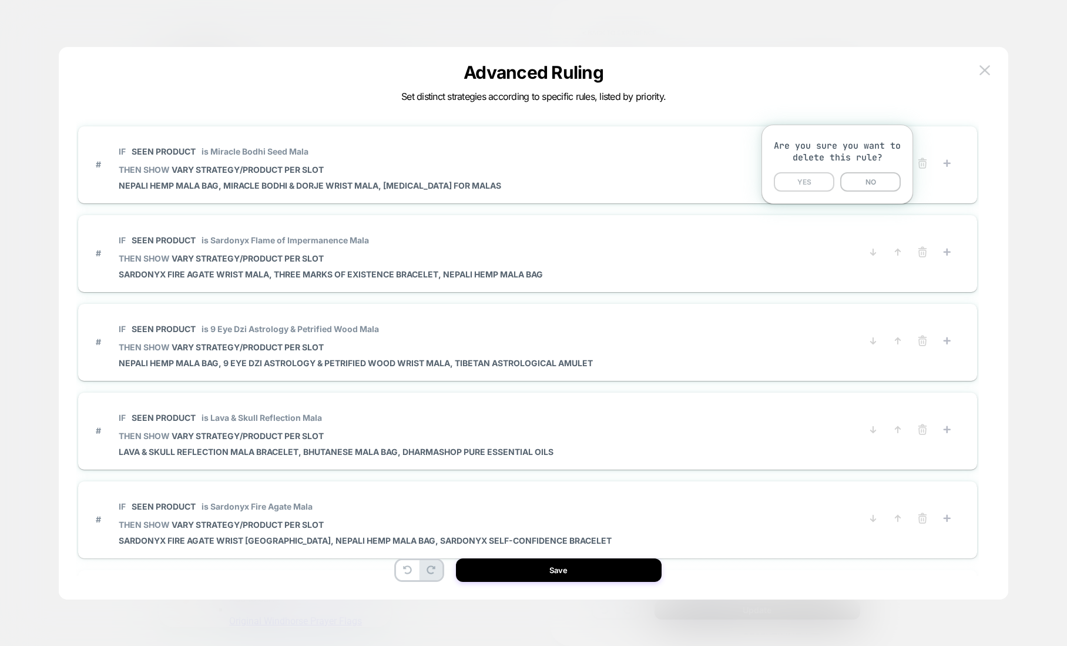
click at [812, 181] on button "YES" at bounding box center [804, 181] width 61 height 19
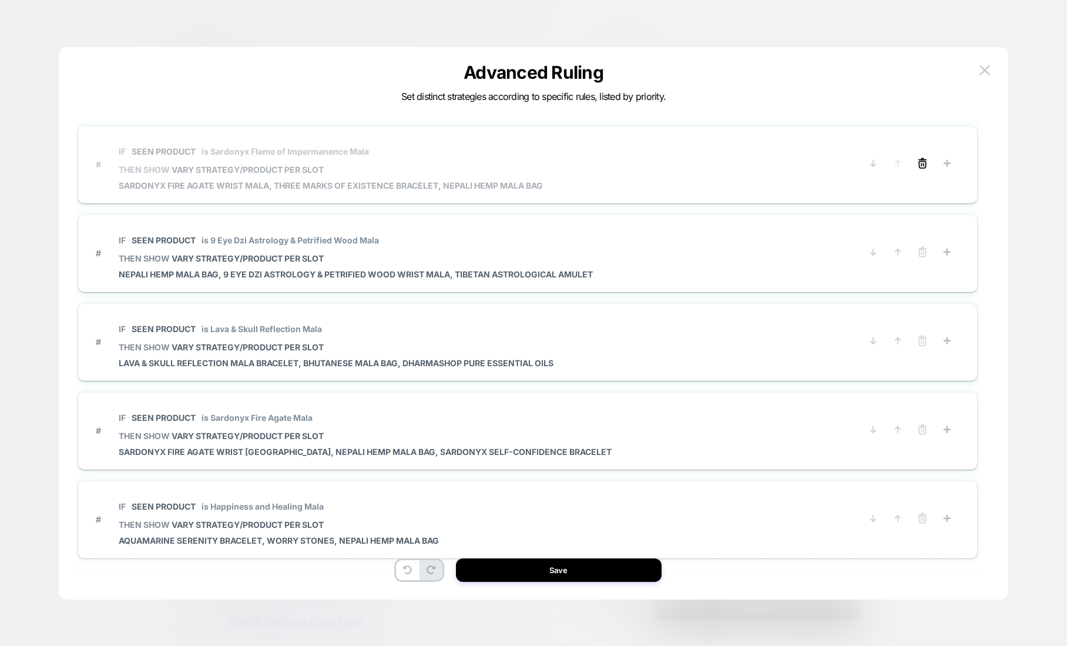
click at [920, 163] on icon at bounding box center [923, 163] width 12 height 12
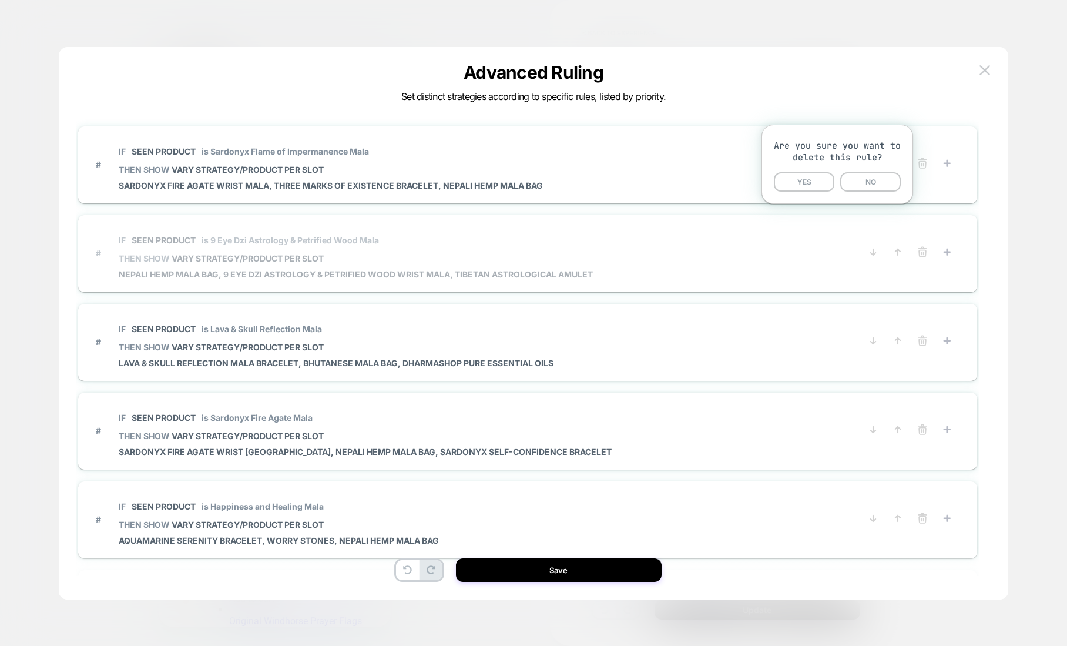
drag, startPoint x: 819, startPoint y: 180, endPoint x: 889, endPoint y: 175, distance: 69.5
click at [819, 180] on button "YES" at bounding box center [804, 181] width 61 height 19
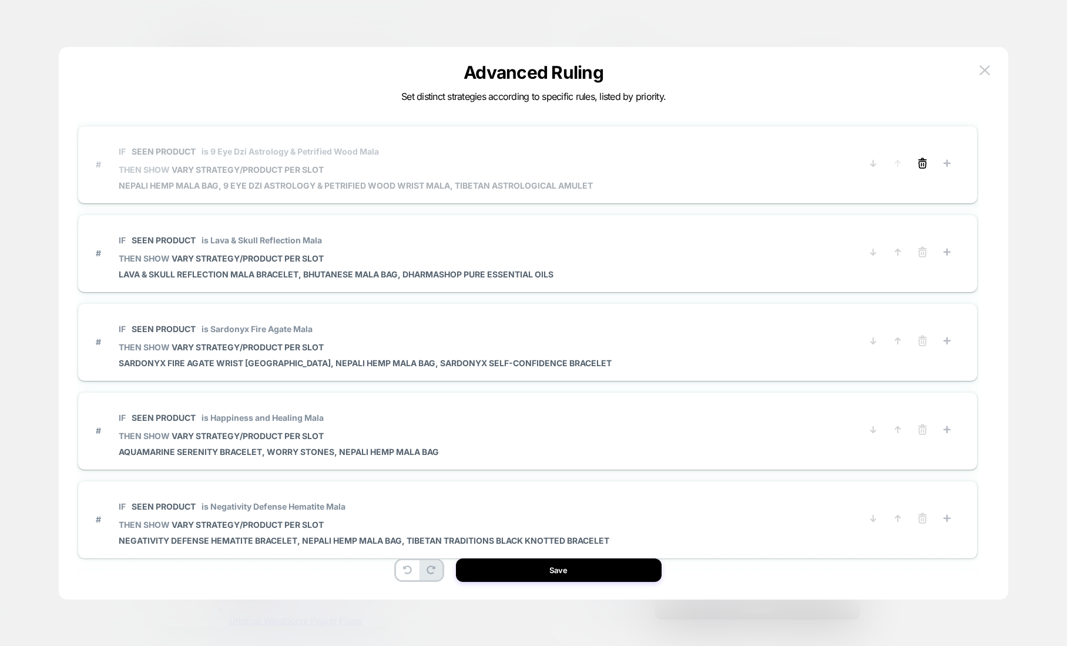
click at [917, 164] on icon at bounding box center [923, 163] width 12 height 12
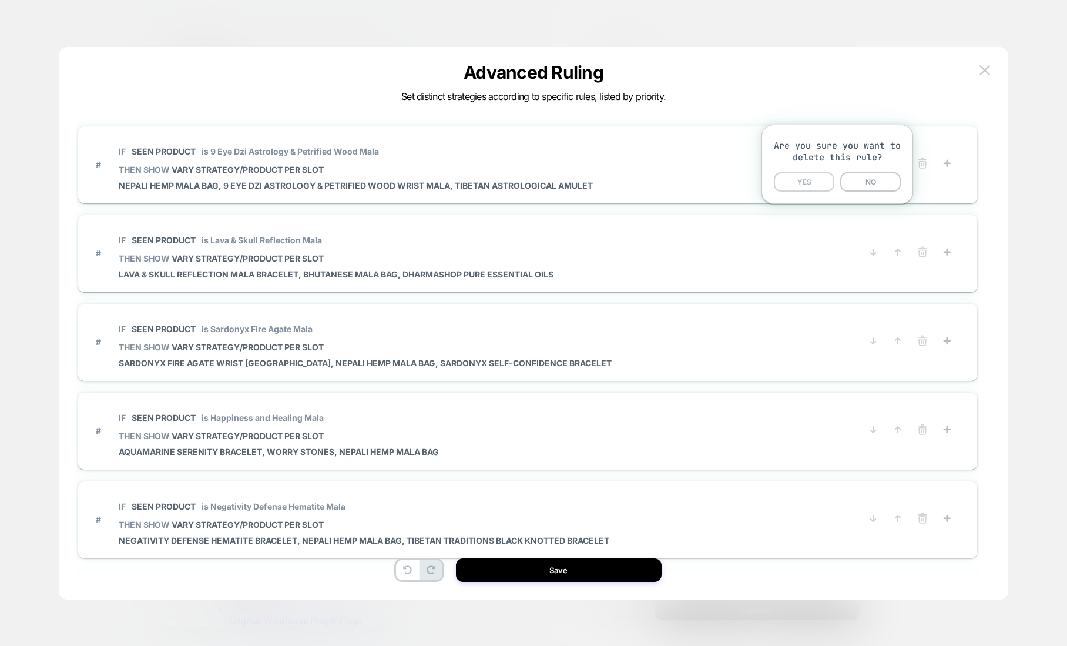
click at [814, 182] on button "YES" at bounding box center [804, 181] width 61 height 19
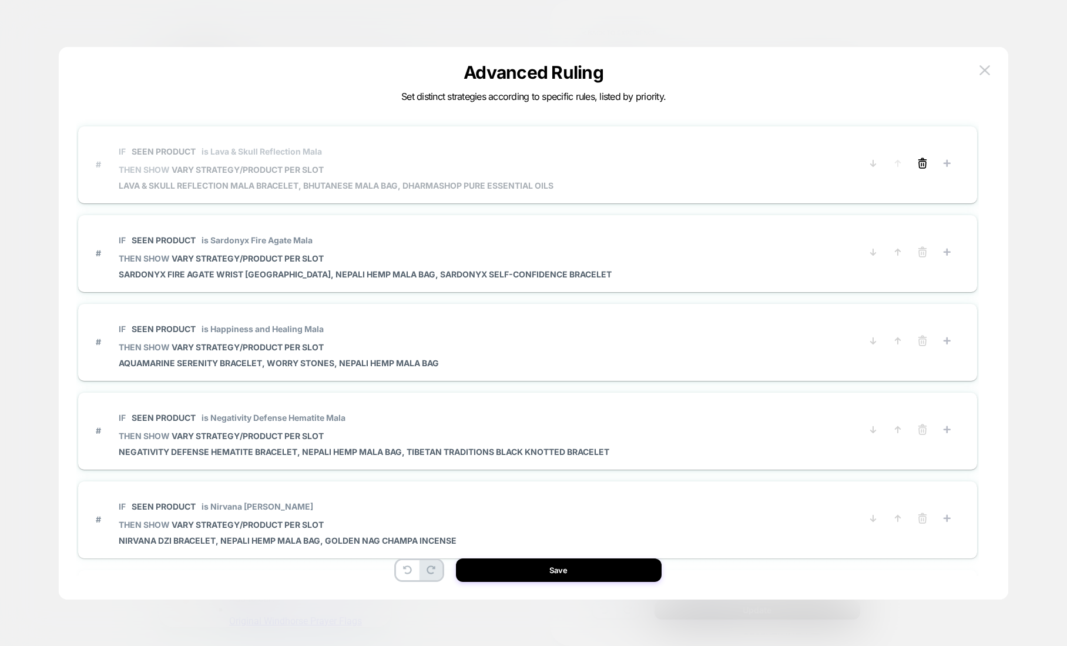
click at [924, 165] on line at bounding box center [924, 164] width 0 height 2
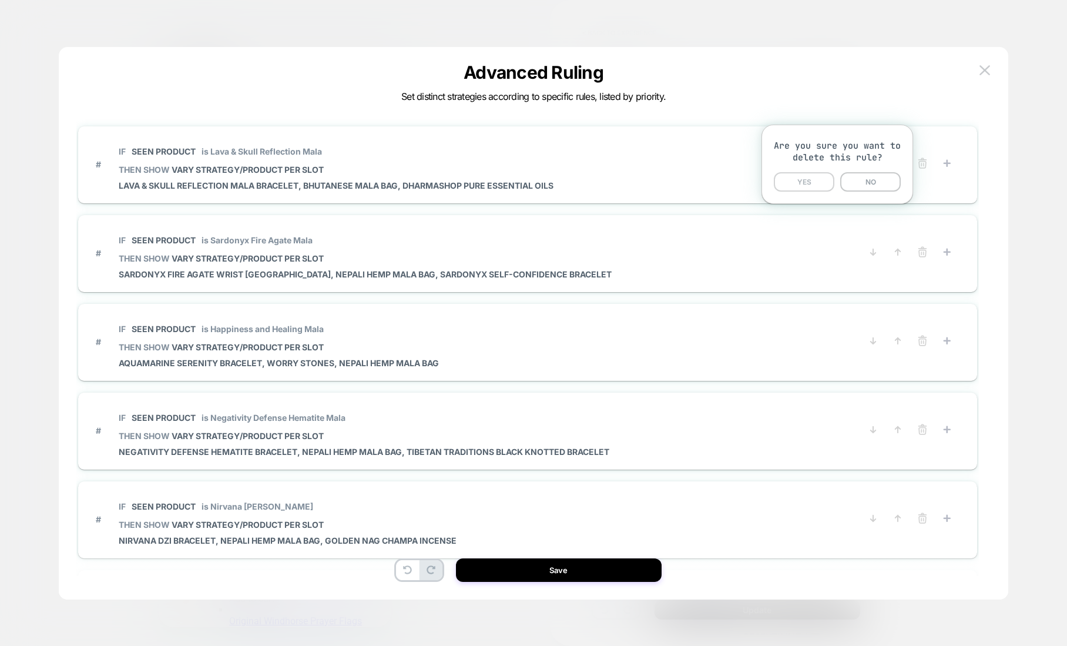
drag, startPoint x: 809, startPoint y: 183, endPoint x: 846, endPoint y: 183, distance: 36.4
click at [809, 183] on button "YES" at bounding box center [804, 181] width 61 height 19
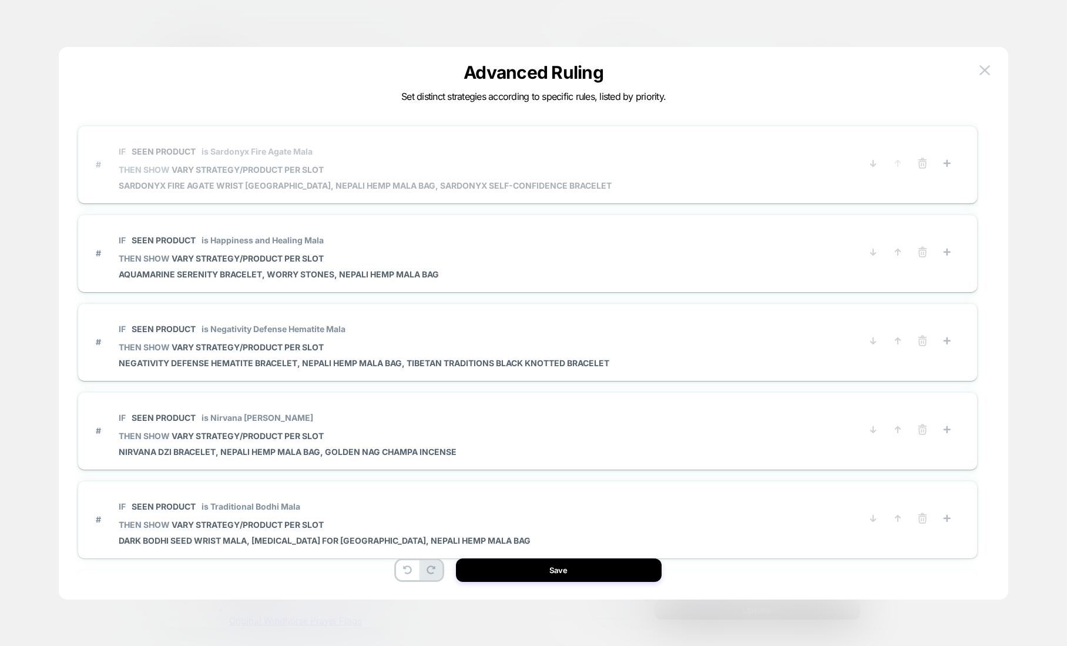
drag, startPoint x: 928, startPoint y: 166, endPoint x: 918, endPoint y: 169, distance: 10.6
click at [927, 166] on icon at bounding box center [923, 163] width 12 height 12
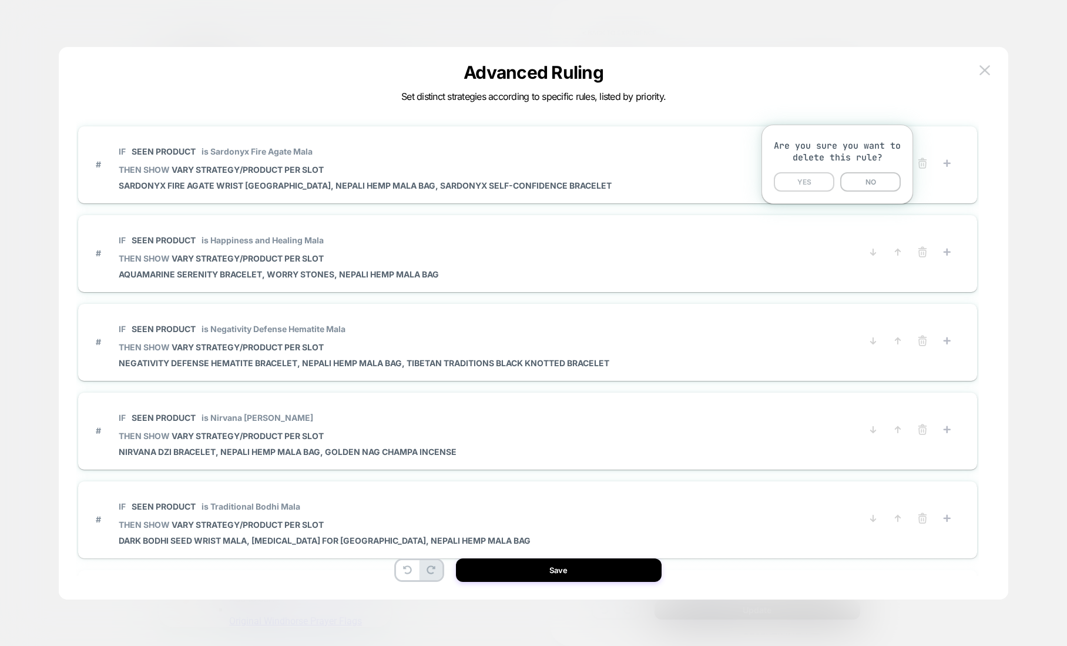
click at [807, 186] on button "YES" at bounding box center [804, 181] width 61 height 19
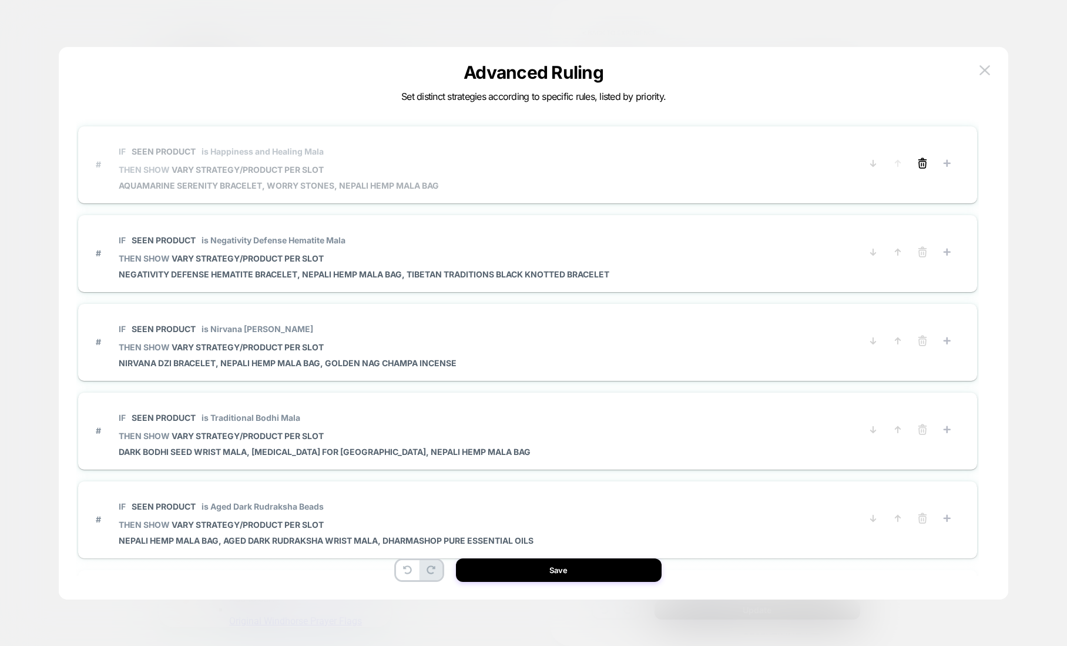
click at [921, 166] on icon at bounding box center [923, 163] width 12 height 12
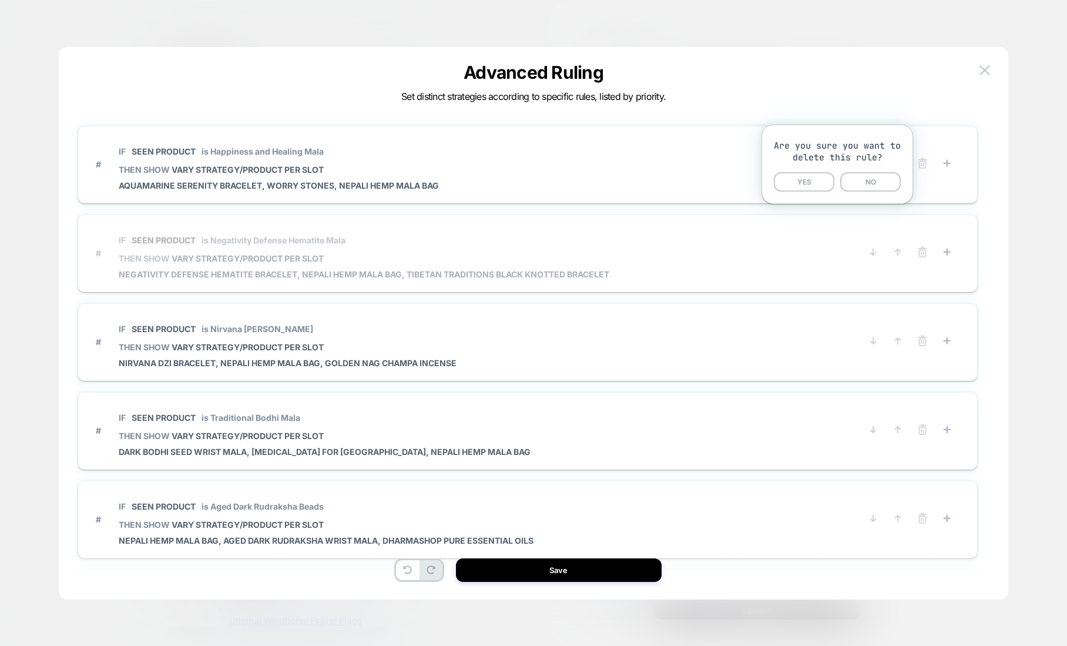
drag, startPoint x: 817, startPoint y: 181, endPoint x: 887, endPoint y: 171, distance: 70.1
click at [817, 181] on button "YES" at bounding box center [804, 181] width 61 height 19
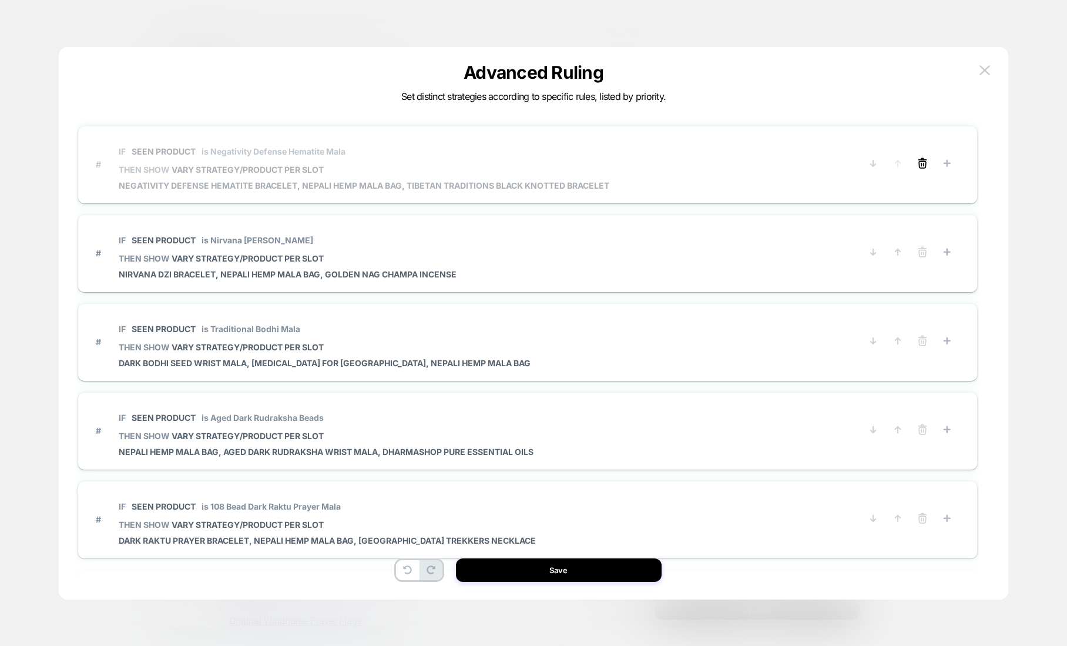
click at [917, 163] on icon at bounding box center [923, 163] width 12 height 12
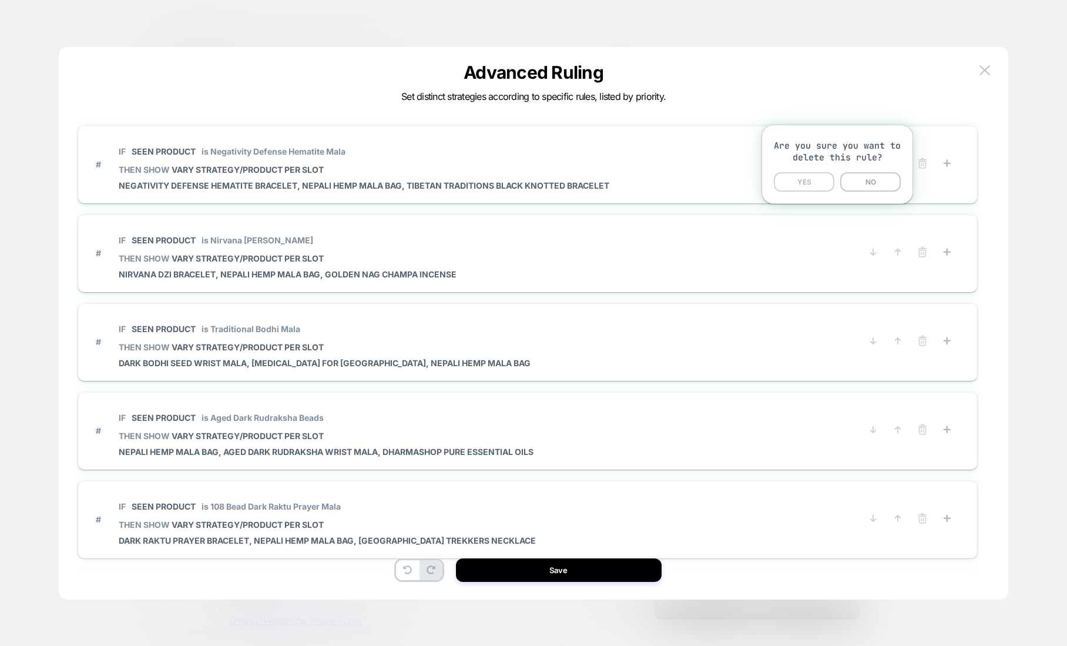
drag, startPoint x: 809, startPoint y: 180, endPoint x: 840, endPoint y: 175, distance: 32.2
click at [809, 180] on button "YES" at bounding box center [804, 181] width 61 height 19
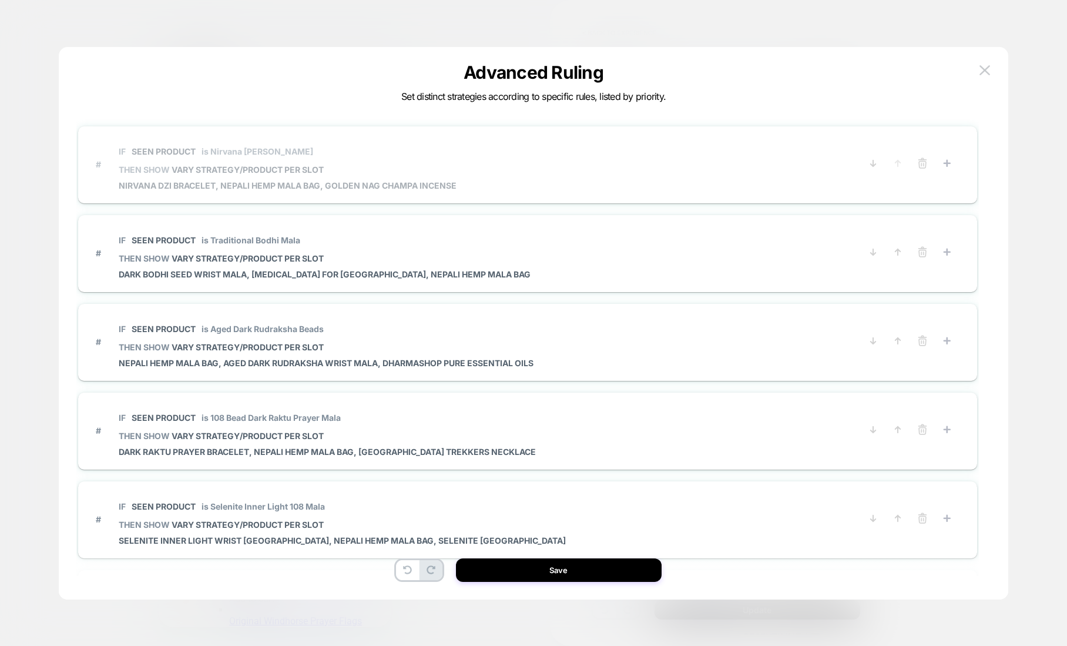
click at [916, 162] on button at bounding box center [922, 164] width 19 height 15
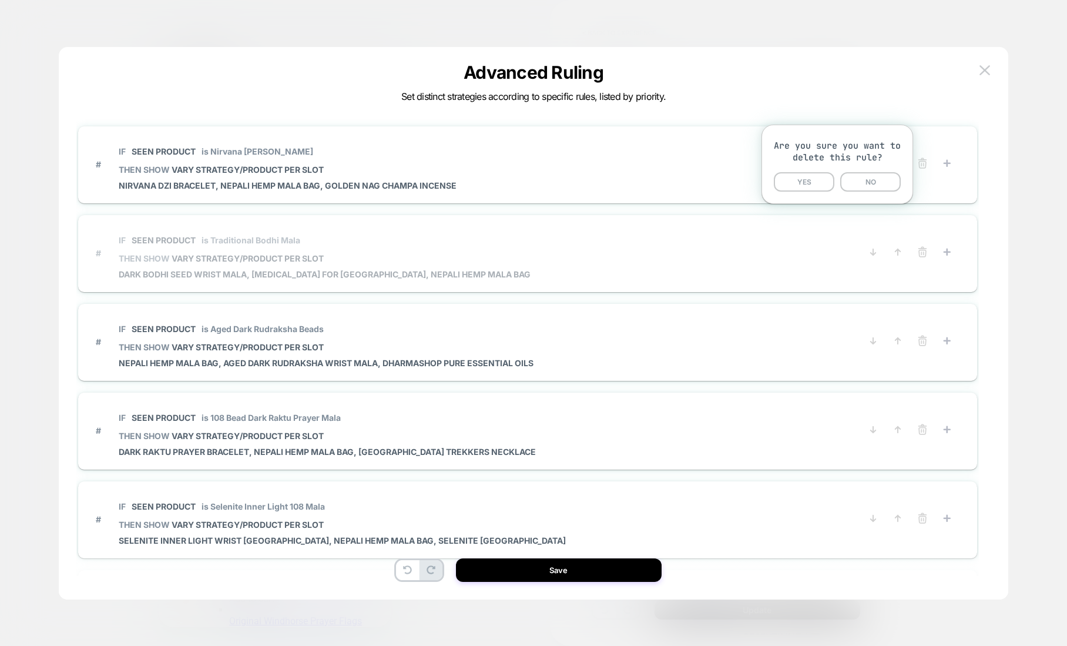
drag, startPoint x: 780, startPoint y: 177, endPoint x: 854, endPoint y: 172, distance: 73.7
click at [781, 177] on button "YES" at bounding box center [804, 181] width 61 height 19
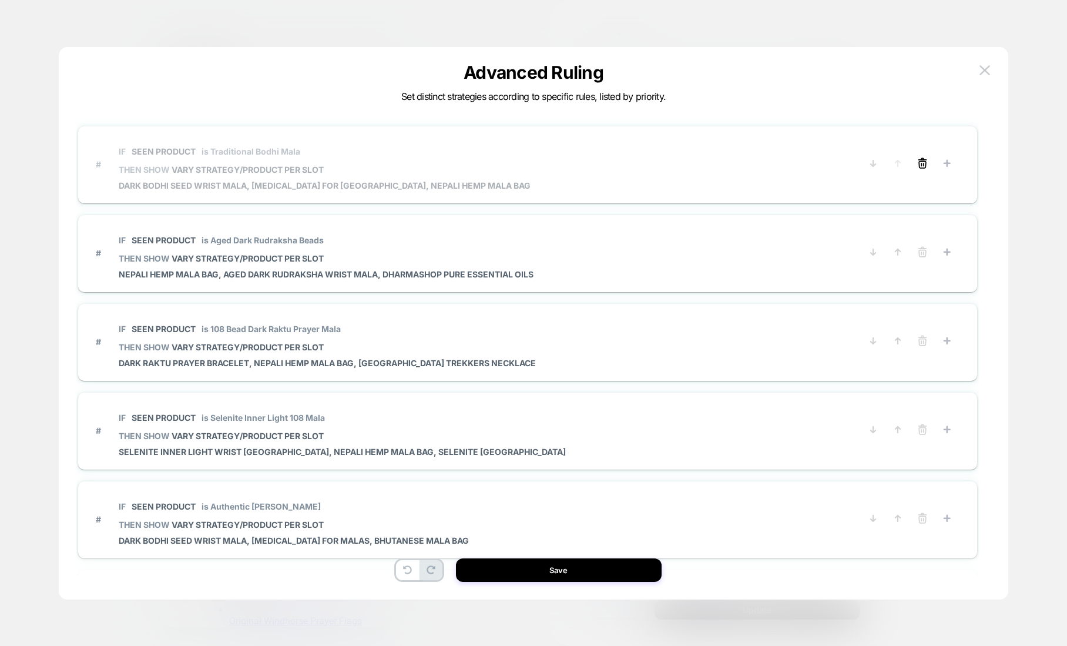
drag, startPoint x: 925, startPoint y: 162, endPoint x: 917, endPoint y: 164, distance: 8.6
click at [925, 162] on icon at bounding box center [923, 163] width 12 height 12
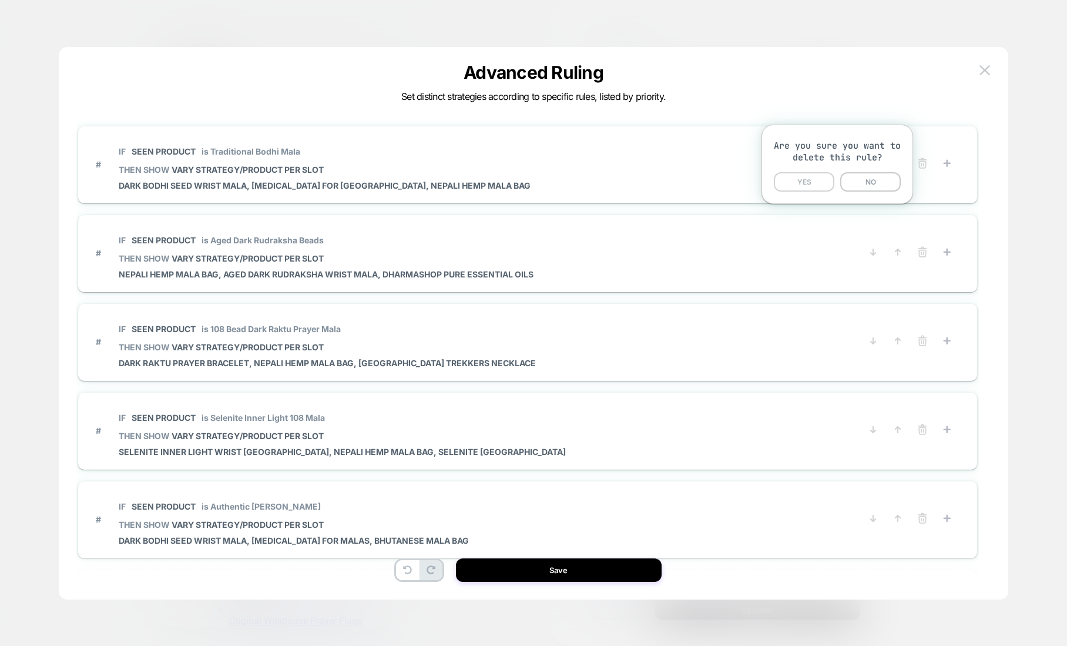
click at [808, 183] on button "YES" at bounding box center [804, 181] width 61 height 19
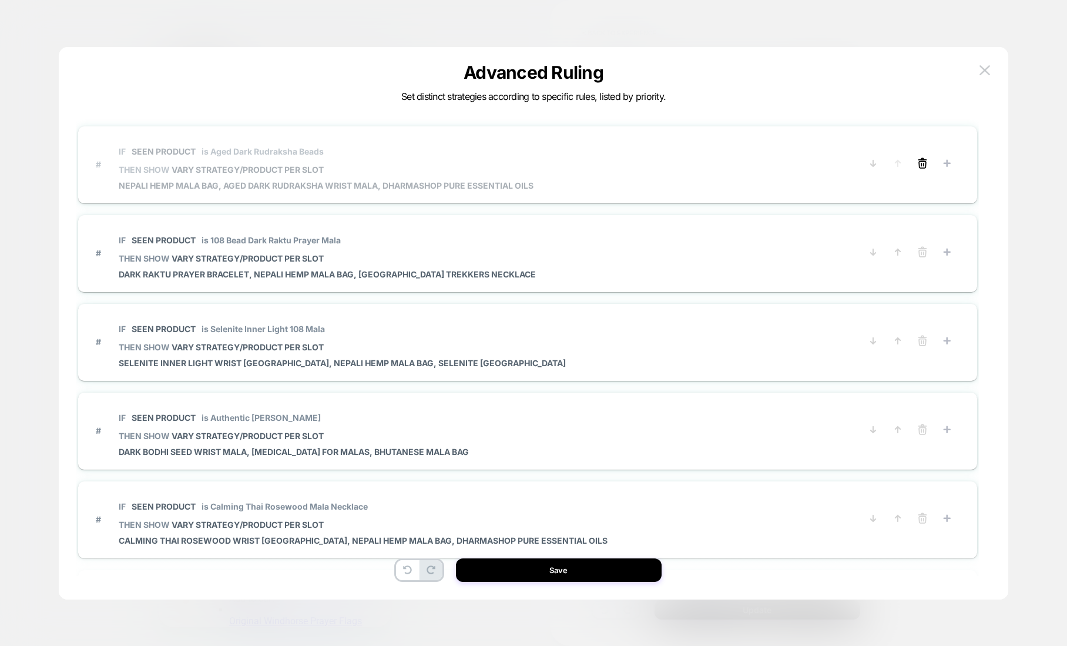
click at [920, 163] on icon at bounding box center [923, 163] width 12 height 12
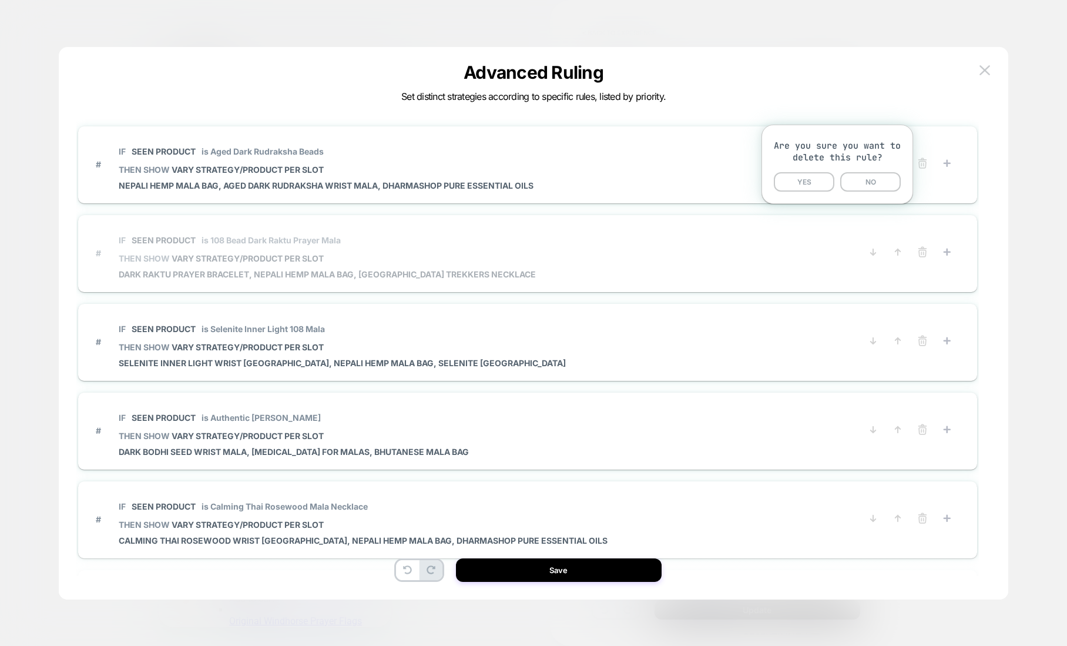
drag, startPoint x: 801, startPoint y: 180, endPoint x: 869, endPoint y: 173, distance: 68.5
click at [801, 180] on button "YES" at bounding box center [804, 181] width 61 height 19
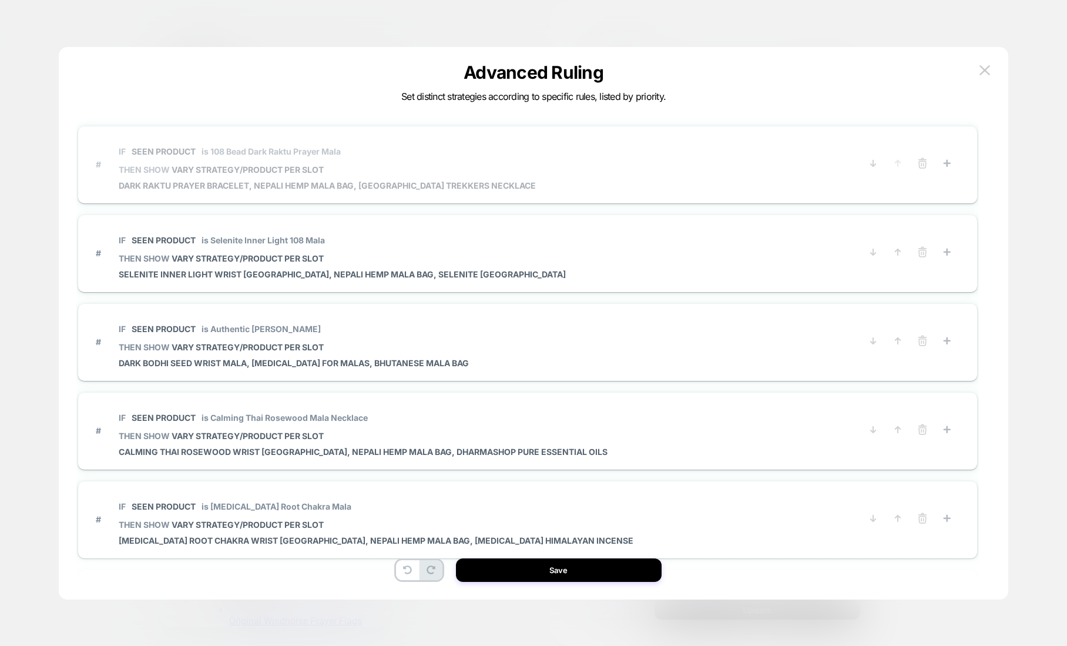
click at [916, 166] on button at bounding box center [922, 164] width 19 height 15
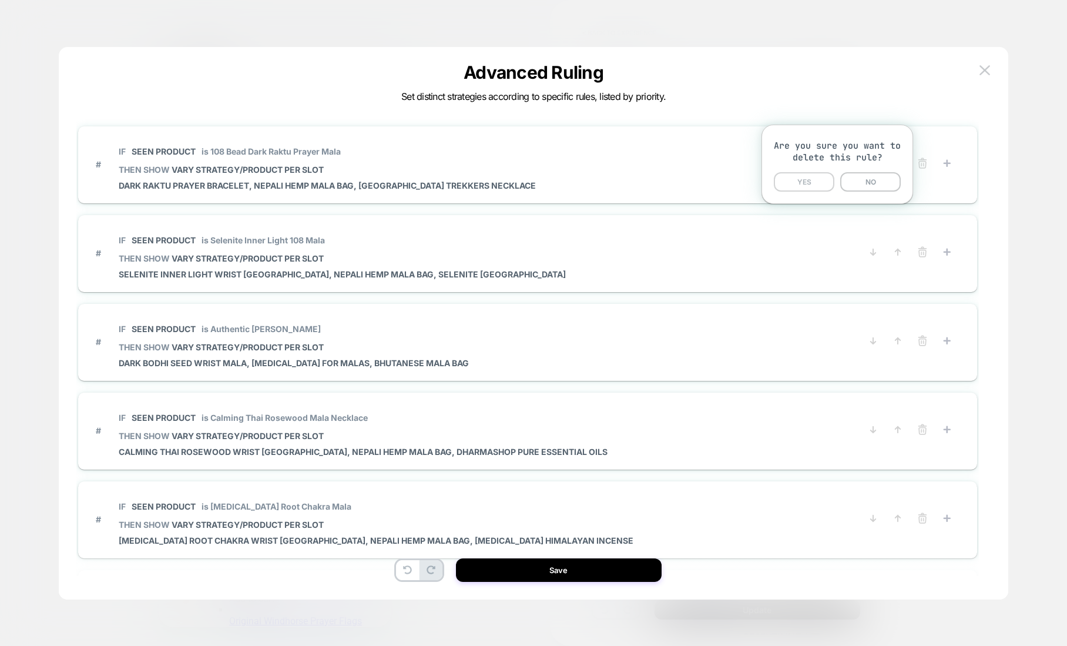
click at [816, 182] on button "YES" at bounding box center [804, 181] width 61 height 19
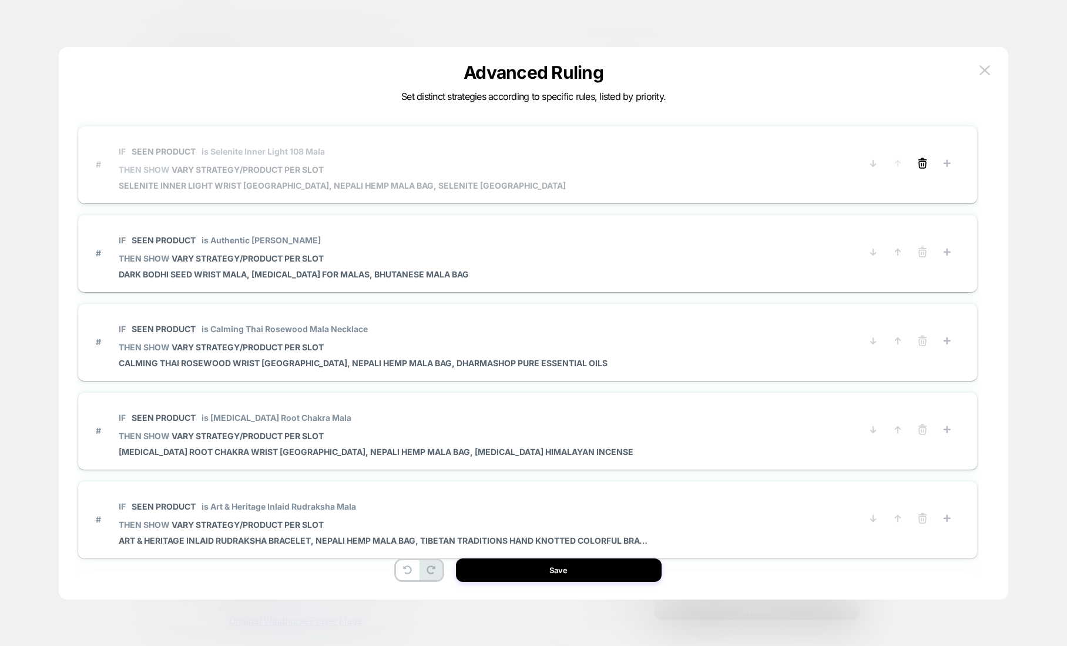
click at [921, 165] on line at bounding box center [921, 164] width 0 height 2
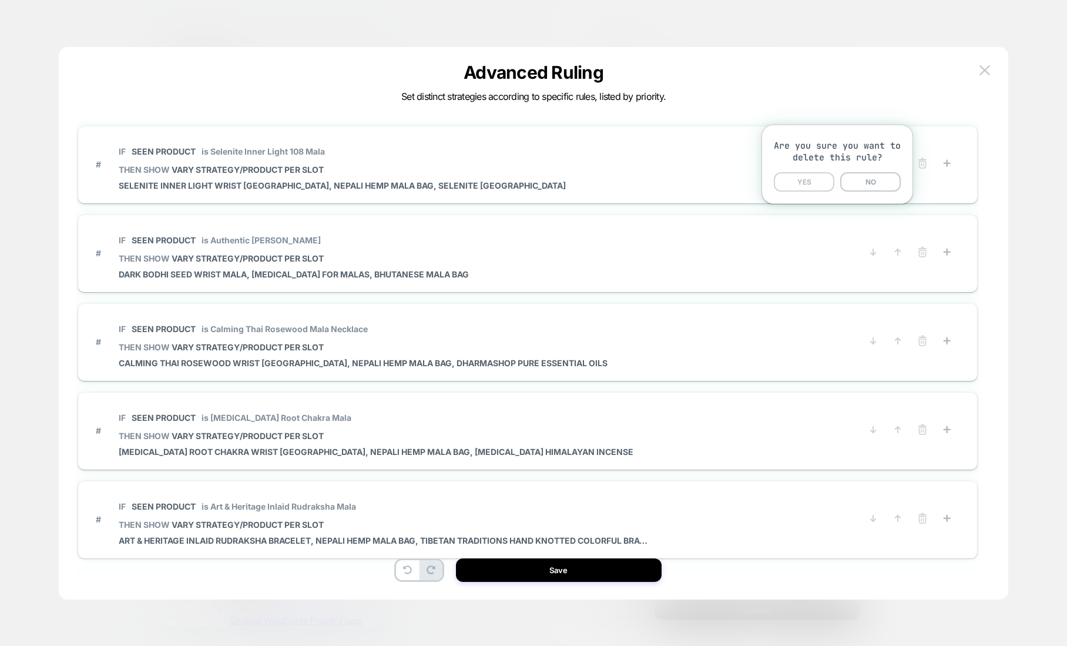
click at [816, 180] on button "YES" at bounding box center [804, 181] width 61 height 19
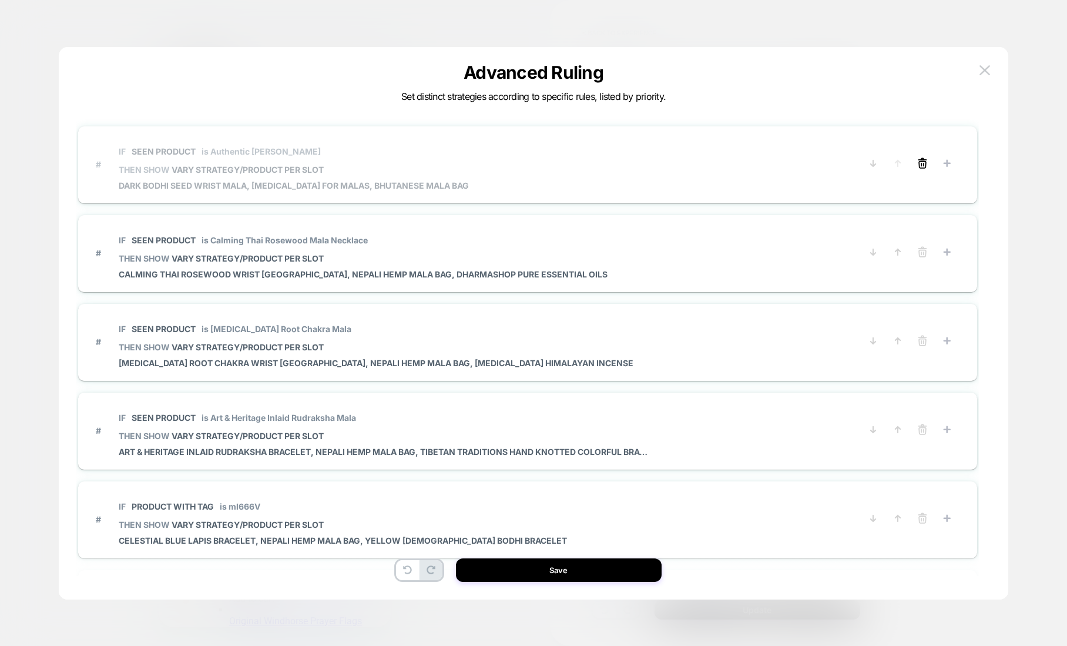
click at [922, 167] on icon at bounding box center [922, 164] width 7 height 6
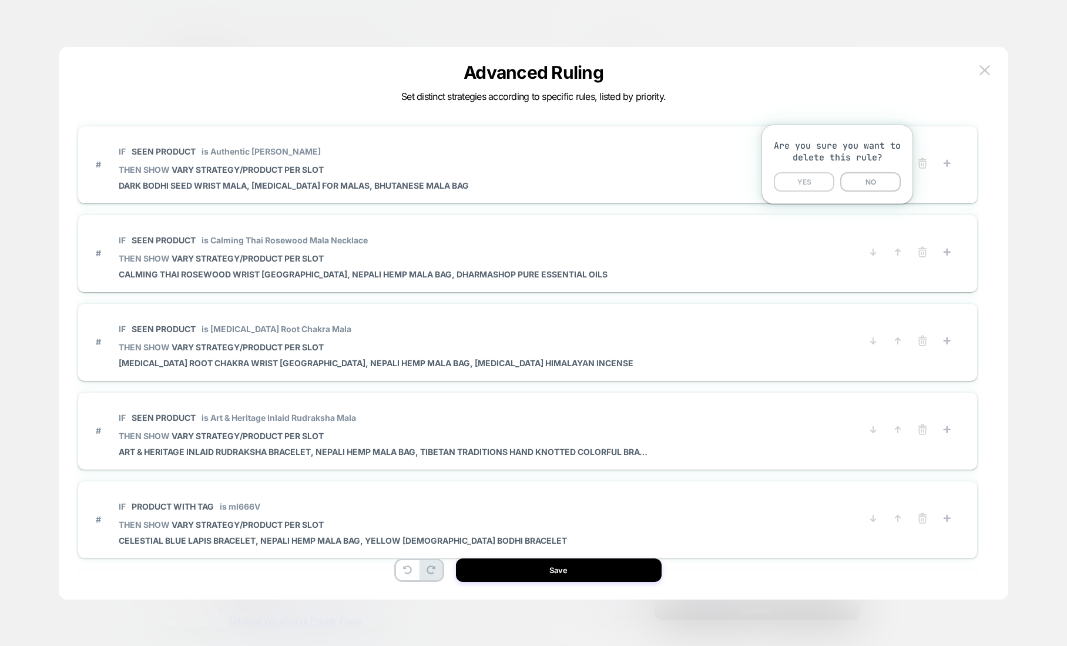
click at [807, 187] on button "YES" at bounding box center [804, 181] width 61 height 19
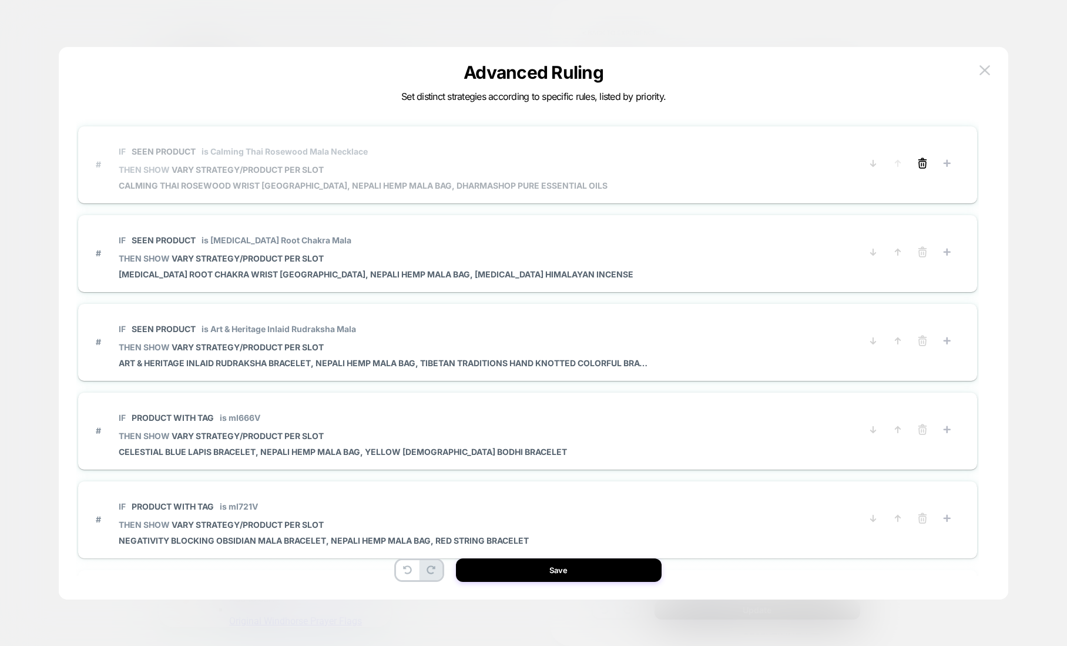
click at [920, 163] on icon at bounding box center [923, 163] width 12 height 12
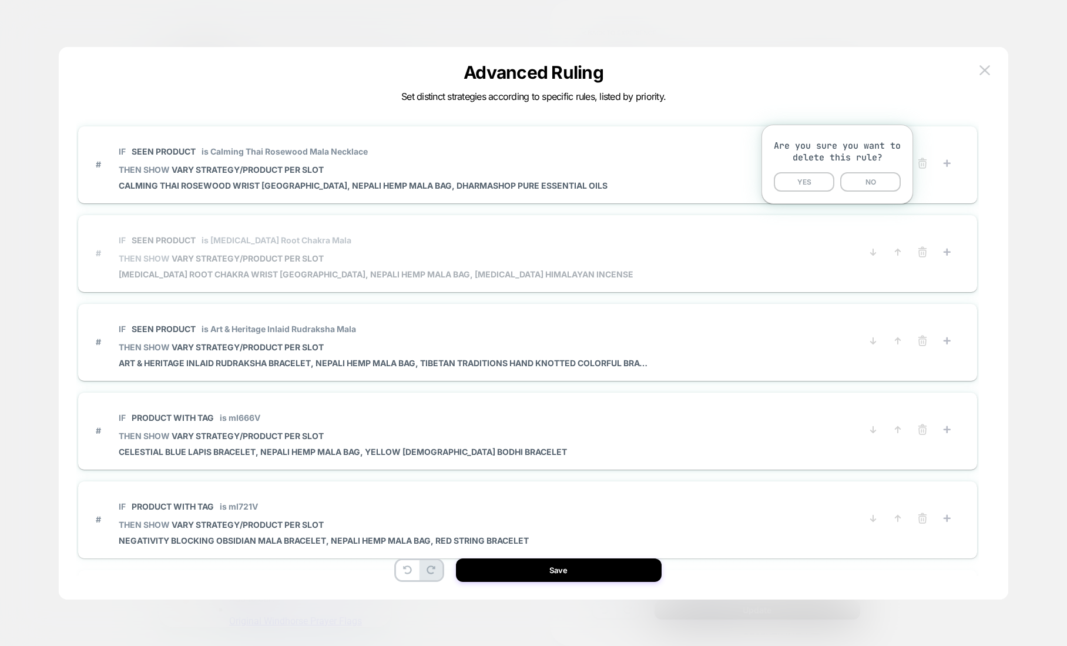
drag, startPoint x: 812, startPoint y: 179, endPoint x: 884, endPoint y: 172, distance: 72.6
click at [812, 179] on button "YES" at bounding box center [804, 181] width 61 height 19
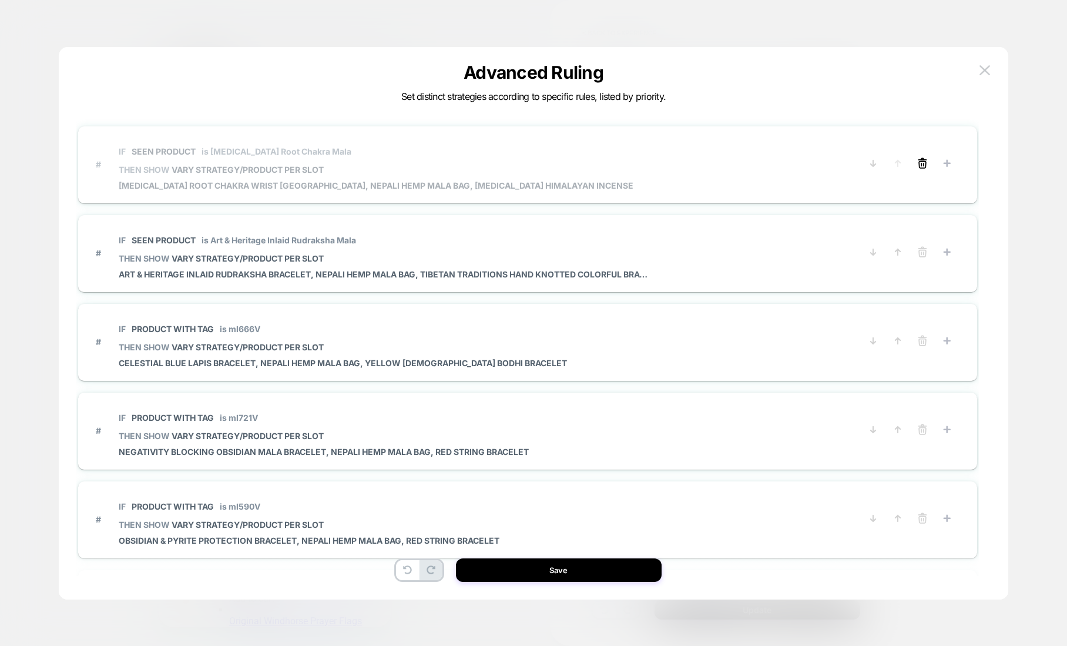
click at [923, 165] on icon at bounding box center [923, 163] width 12 height 12
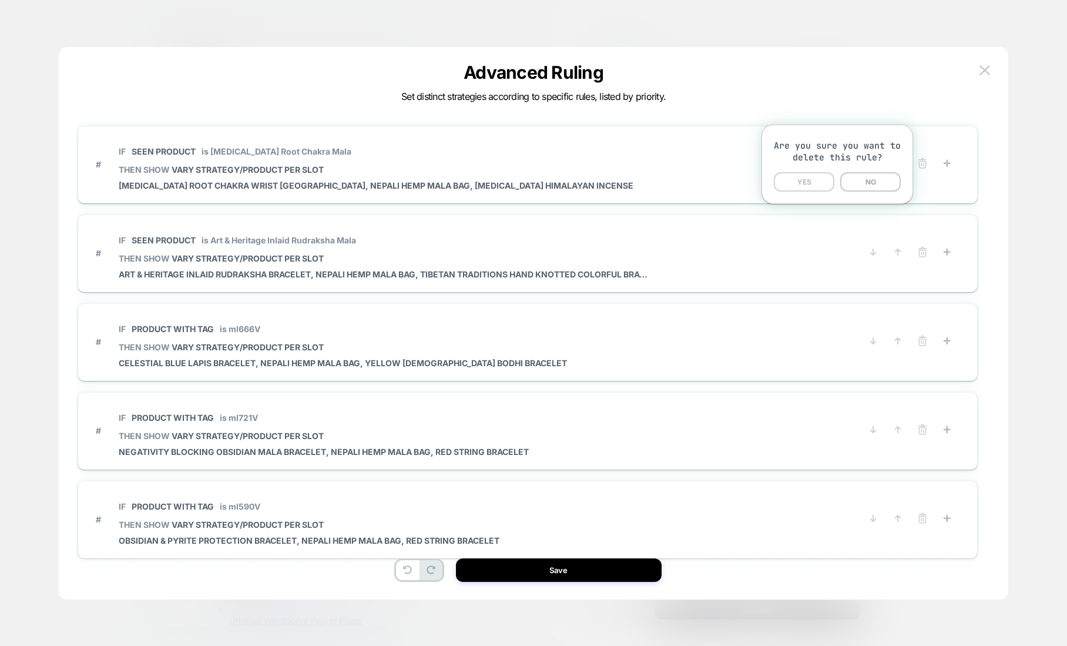
click at [828, 183] on button "YES" at bounding box center [804, 181] width 61 height 19
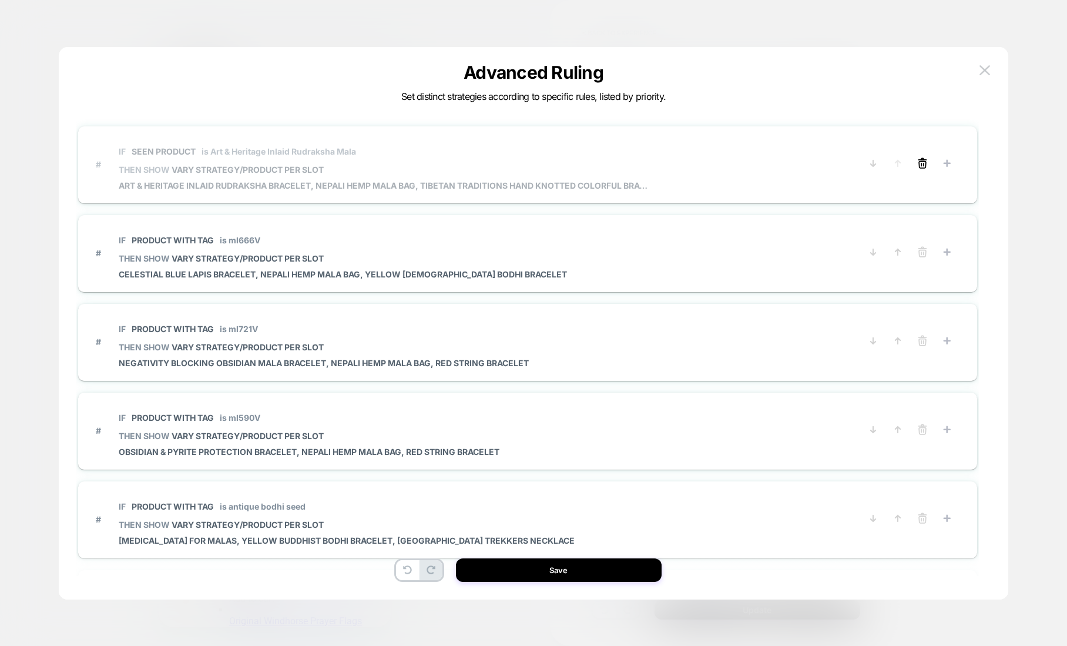
click at [922, 167] on icon at bounding box center [922, 164] width 7 height 6
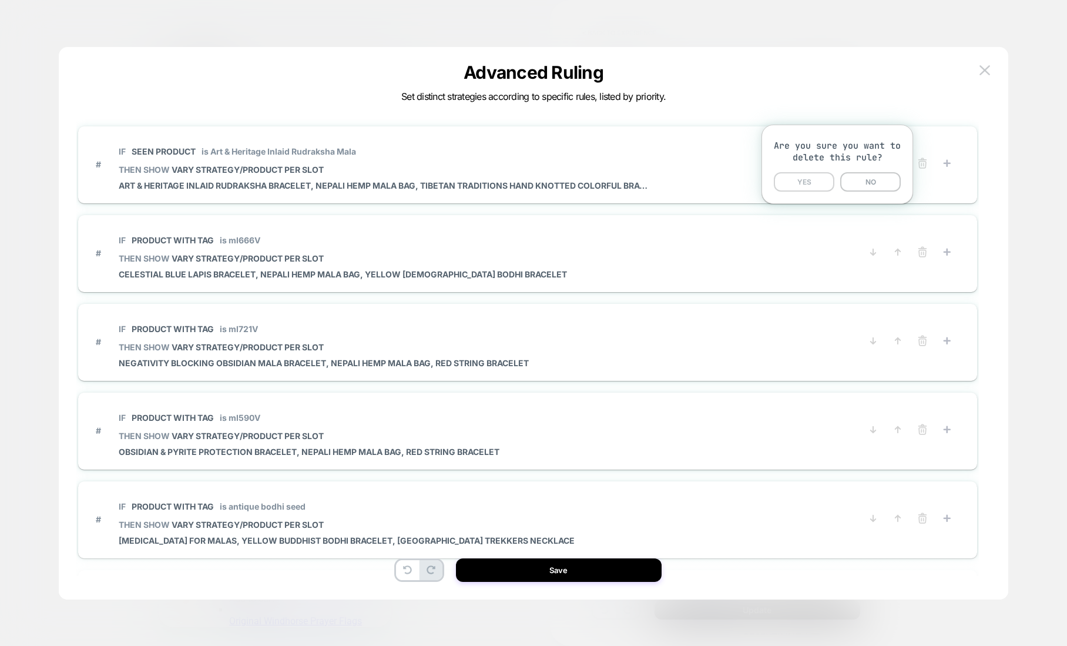
click at [816, 183] on button "YES" at bounding box center [804, 181] width 61 height 19
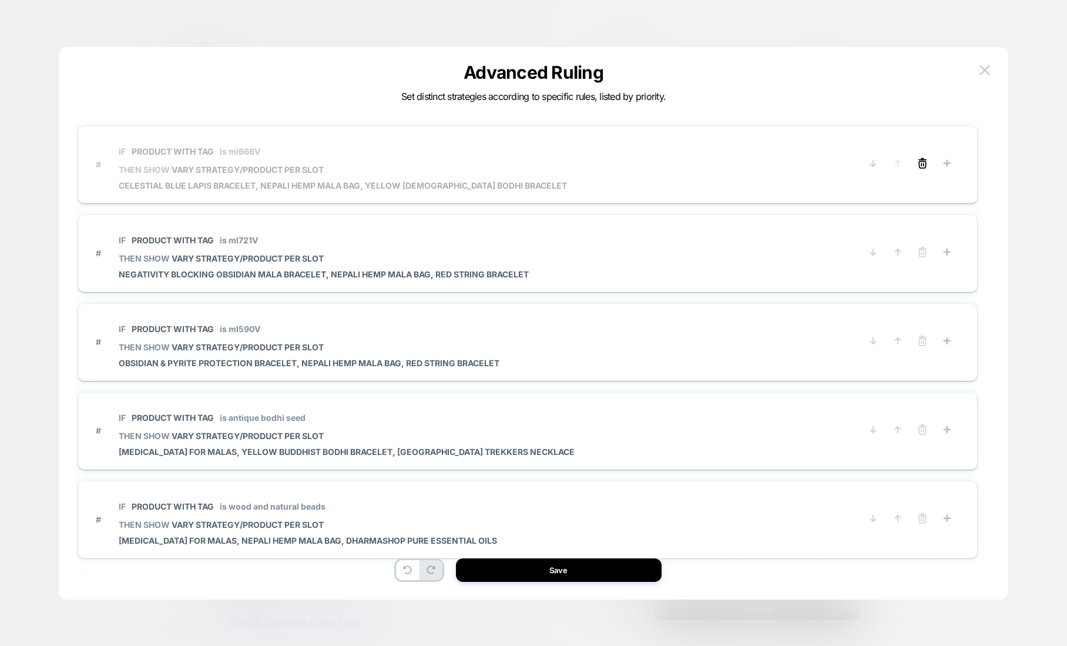
click at [918, 162] on icon at bounding box center [923, 163] width 12 height 12
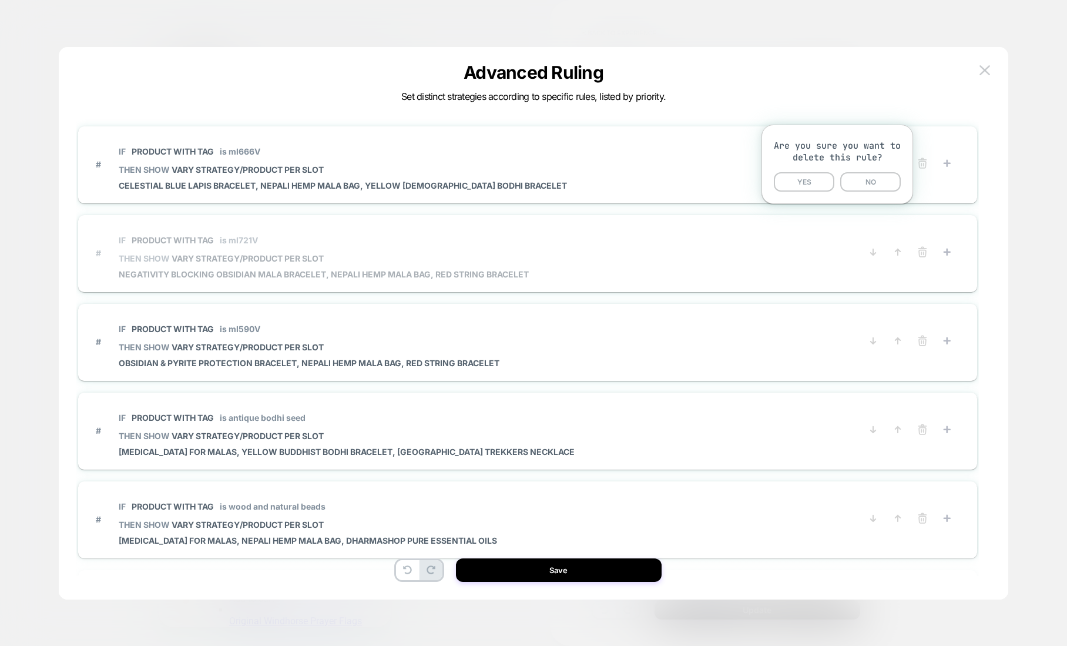
drag, startPoint x: 800, startPoint y: 184, endPoint x: 885, endPoint y: 173, distance: 85.3
click at [802, 185] on button "YES" at bounding box center [804, 181] width 61 height 19
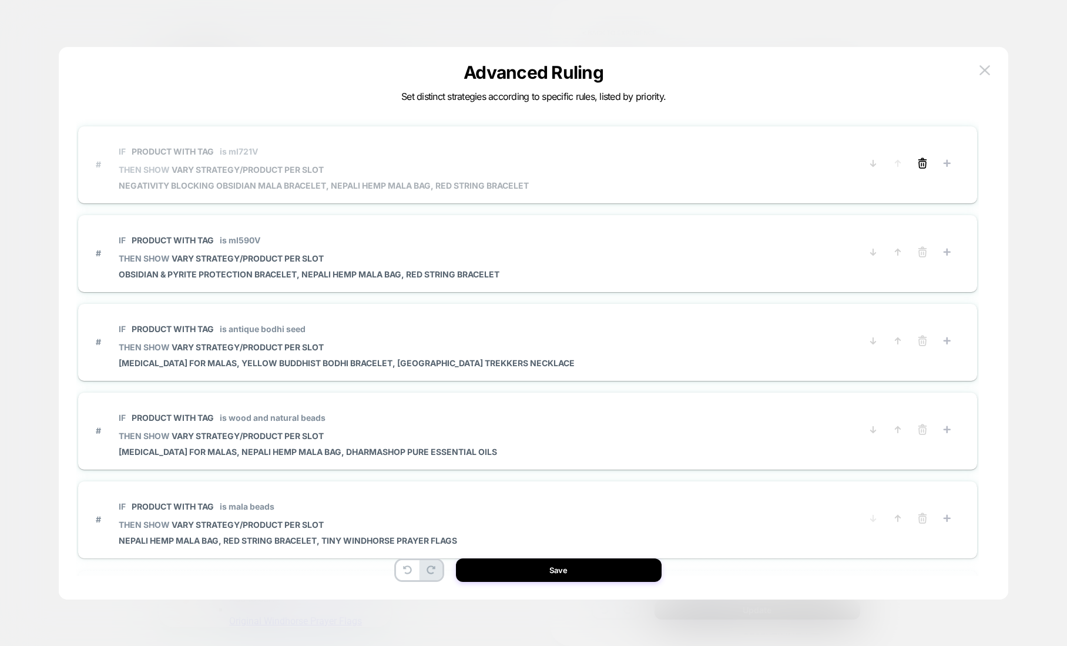
click at [924, 164] on line at bounding box center [924, 164] width 0 height 2
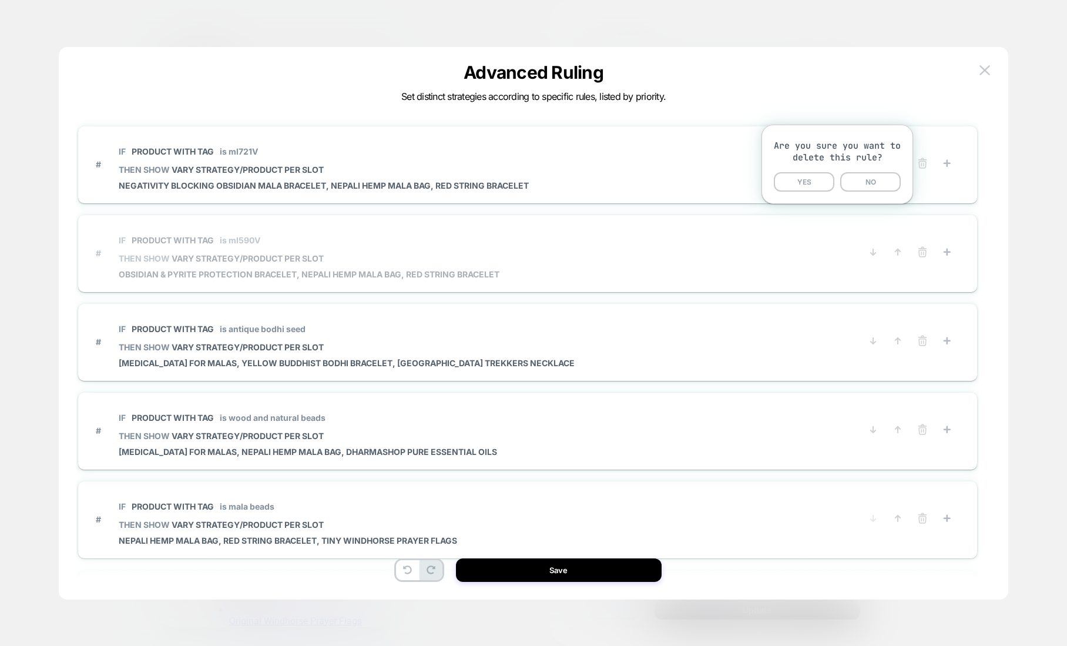
click at [829, 186] on button "YES" at bounding box center [804, 181] width 61 height 19
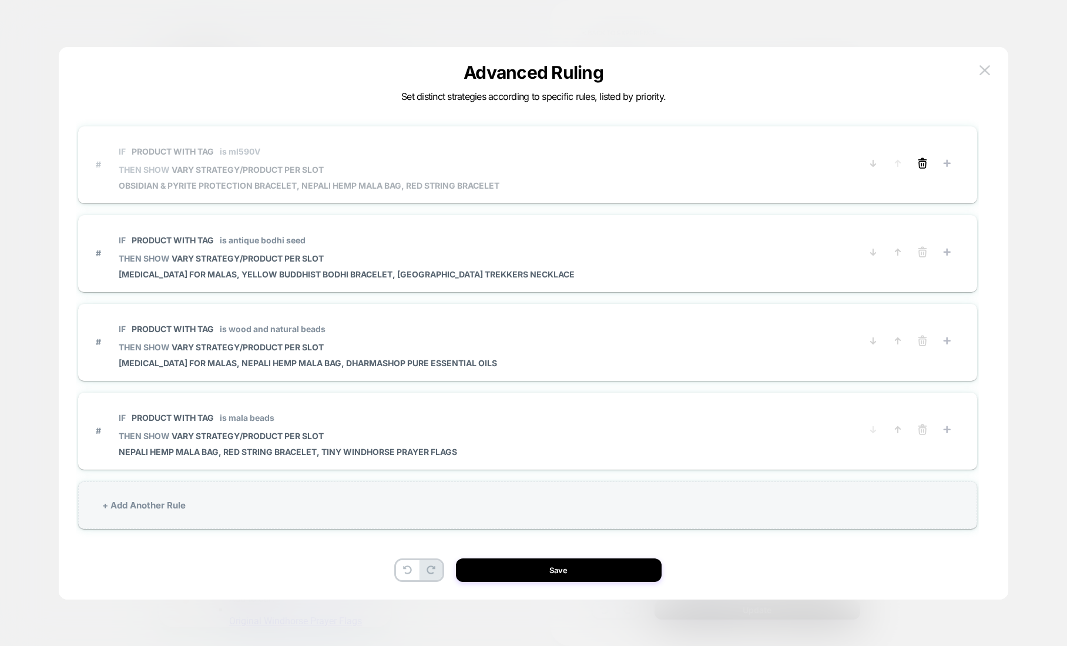
click at [921, 166] on icon at bounding box center [923, 163] width 12 height 12
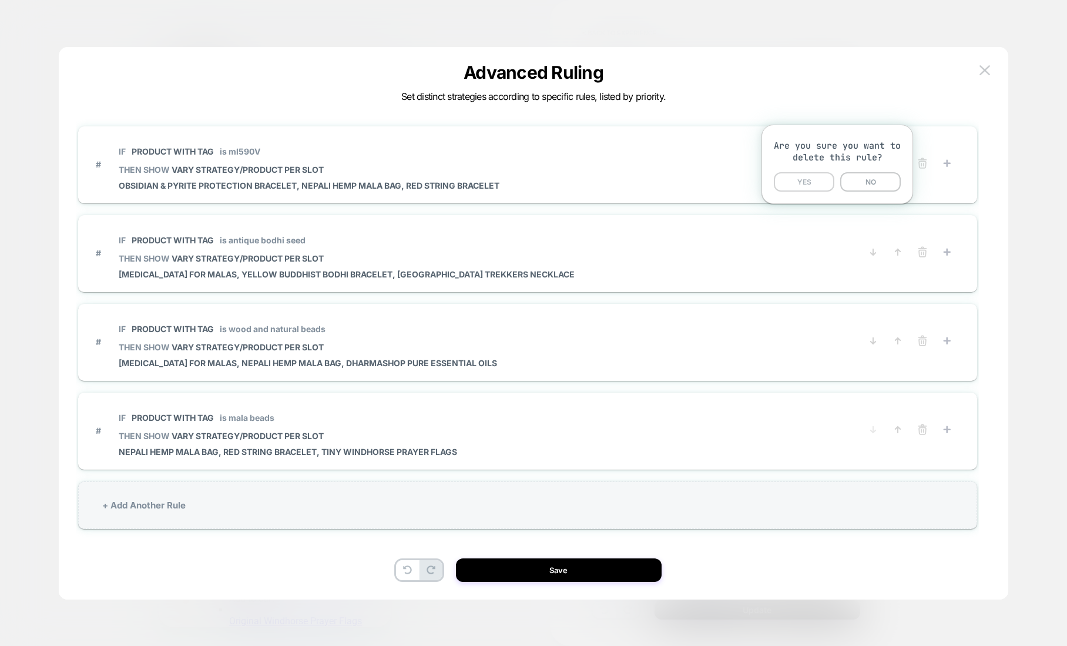
click at [821, 182] on button "YES" at bounding box center [804, 181] width 61 height 19
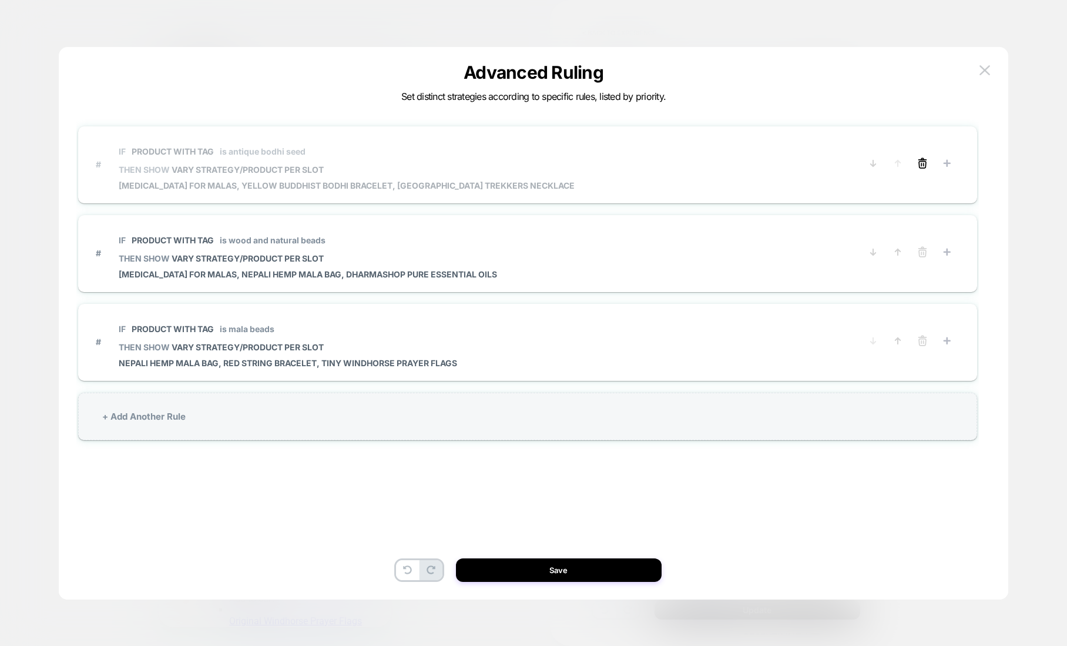
click at [924, 167] on icon at bounding box center [922, 164] width 7 height 6
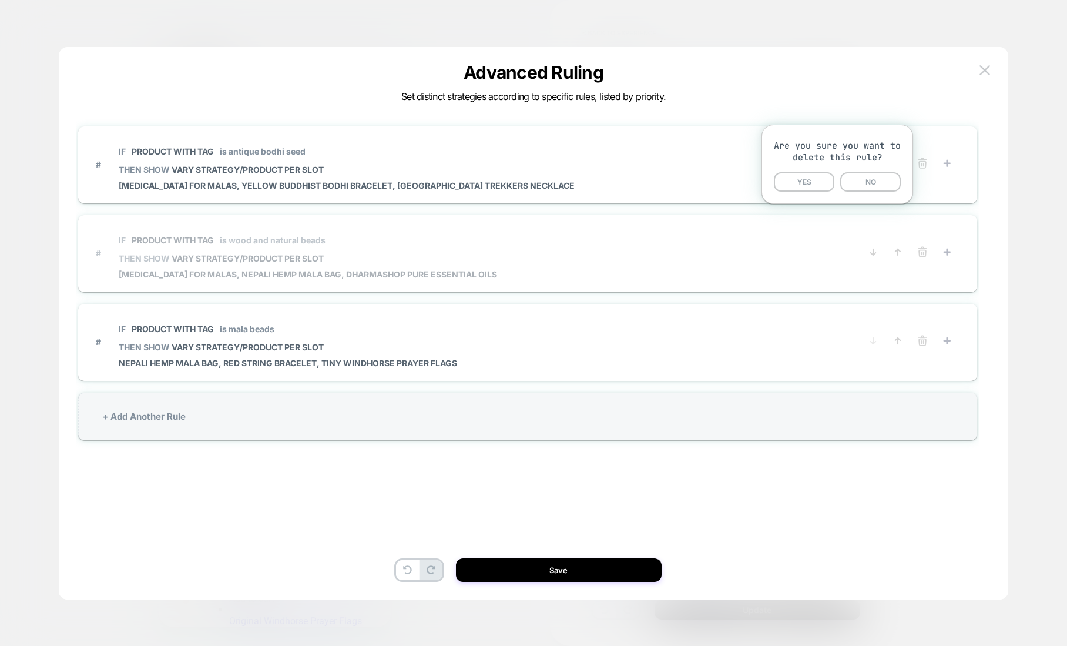
drag, startPoint x: 802, startPoint y: 183, endPoint x: 904, endPoint y: 169, distance: 102.6
click at [803, 183] on button "YES" at bounding box center [804, 181] width 61 height 19
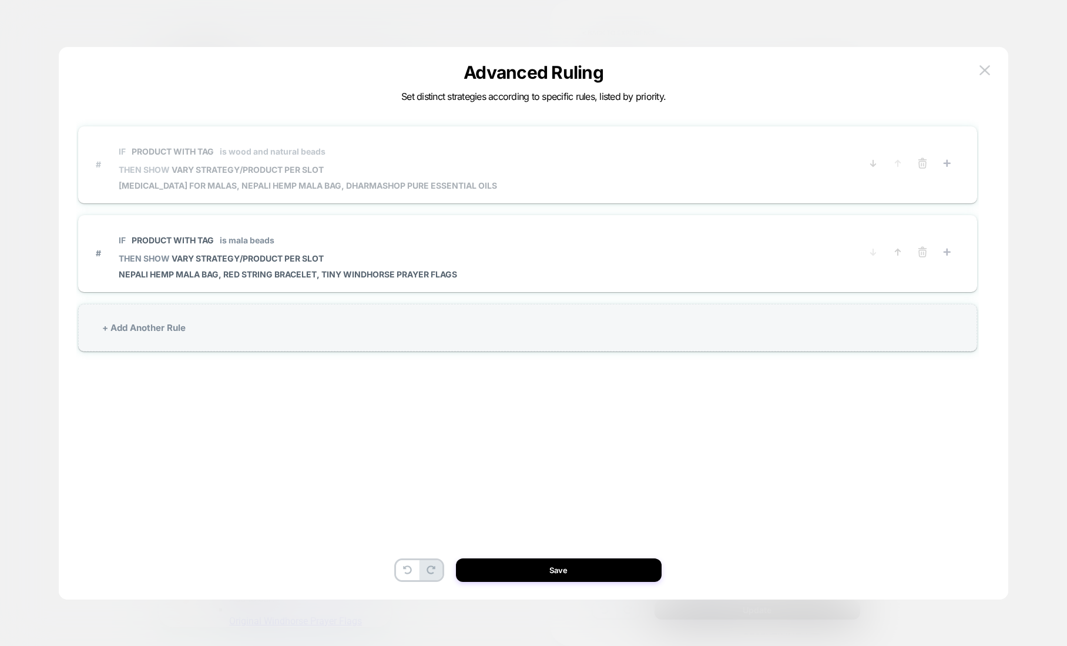
click at [929, 162] on button at bounding box center [922, 164] width 19 height 15
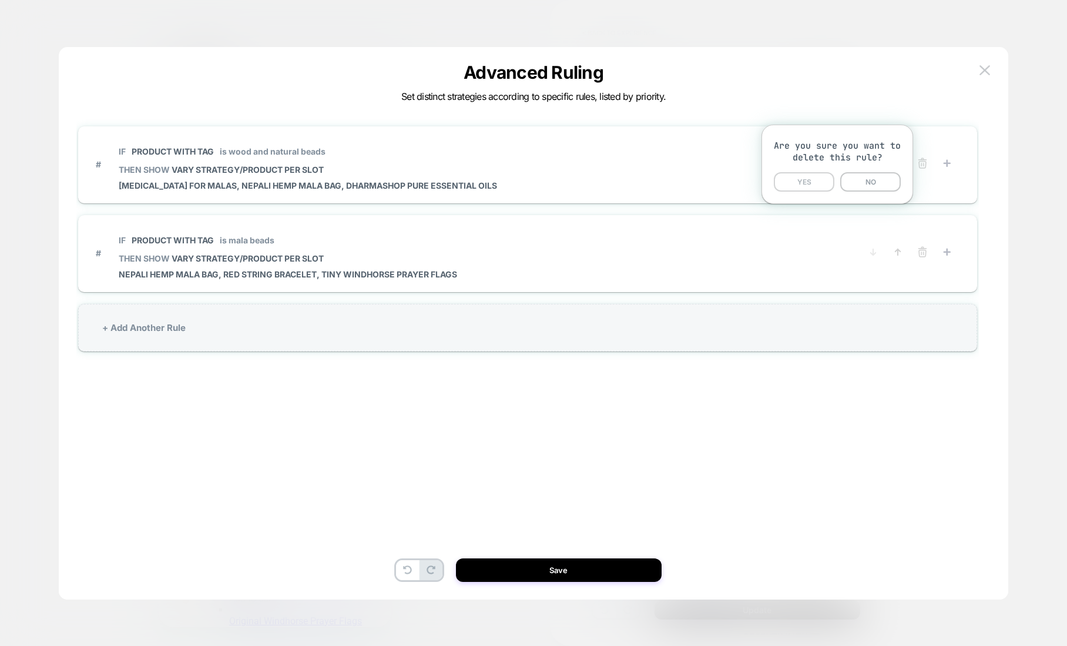
click at [806, 179] on button "YES" at bounding box center [804, 181] width 61 height 19
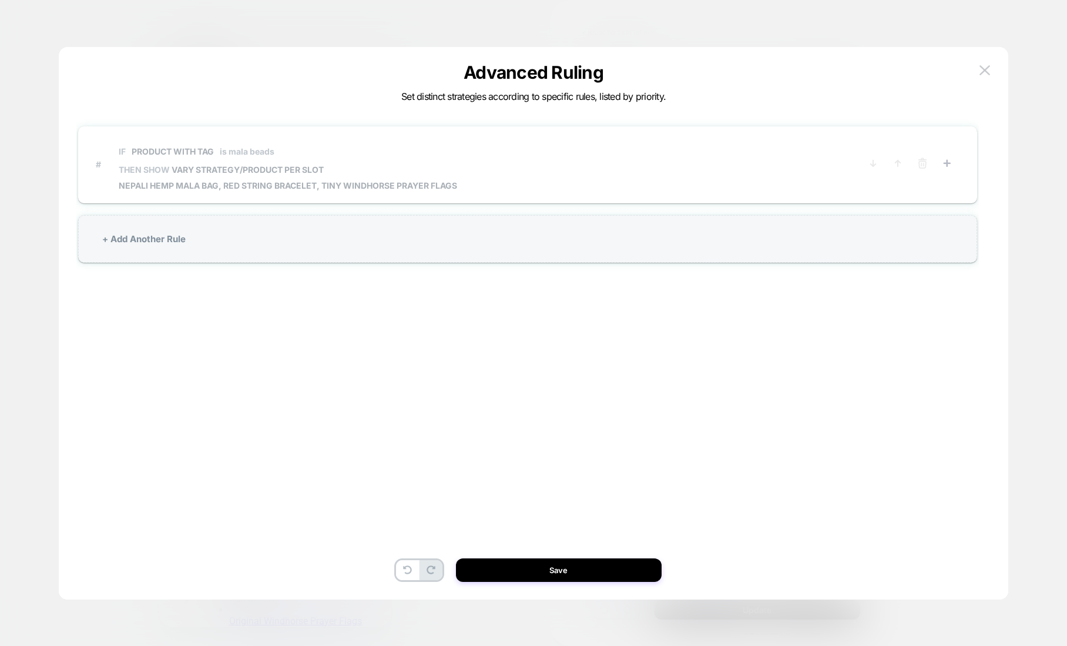
click at [367, 156] on span "IF Product with tag is mala beads" at bounding box center [288, 151] width 339 height 26
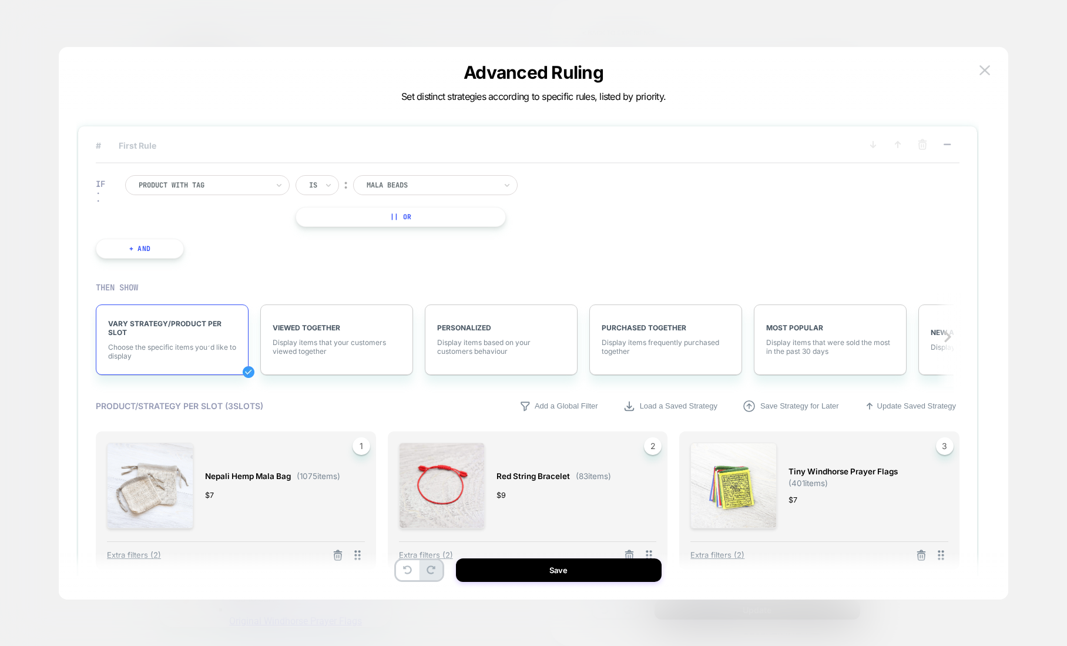
click at [264, 189] on div at bounding box center [203, 185] width 129 height 11
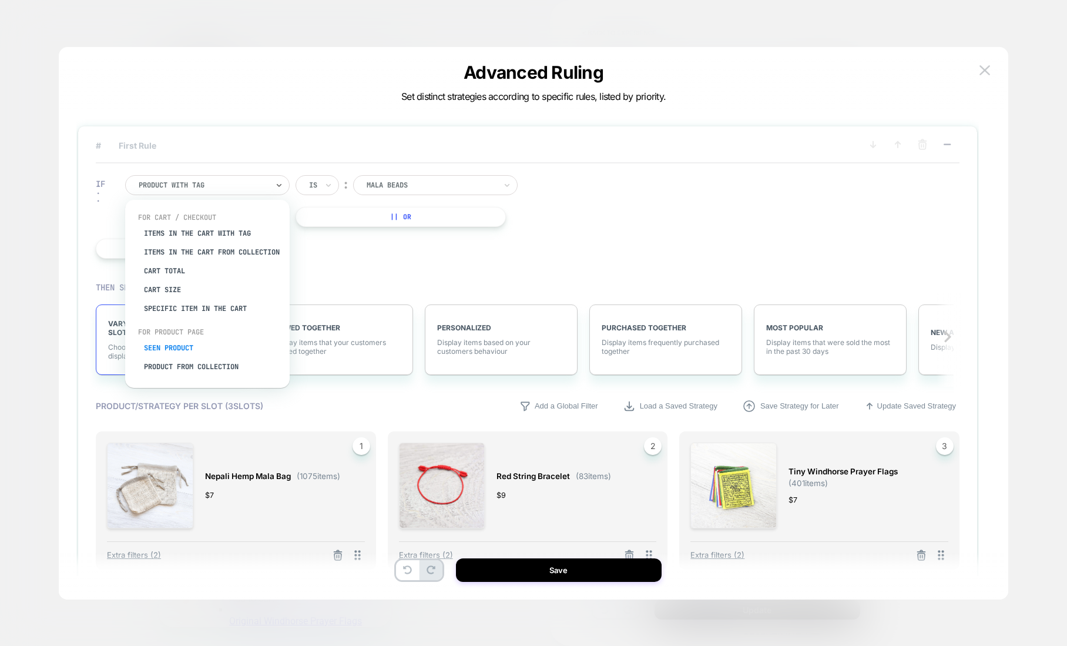
click at [185, 351] on div "Seen Product" at bounding box center [213, 348] width 153 height 19
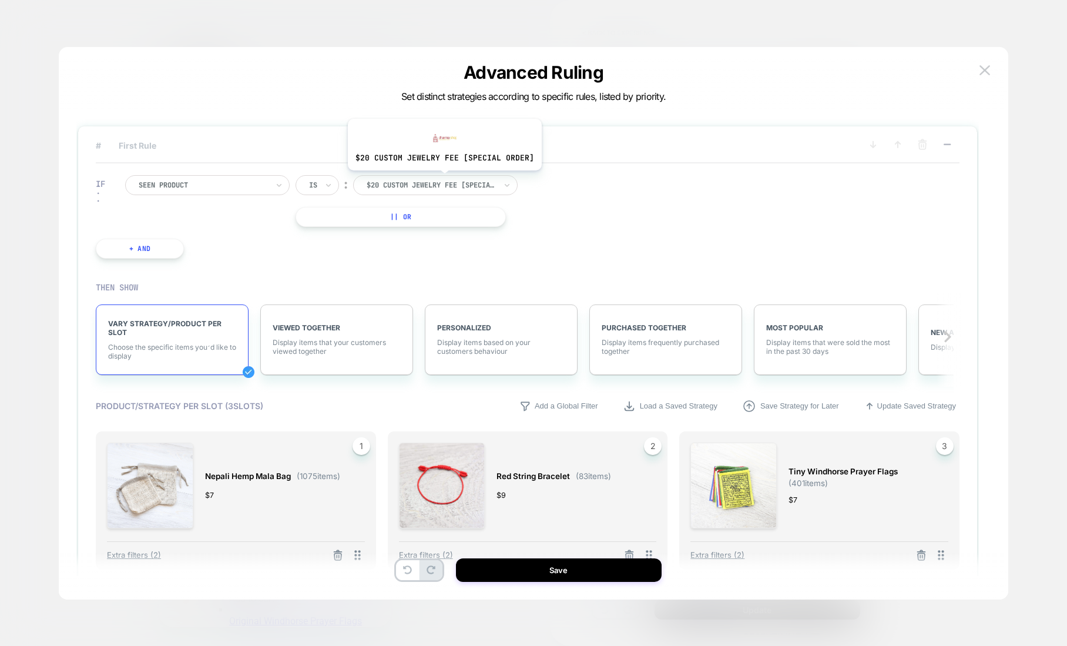
click at [441, 181] on div at bounding box center [431, 185] width 129 height 11
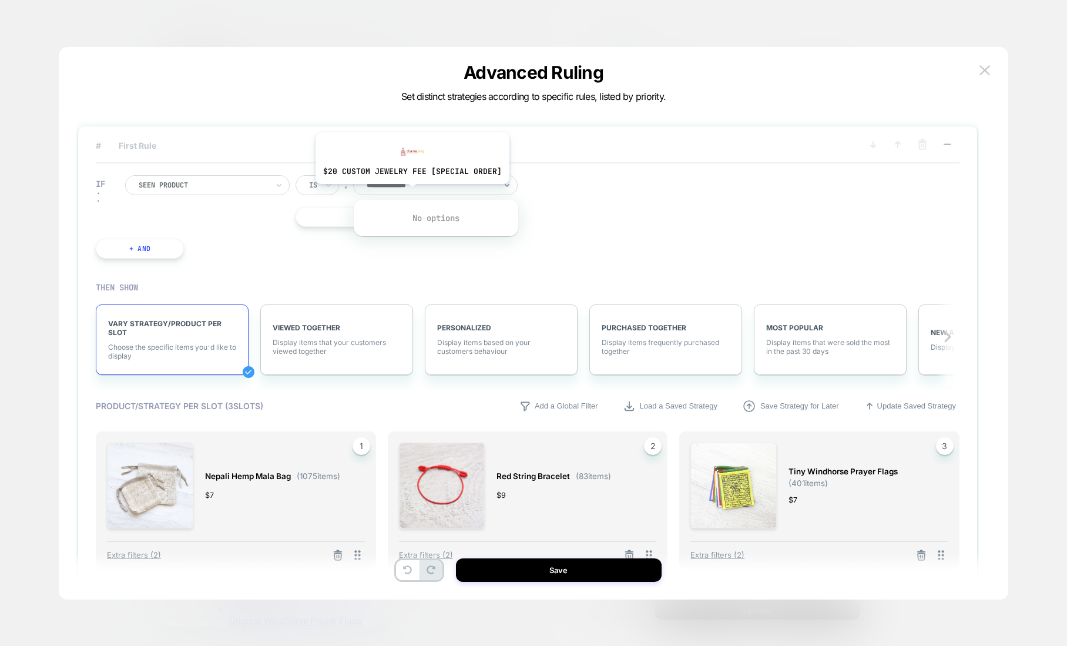
click at [411, 188] on input "**********" at bounding box center [400, 185] width 66 height 11
type input "**"
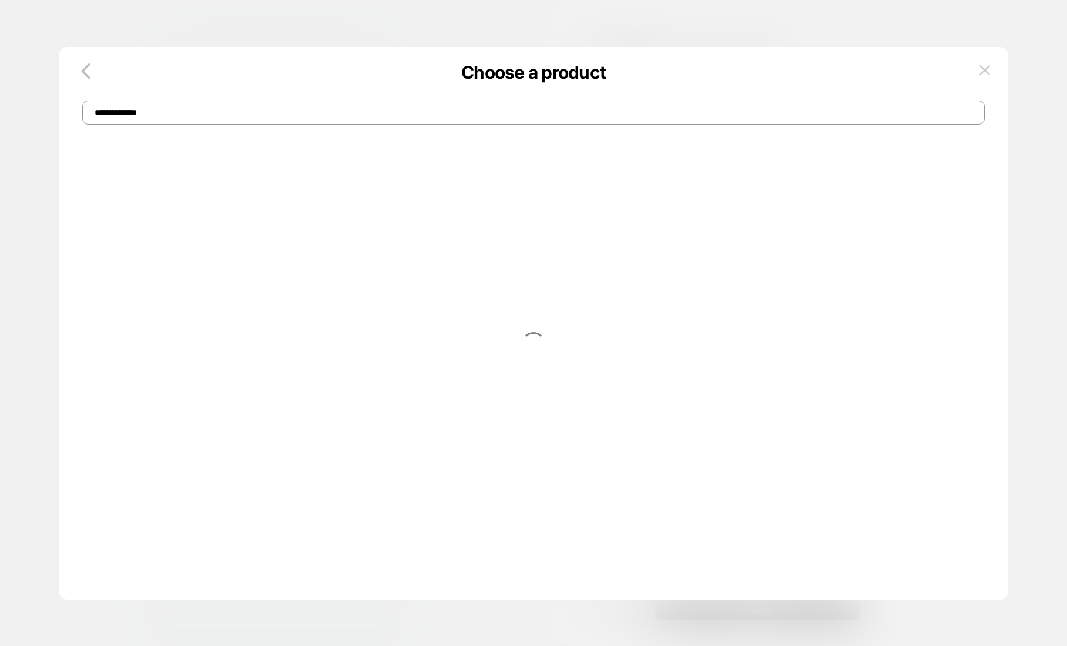
select select "**********"
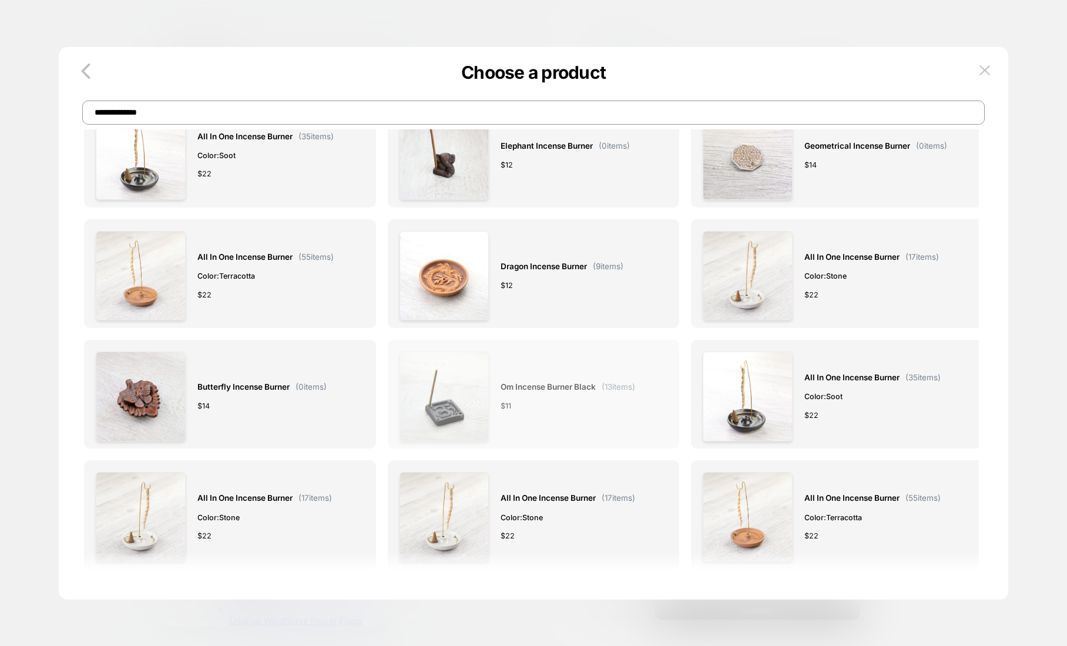
scroll to position [49, 0]
type input "**********"
click at [549, 368] on div "Om Incense Burner Black ( 13 items) $ 11" at bounding box center [568, 395] width 135 height 90
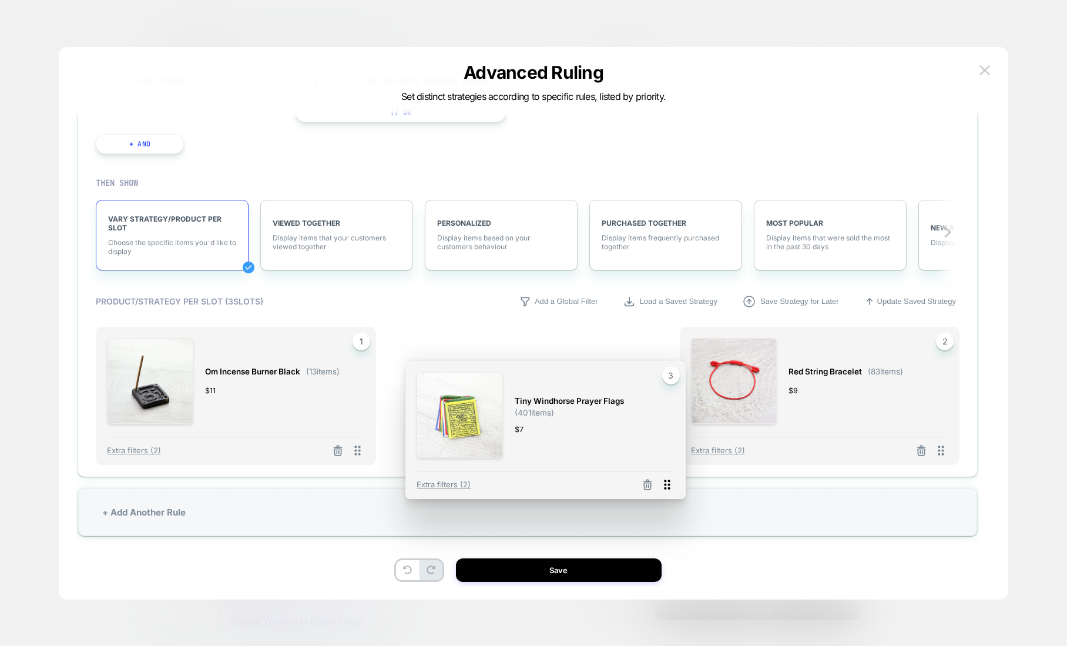
scroll to position [35, 0]
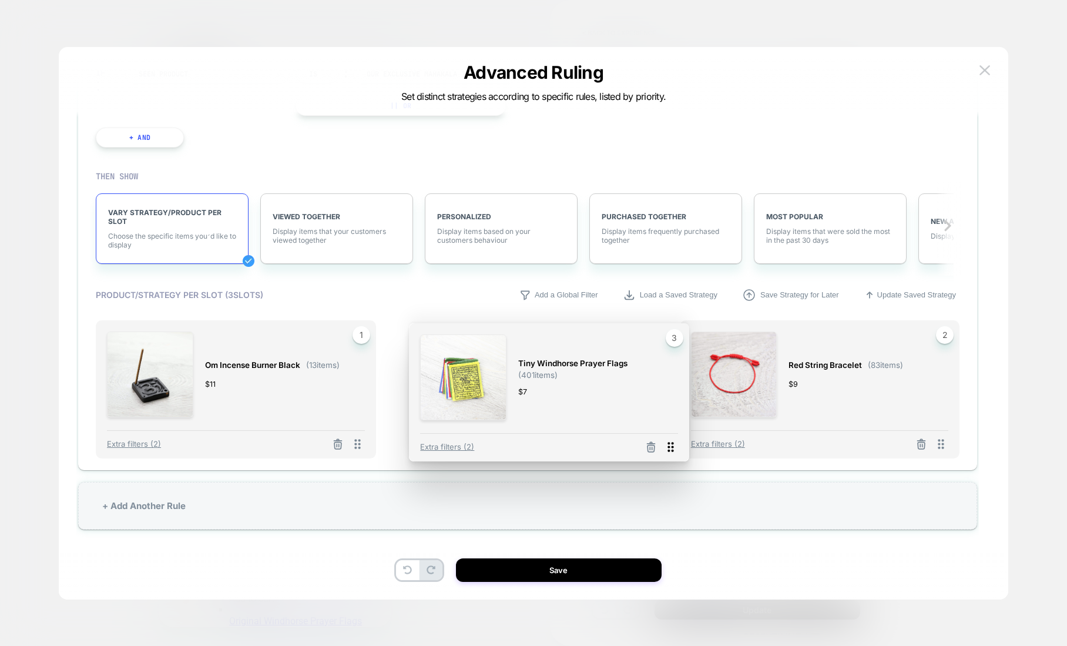
drag, startPoint x: 940, startPoint y: 478, endPoint x: 669, endPoint y: 446, distance: 272.8
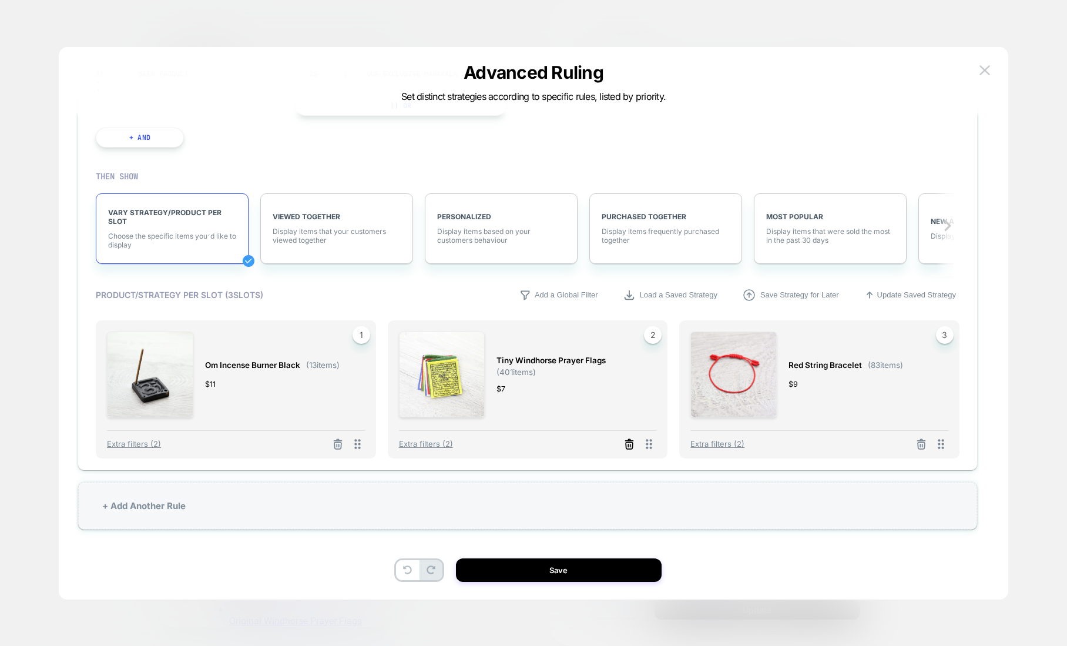
click at [626, 441] on icon at bounding box center [630, 444] width 12 height 12
click at [522, 399] on button "Select Product" at bounding box center [517, 400] width 65 height 22
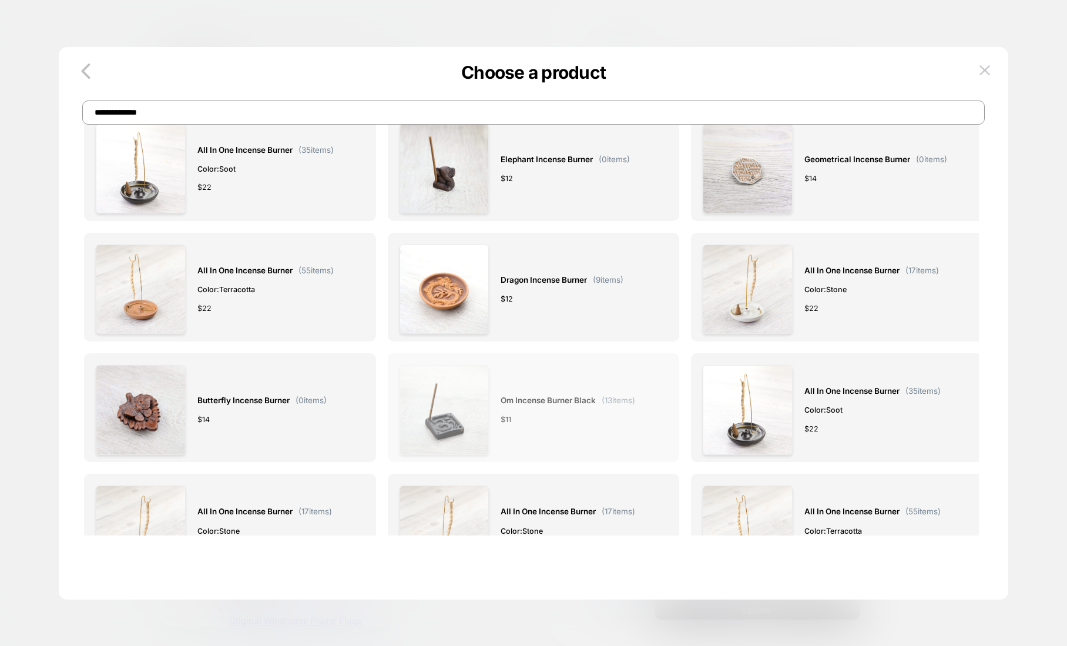
scroll to position [0, 0]
click at [192, 105] on input "**********" at bounding box center [533, 112] width 903 height 24
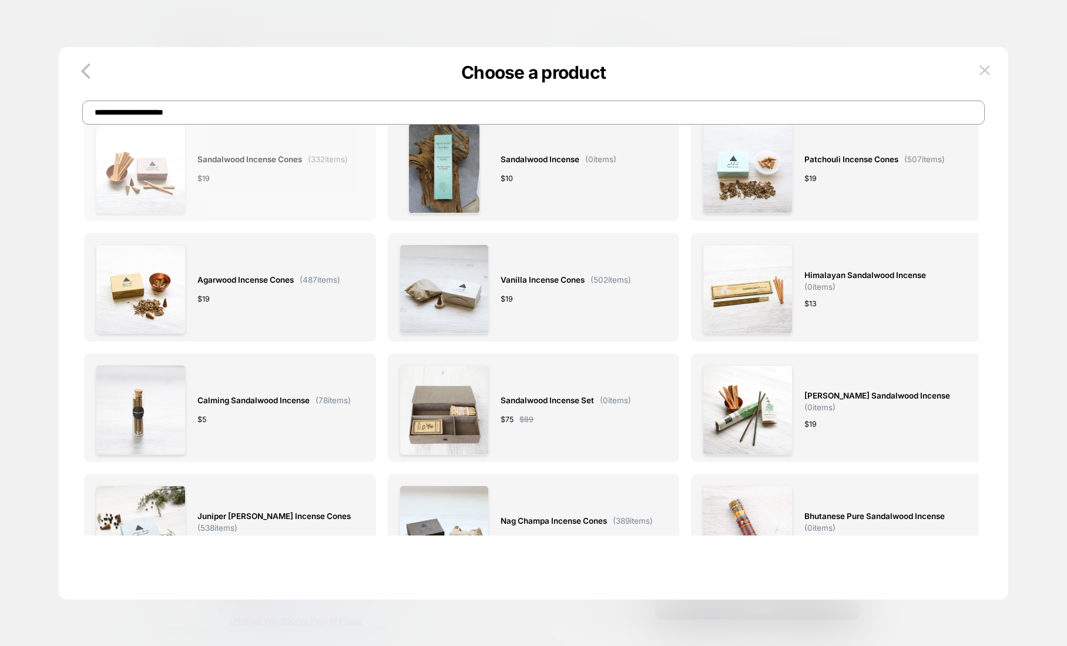
type input "**********"
click at [301, 177] on div "$ 19" at bounding box center [272, 178] width 150 height 12
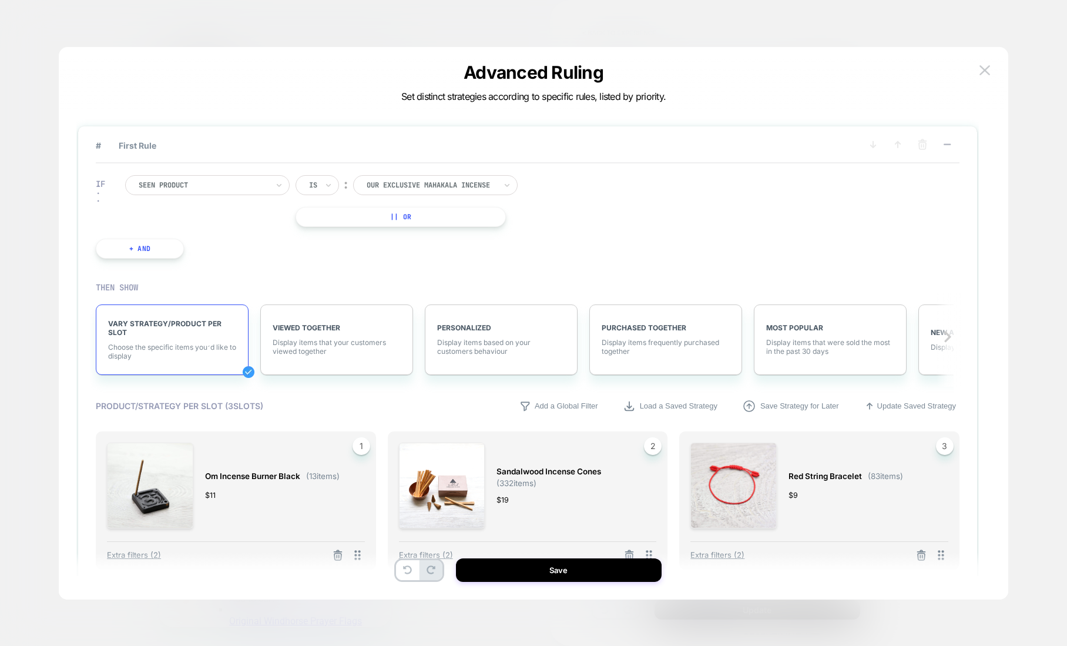
scroll to position [77, 0]
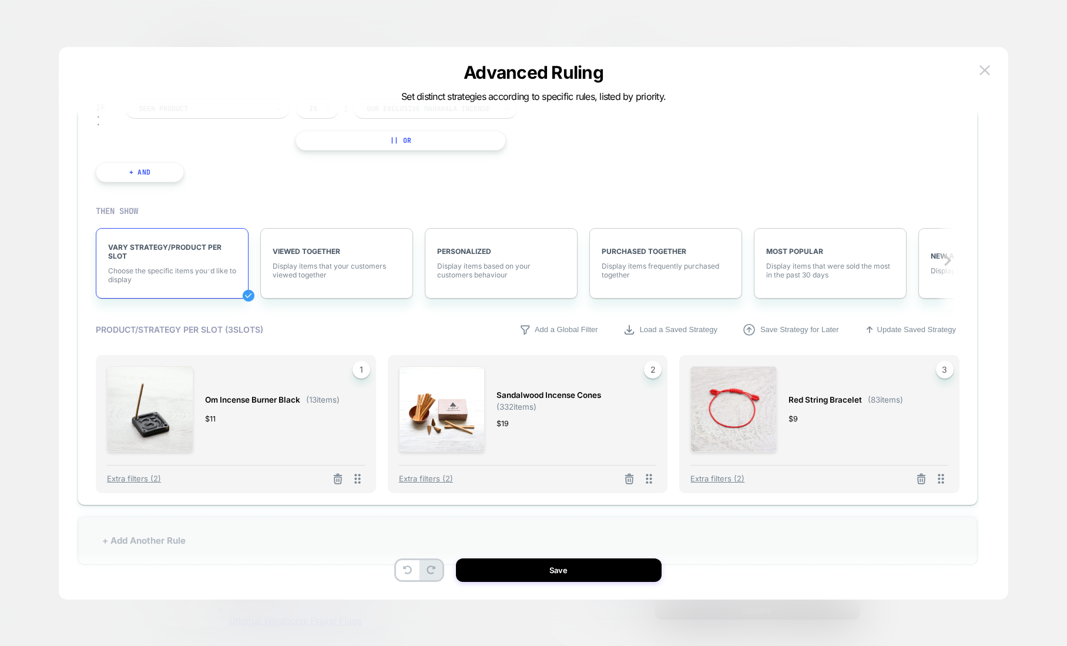
click at [150, 534] on div "+ Add Another Rule" at bounding box center [527, 541] width 899 height 48
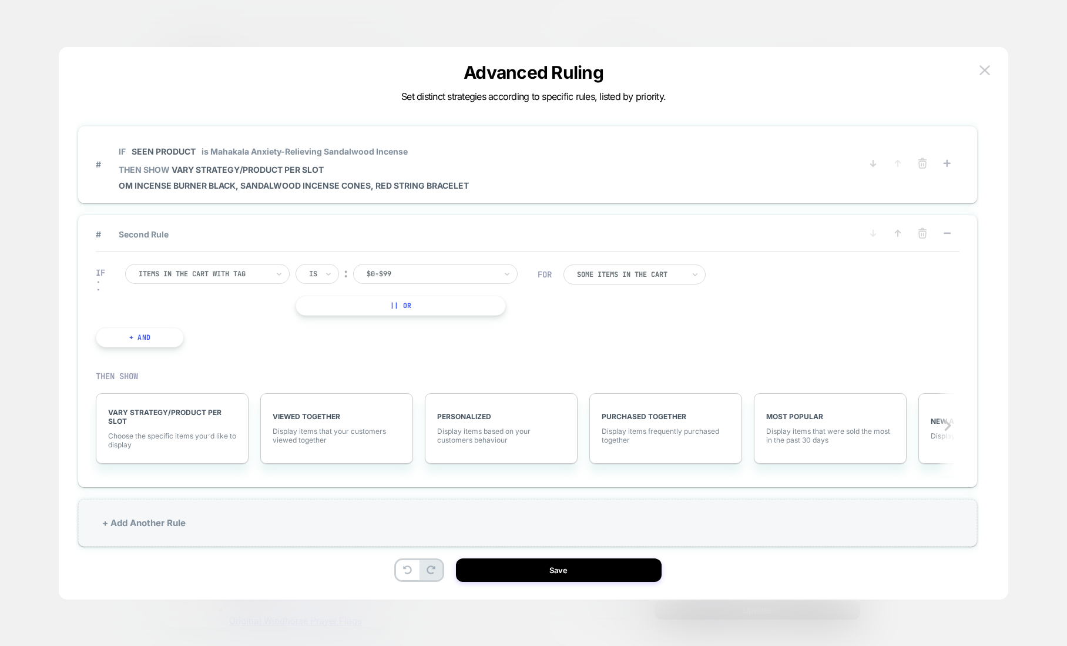
scroll to position [0, 0]
click at [246, 277] on div at bounding box center [203, 274] width 129 height 11
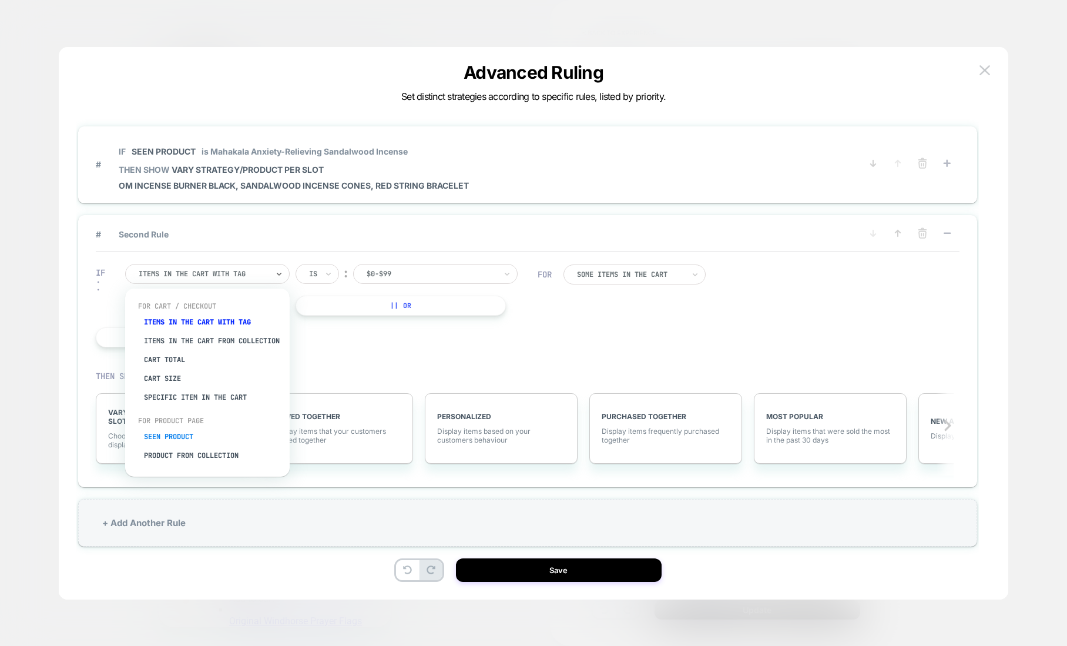
click at [193, 441] on div "Seen Product" at bounding box center [213, 436] width 153 height 19
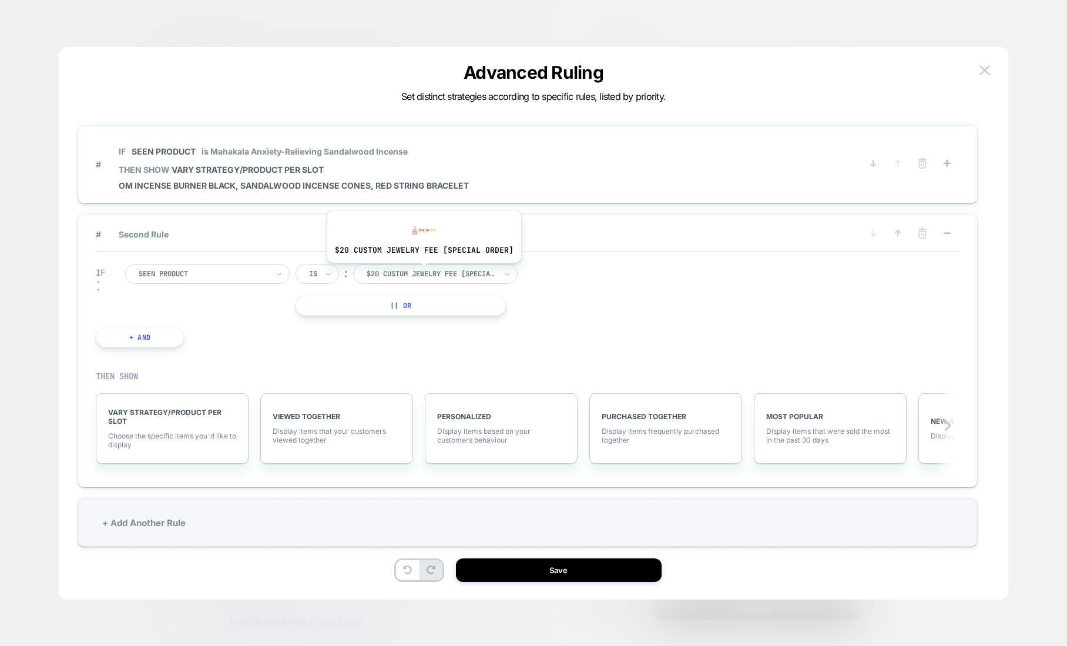
click at [422, 272] on div at bounding box center [431, 274] width 129 height 11
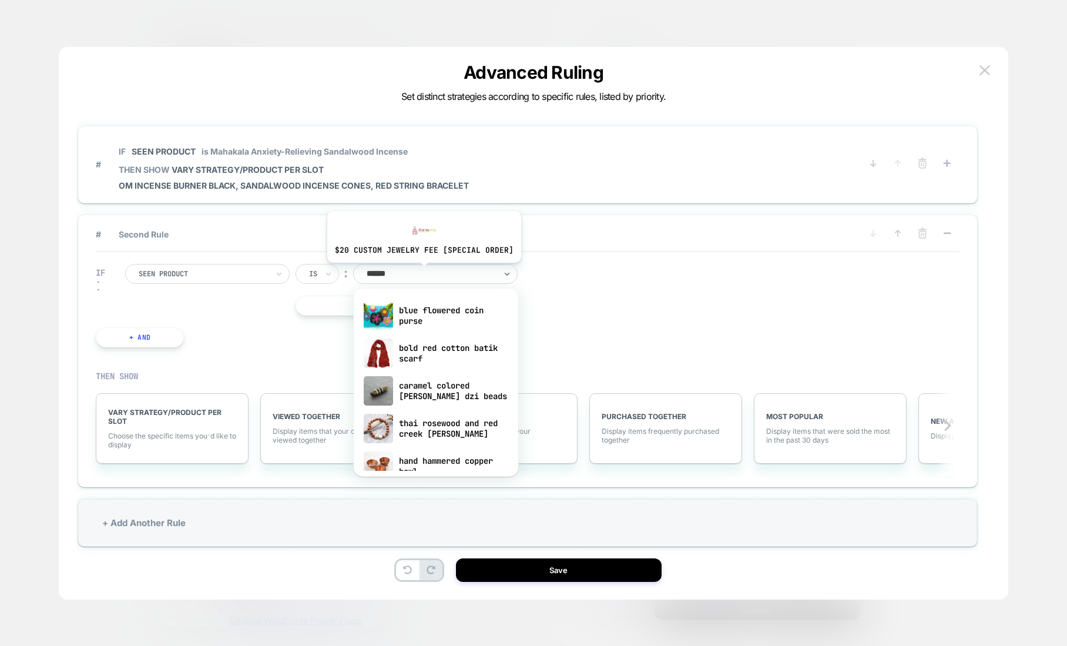
type input "*******"
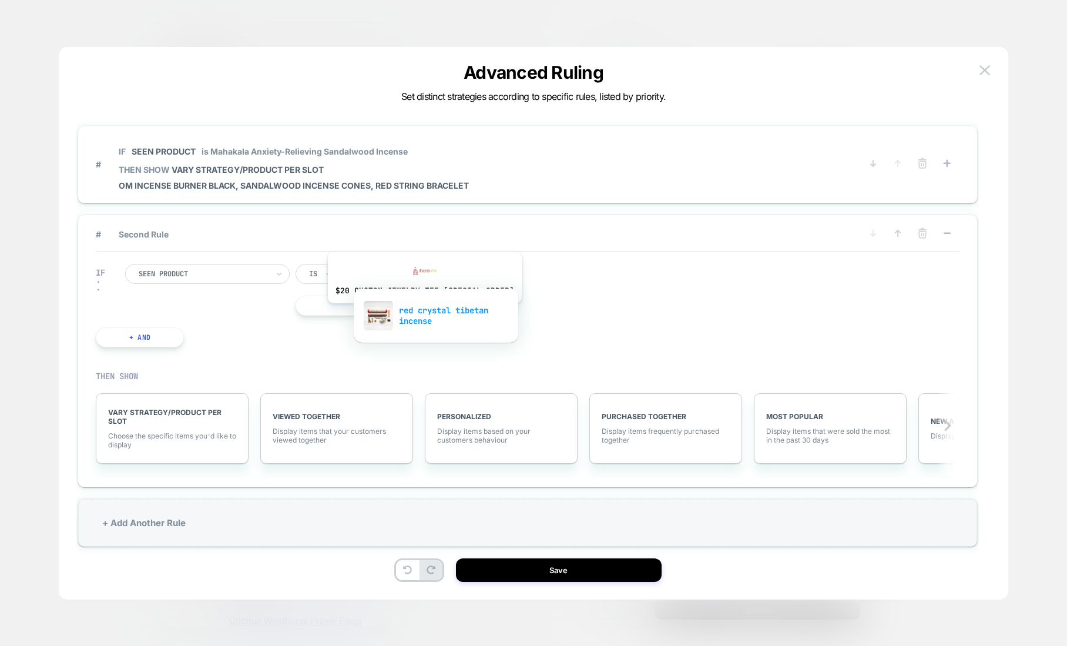
click at [425, 318] on div "red crystal tibetan incense" at bounding box center [436, 316] width 153 height 38
click at [165, 422] on span "VARY STRATEGY/PRODUCT PER SLOT" at bounding box center [172, 417] width 128 height 18
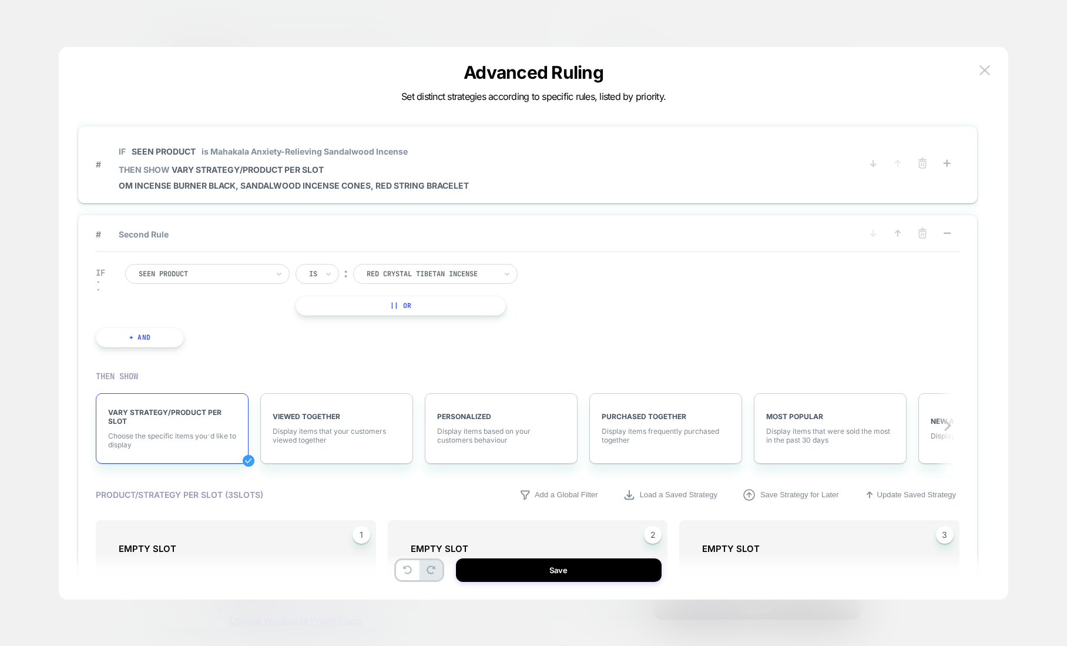
scroll to position [167, 0]
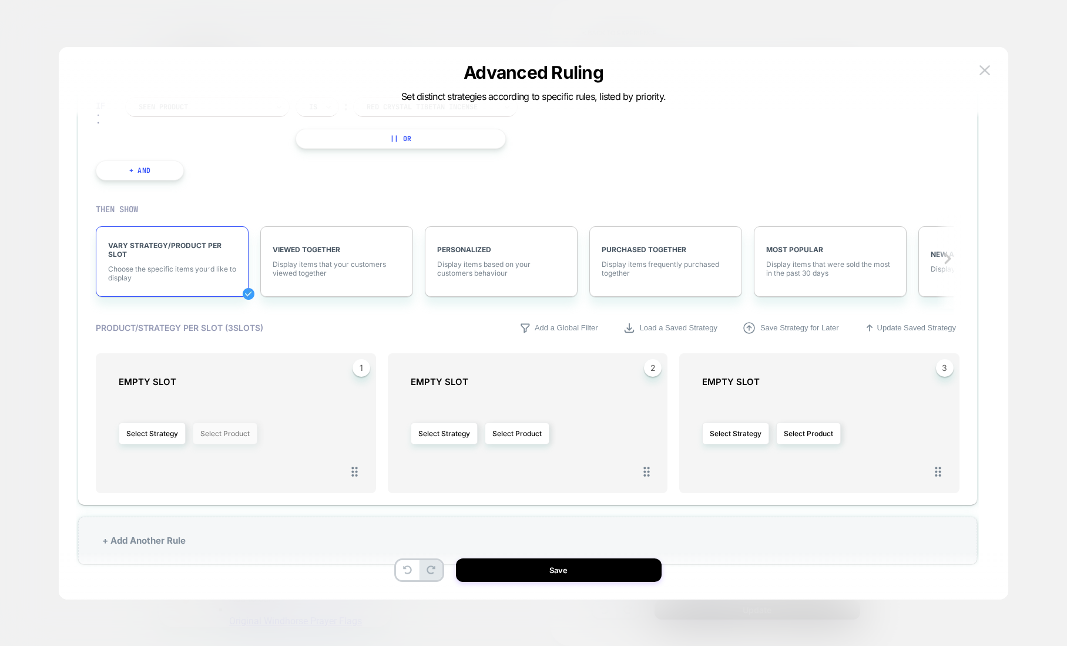
click at [205, 437] on button "Select Product" at bounding box center [225, 434] width 65 height 22
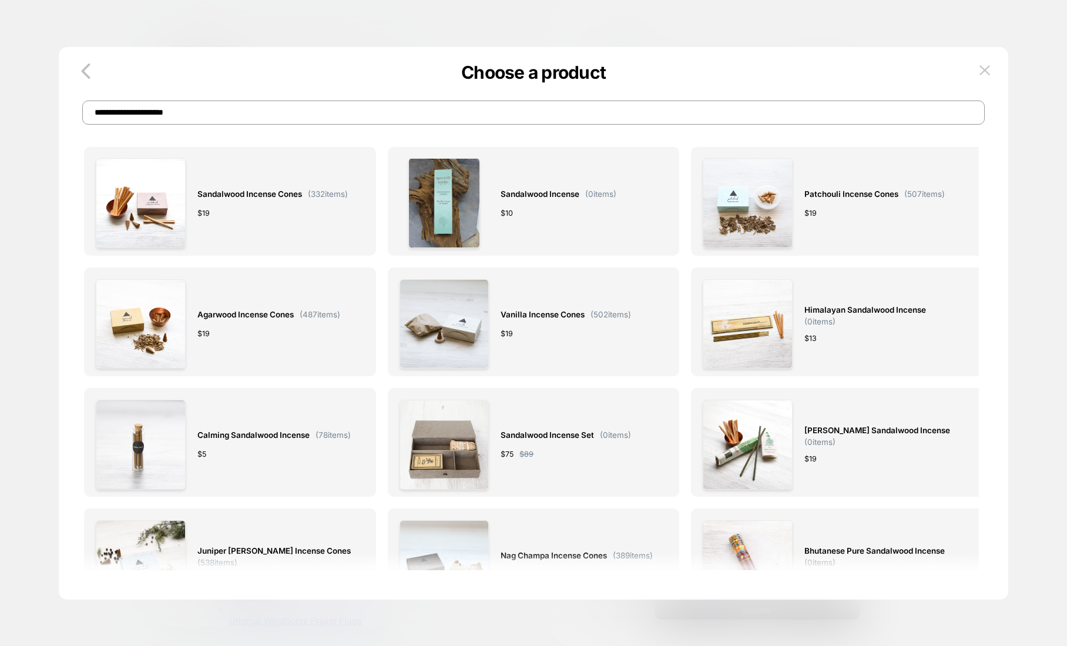
scroll to position [0, 0]
click at [211, 107] on input "**********" at bounding box center [533, 112] width 903 height 24
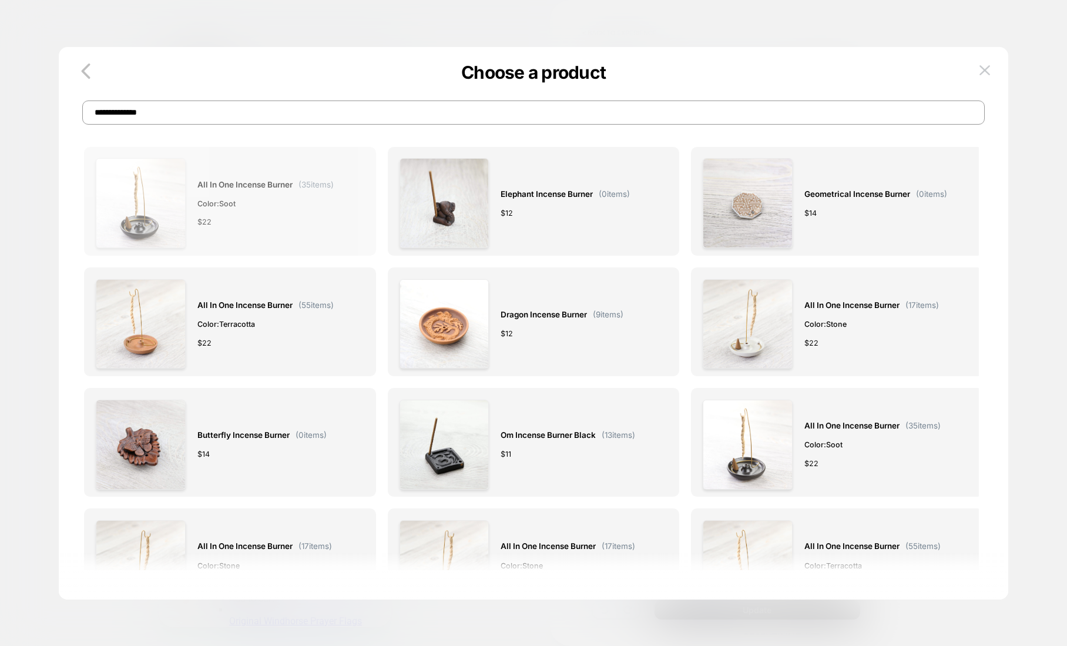
type input "**********"
click at [267, 200] on span "Color: Soot" at bounding box center [265, 203] width 136 height 12
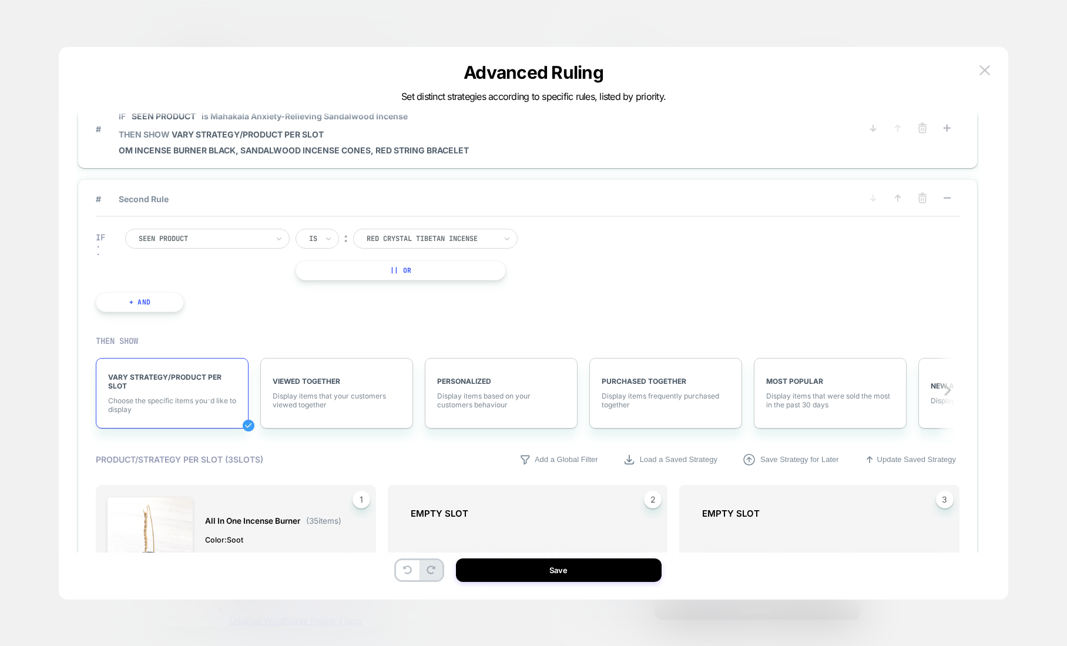
scroll to position [11, 0]
